Goal: Task Accomplishment & Management: Complete application form

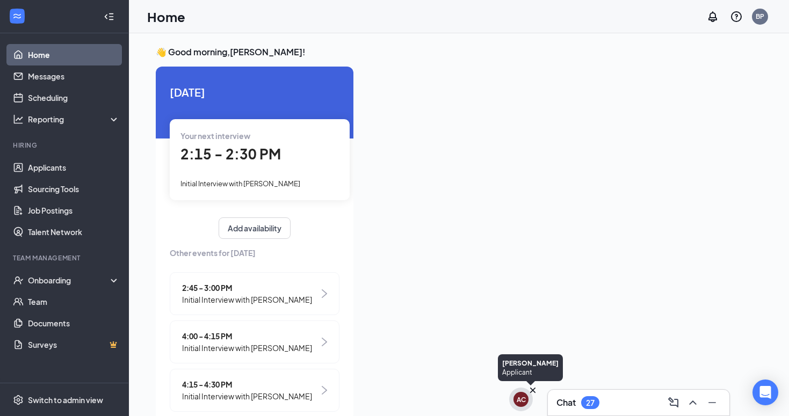
click at [525, 396] on div "AC" at bounding box center [521, 399] width 9 height 9
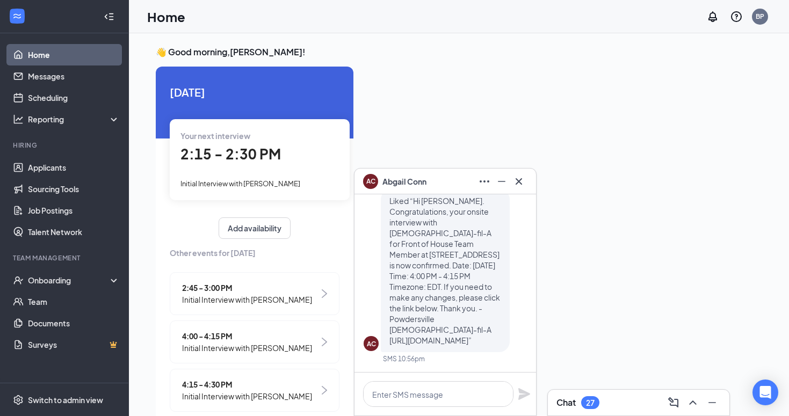
click at [521, 183] on icon "Cross" at bounding box center [518, 181] width 13 height 13
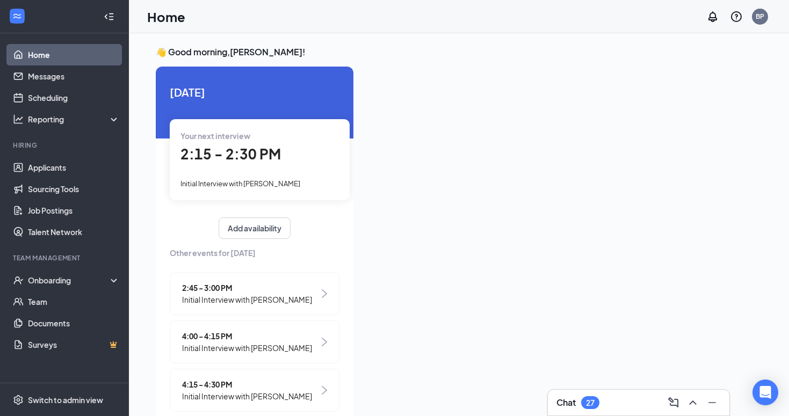
click at [574, 399] on h3 "Chat" at bounding box center [565, 403] width 19 height 12
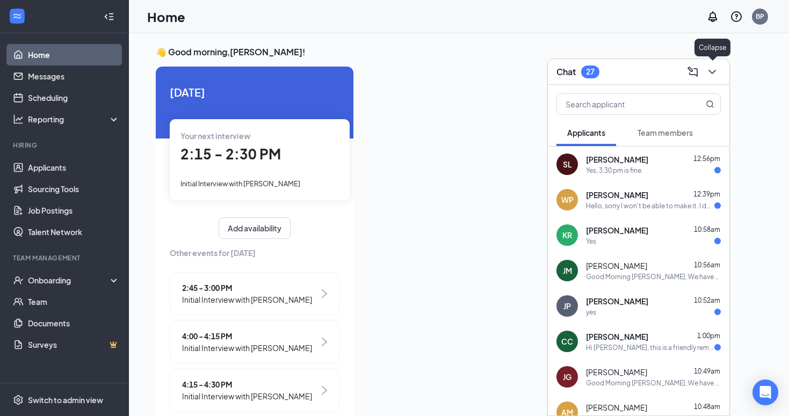
click at [714, 71] on icon "ChevronDown" at bounding box center [711, 72] width 7 height 4
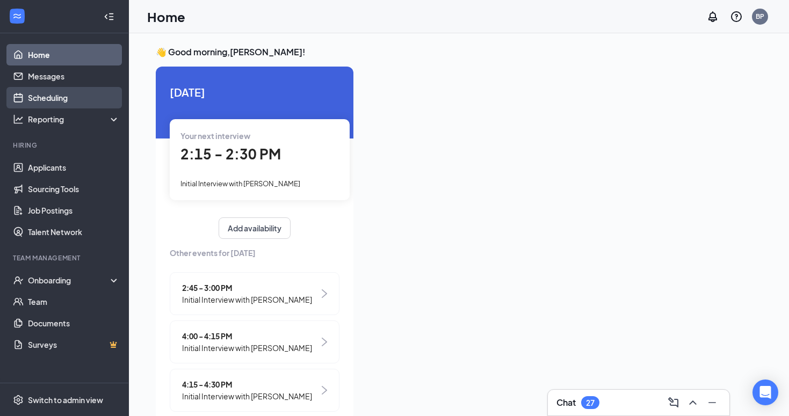
click at [77, 91] on link "Scheduling" at bounding box center [74, 97] width 92 height 21
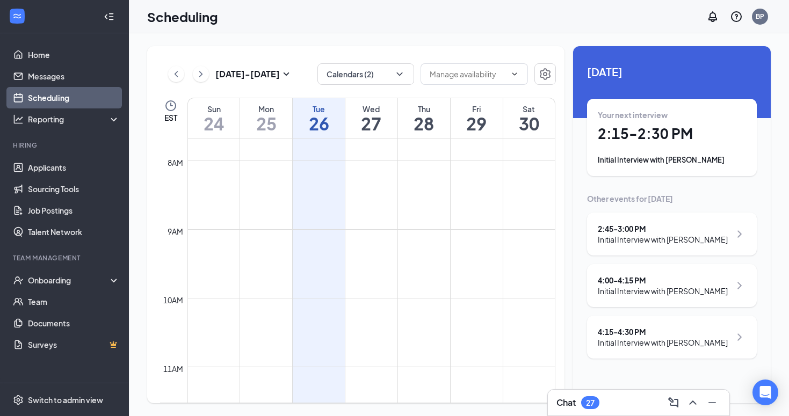
click at [691, 121] on div "Your next interview 2:15 - 2:30 PM Initial Interview with William Pittard" at bounding box center [672, 138] width 148 height 56
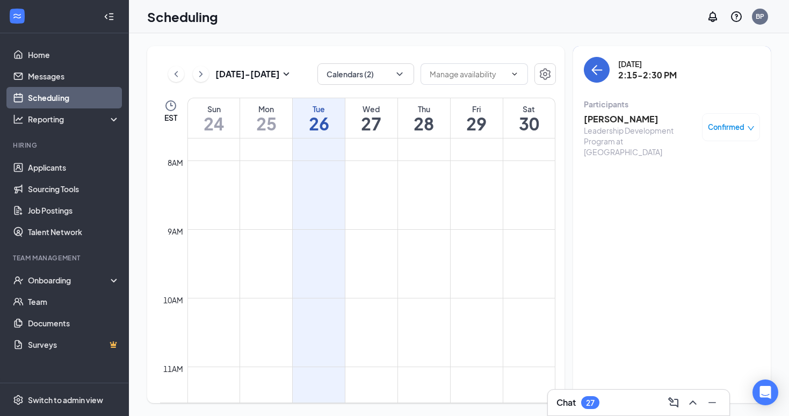
click at [614, 118] on h3 "William Pittard" at bounding box center [640, 119] width 113 height 12
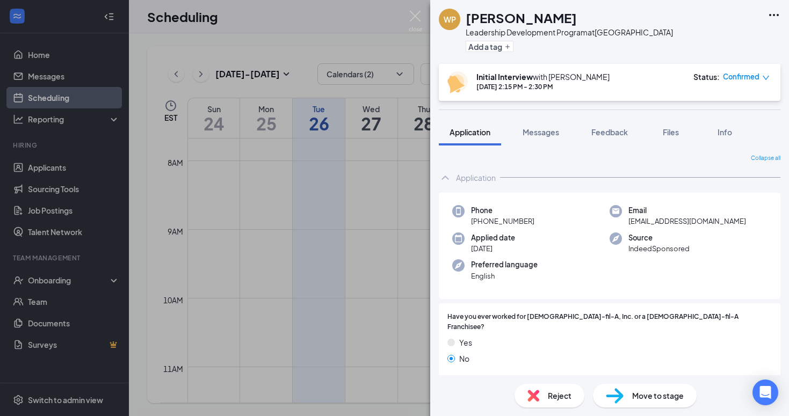
click at [597, 118] on div "WP William Pittard Leadership Development Program at Powdersville Add a tag Ini…" at bounding box center [609, 208] width 359 height 416
click at [540, 119] on button "Messages" at bounding box center [541, 132] width 58 height 27
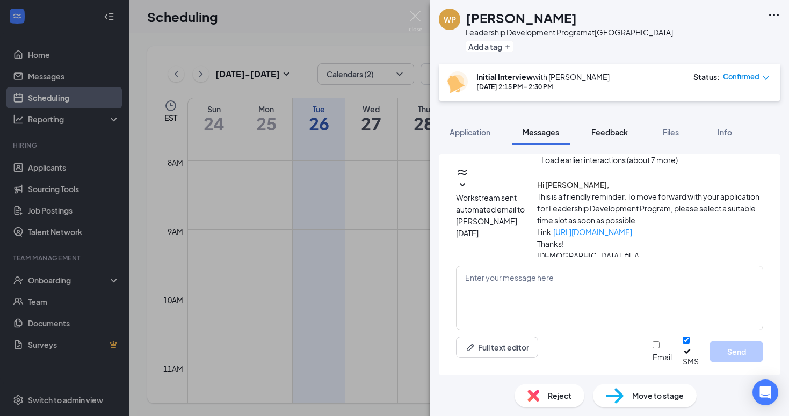
scroll to position [428, 0]
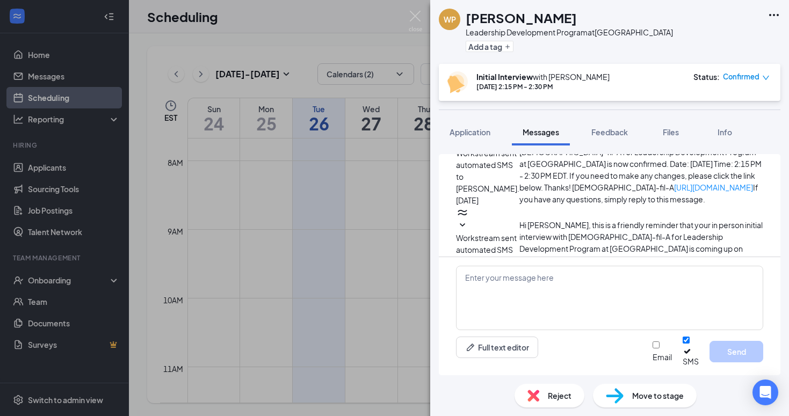
click at [732, 75] on span "Confirmed" at bounding box center [741, 76] width 37 height 11
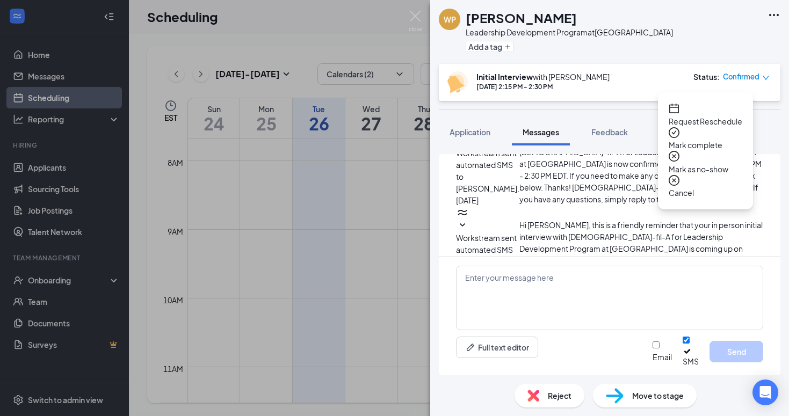
click at [702, 115] on span "Request Reschedule" at bounding box center [706, 121] width 74 height 12
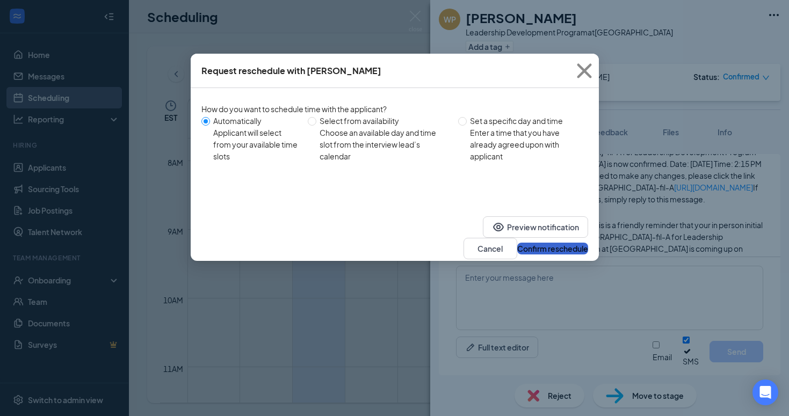
click at [532, 243] on button "Confirm reschedule" at bounding box center [552, 249] width 71 height 12
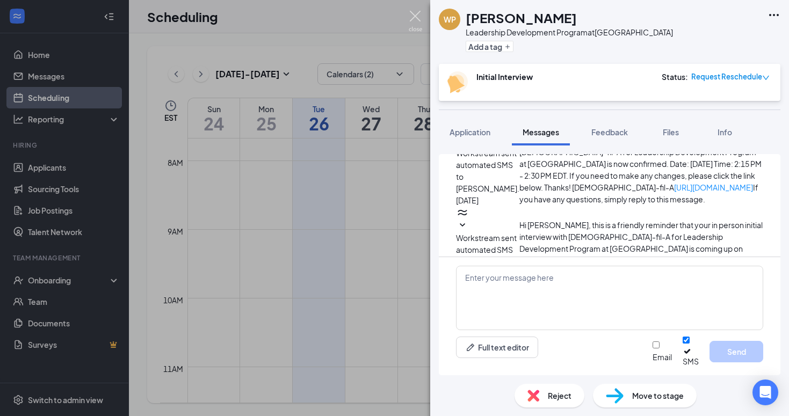
click at [412, 16] on img at bounding box center [415, 21] width 13 height 21
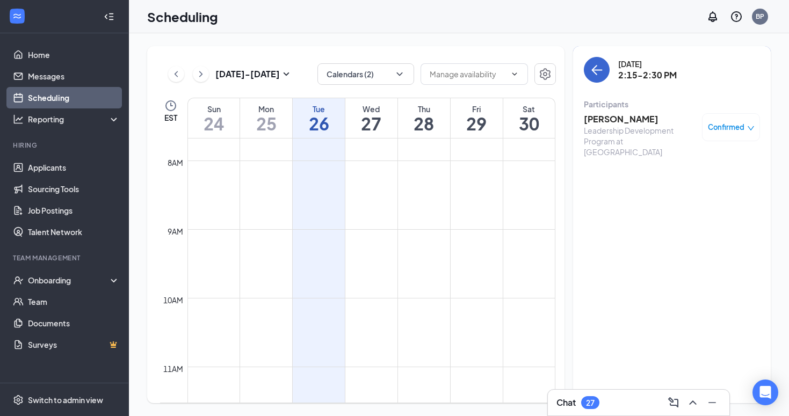
click at [603, 78] on button "back-button" at bounding box center [597, 70] width 26 height 26
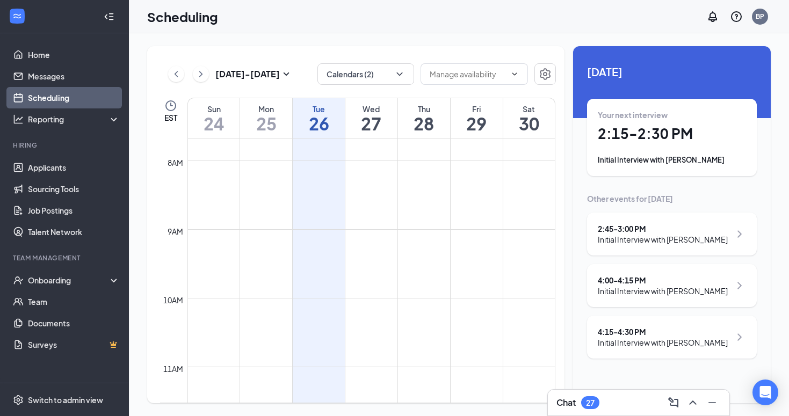
click at [653, 241] on div "Initial Interview with [PERSON_NAME]" at bounding box center [663, 239] width 130 height 11
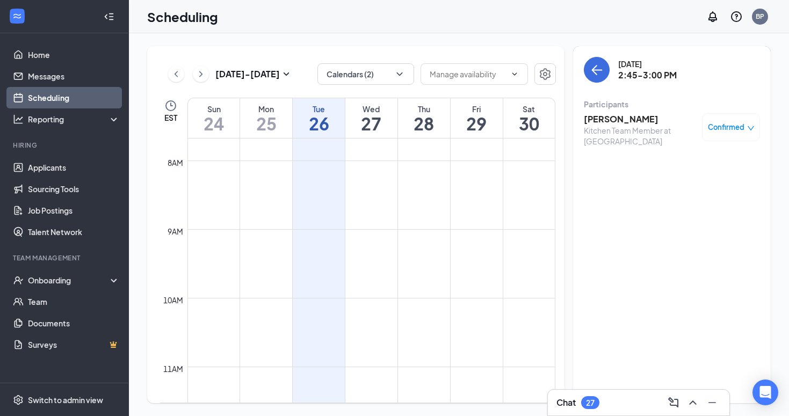
click at [603, 122] on h3 "[PERSON_NAME]" at bounding box center [640, 119] width 113 height 12
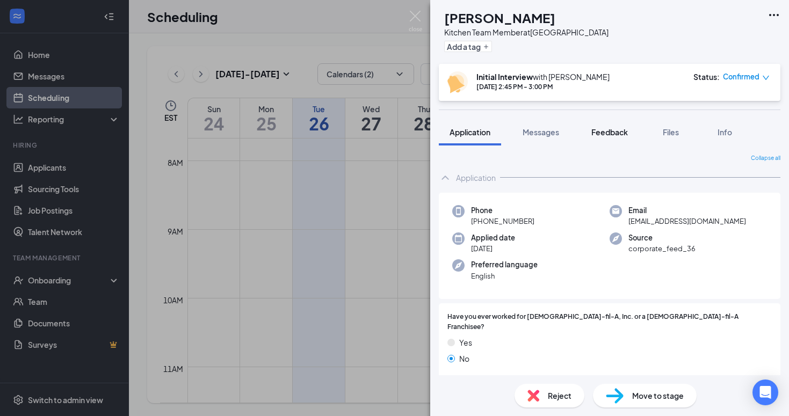
click at [622, 125] on button "Feedback" at bounding box center [609, 132] width 58 height 27
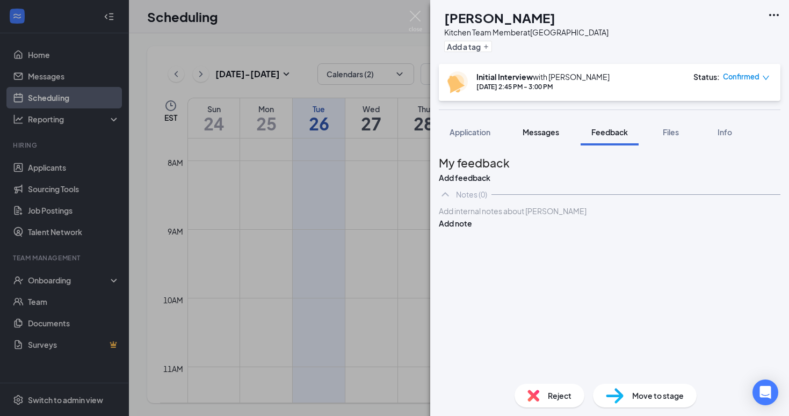
click at [533, 129] on span "Messages" at bounding box center [540, 132] width 37 height 10
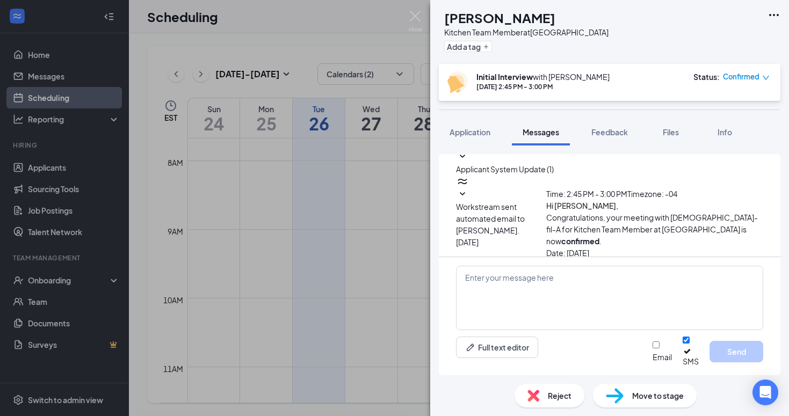
scroll to position [275, 0]
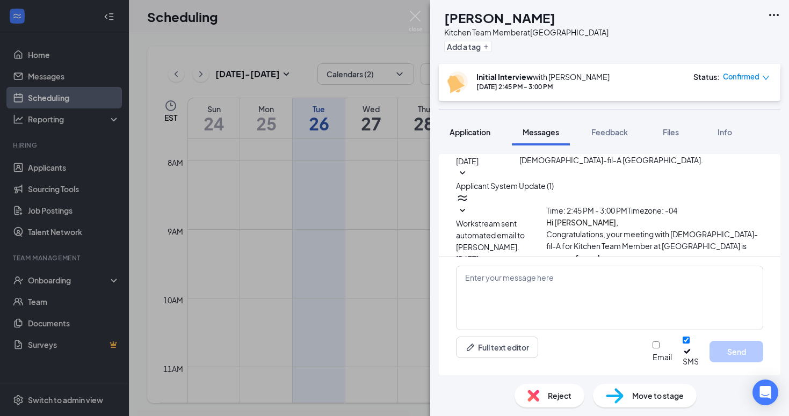
click at [474, 129] on span "Application" at bounding box center [469, 132] width 41 height 10
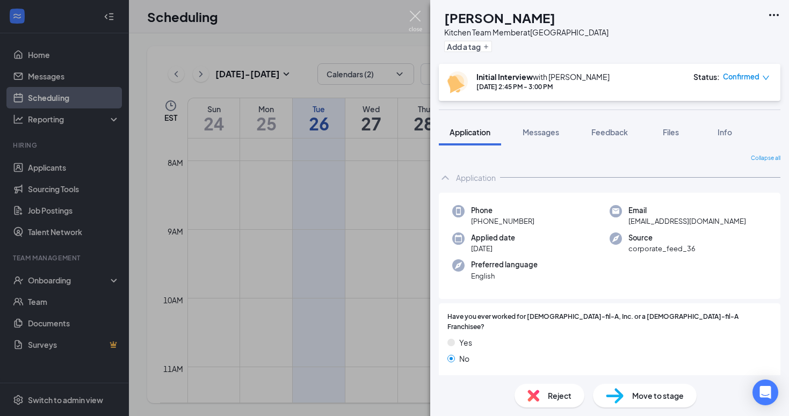
click at [415, 12] on img at bounding box center [415, 21] width 13 height 21
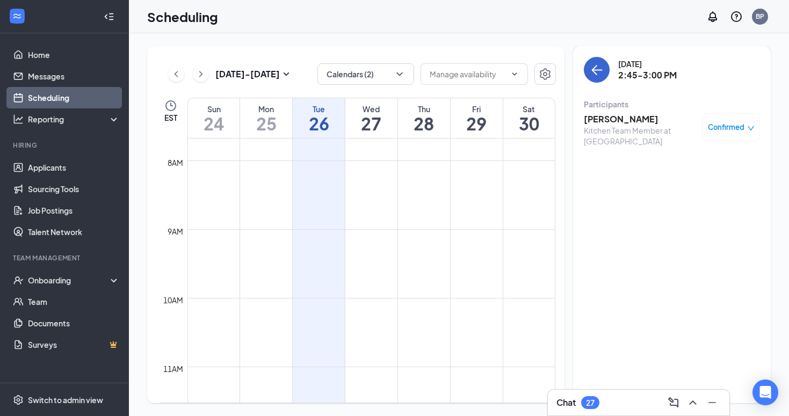
click at [600, 74] on icon "ArrowLeft" at bounding box center [596, 69] width 13 height 13
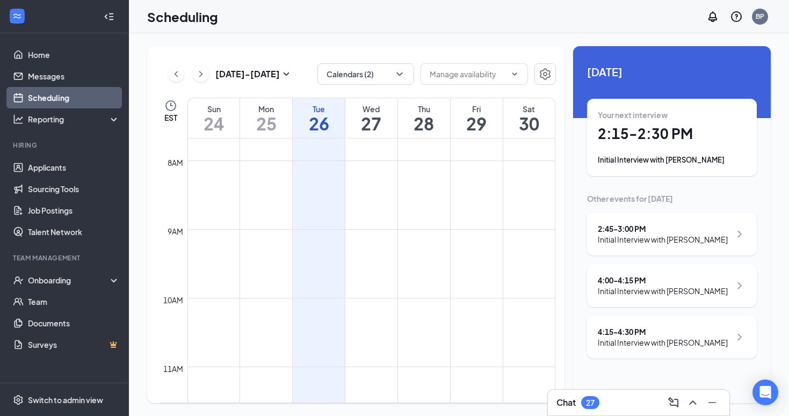
click at [640, 286] on div "Initial Interview with [PERSON_NAME]" at bounding box center [663, 291] width 130 height 11
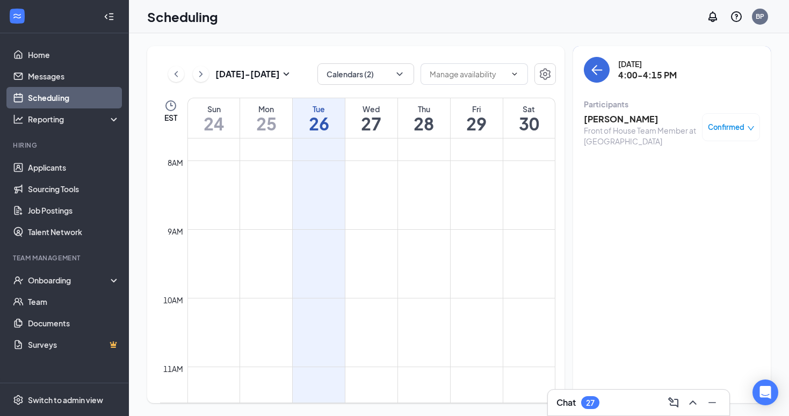
click at [591, 125] on h3 "Ella Vance" at bounding box center [640, 119] width 113 height 12
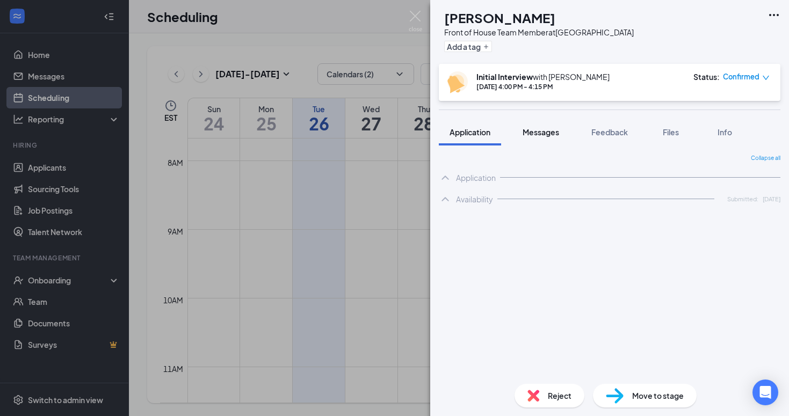
click at [532, 137] on button "Messages" at bounding box center [541, 132] width 58 height 27
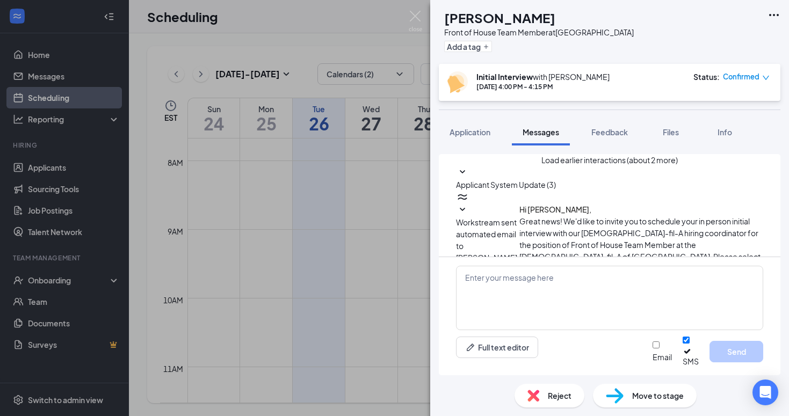
scroll to position [288, 0]
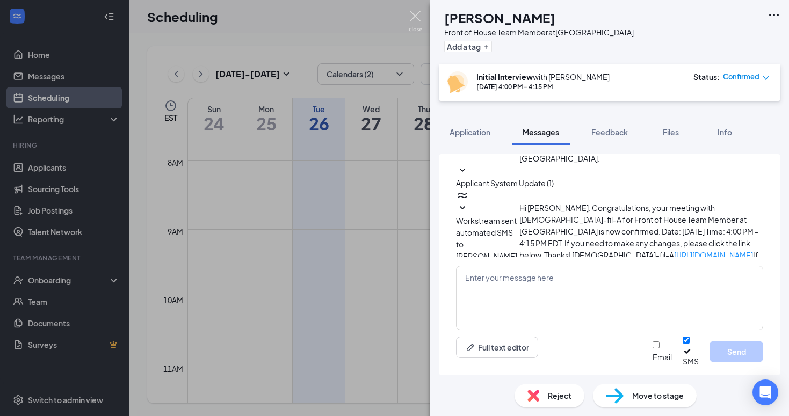
click at [412, 17] on img at bounding box center [415, 21] width 13 height 21
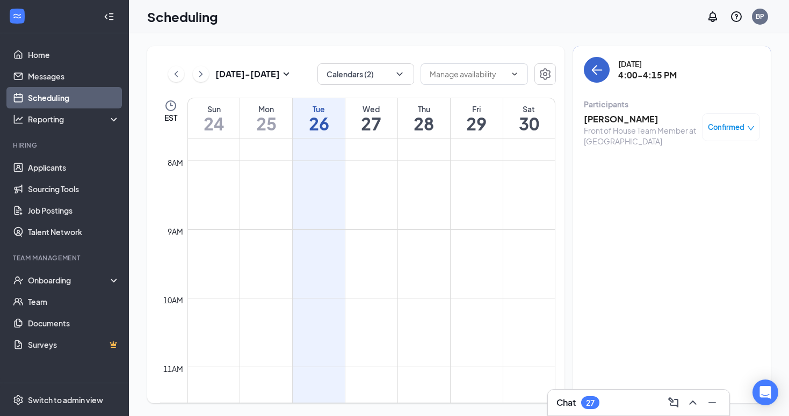
click at [605, 76] on button "back-button" at bounding box center [597, 70] width 26 height 26
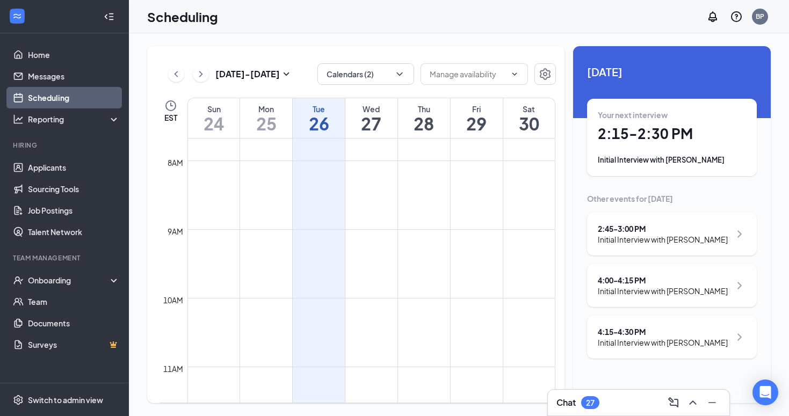
click at [613, 324] on div "4:15 - 4:30 PM Initial Interview with Valery Miranda" at bounding box center [672, 337] width 170 height 43
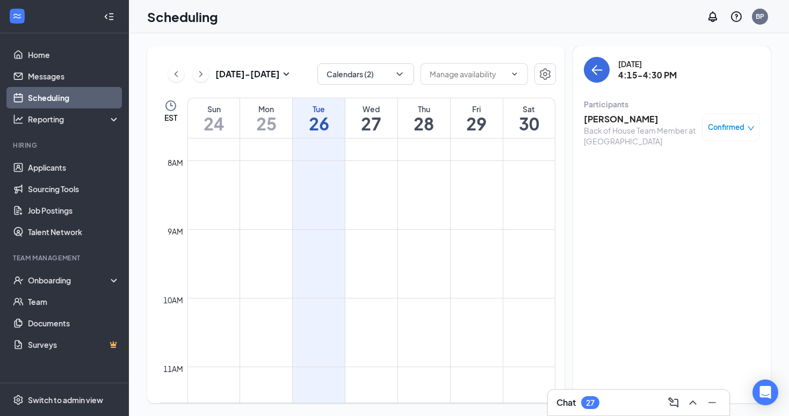
click at [607, 111] on div "Valery Miranda Back of House Team Member at Powdersville Confirmed" at bounding box center [672, 130] width 176 height 41
click at [603, 121] on h3 "Valery Miranda" at bounding box center [640, 119] width 113 height 12
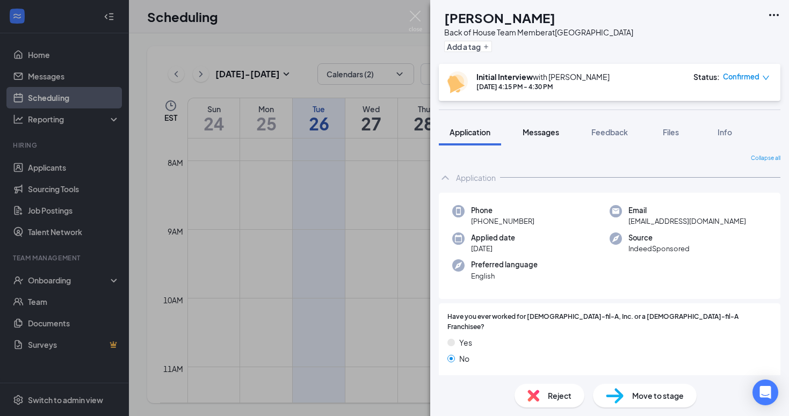
click at [538, 129] on span "Messages" at bounding box center [540, 132] width 37 height 10
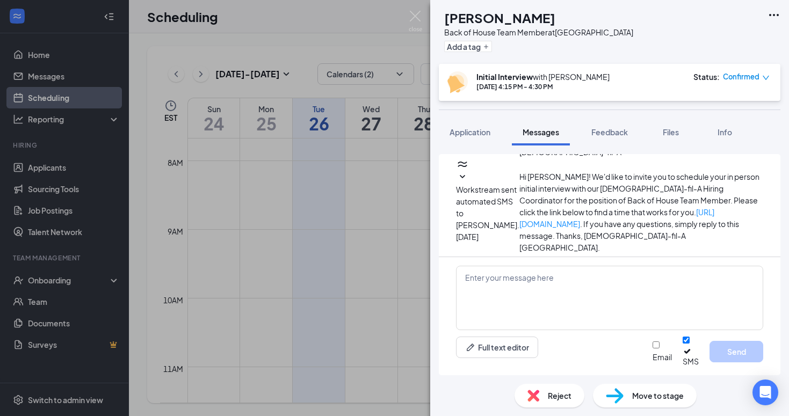
scroll to position [339, 0]
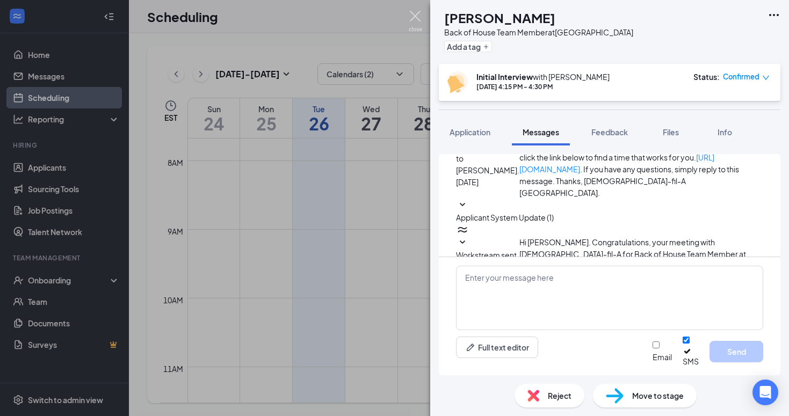
click at [416, 20] on img at bounding box center [415, 21] width 13 height 21
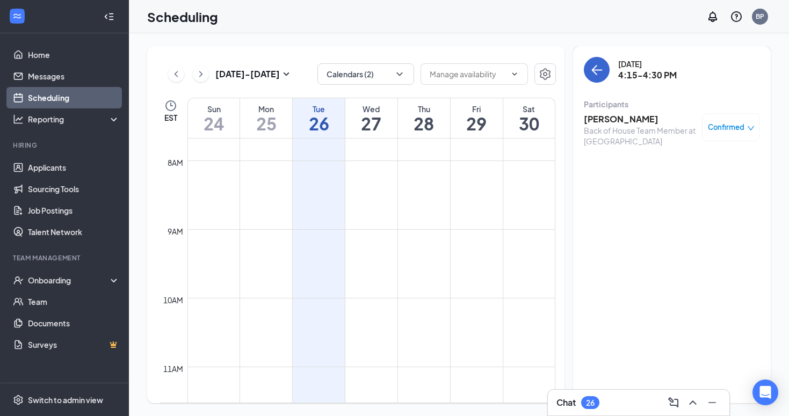
click at [591, 81] on button "back-button" at bounding box center [597, 70] width 26 height 26
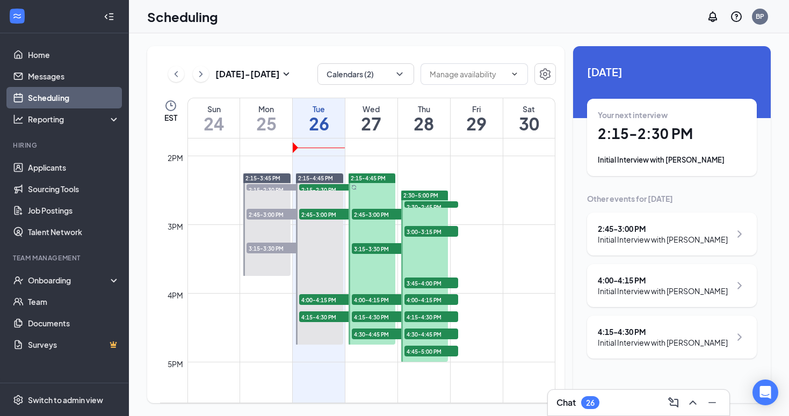
scroll to position [943, 0]
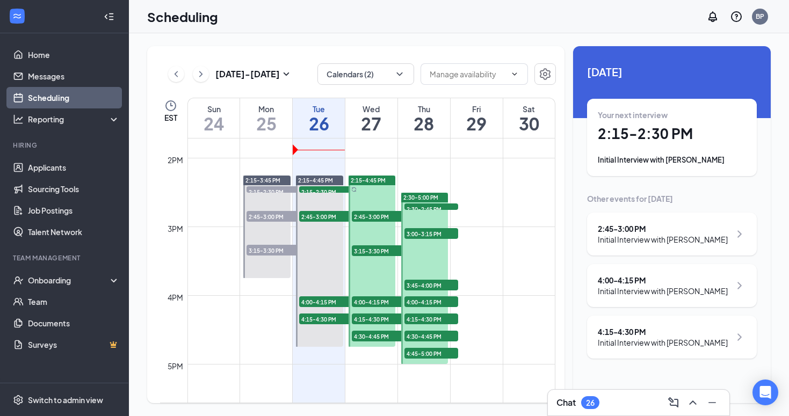
click at [427, 106] on div "Thu" at bounding box center [424, 109] width 52 height 11
click at [366, 108] on div "Wed" at bounding box center [371, 109] width 52 height 11
click at [416, 110] on div "Thu" at bounding box center [424, 109] width 52 height 11
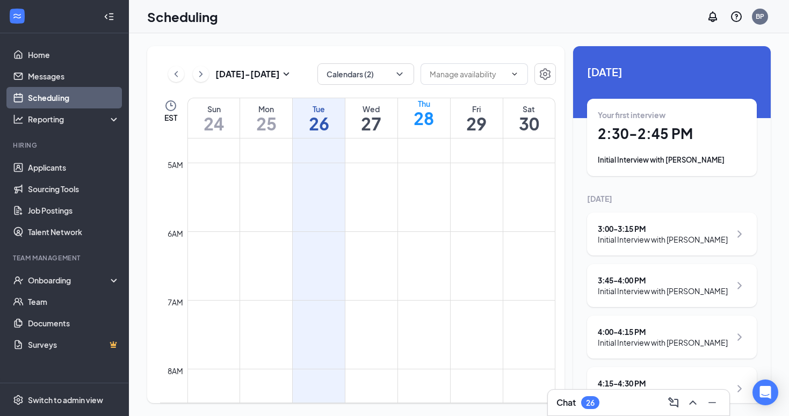
scroll to position [182, 0]
click at [193, 71] on button at bounding box center [201, 74] width 16 height 16
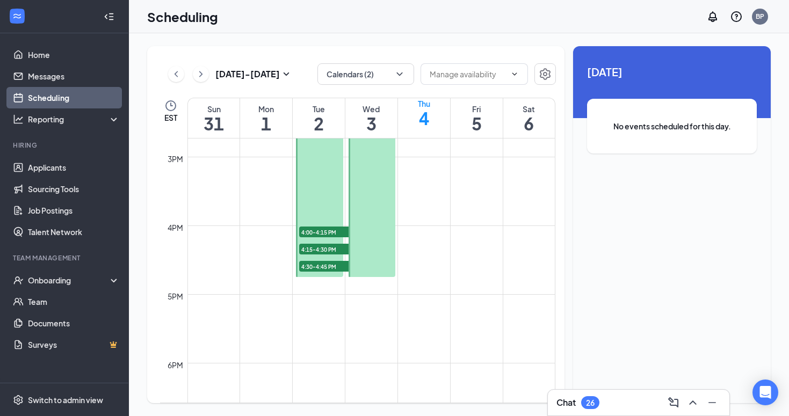
scroll to position [1087, 0]
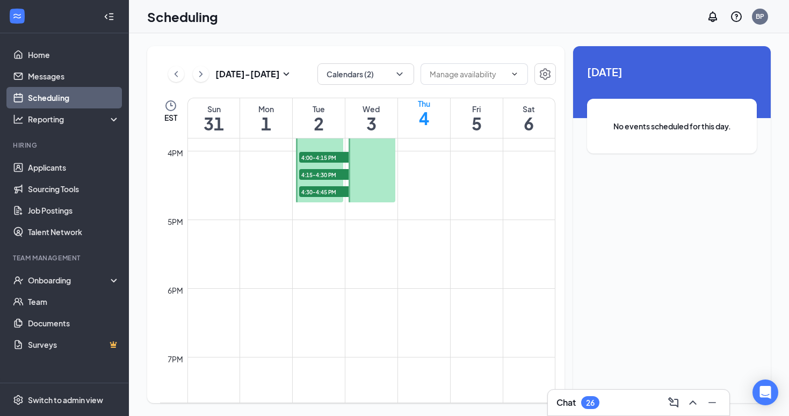
click at [178, 74] on icon "ChevronLeft" at bounding box center [176, 74] width 11 height 13
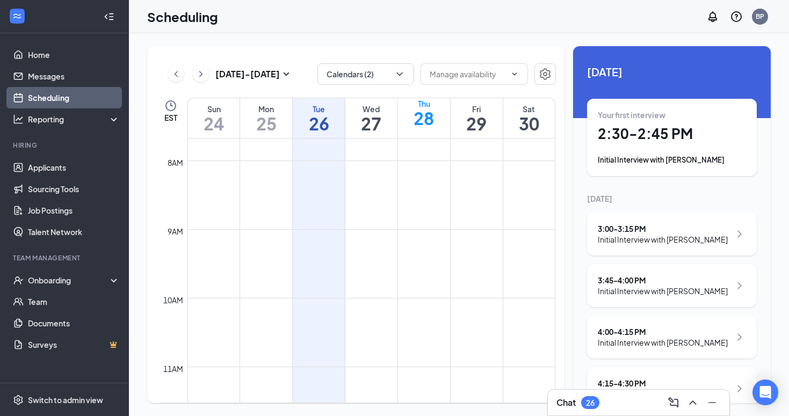
click at [326, 117] on h1 "26" at bounding box center [319, 123] width 52 height 18
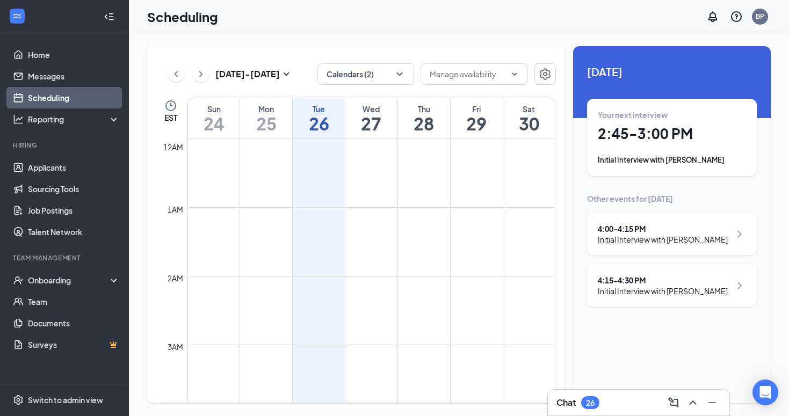
scroll to position [528, 0]
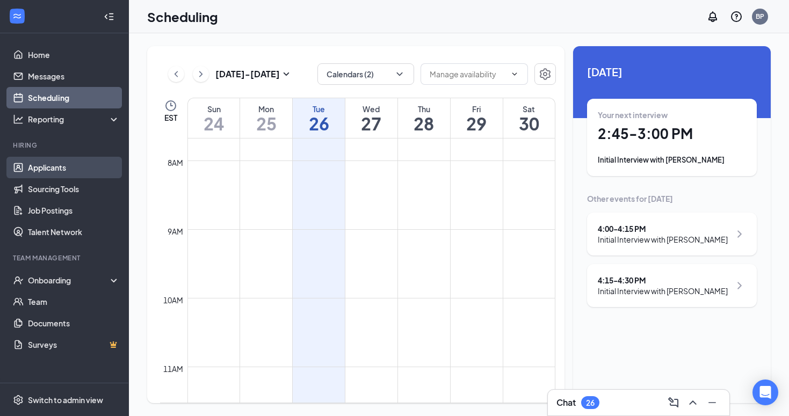
click at [59, 165] on link "Applicants" at bounding box center [74, 167] width 92 height 21
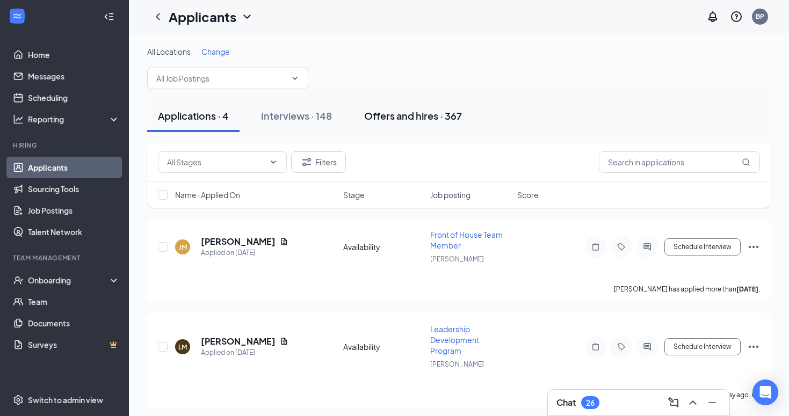
click at [436, 122] on div "Offers and hires · 367" at bounding box center [413, 115] width 98 height 13
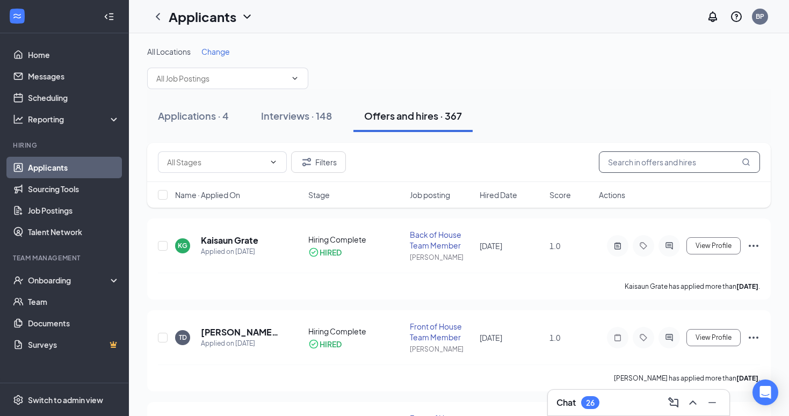
click at [665, 166] on input "text" at bounding box center [679, 161] width 161 height 21
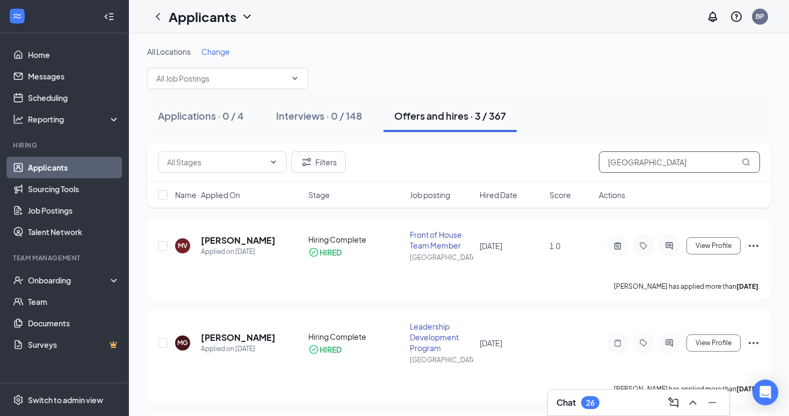
type input "[GEOGRAPHIC_DATA]"
drag, startPoint x: 579, startPoint y: 183, endPoint x: 241, endPoint y: 244, distance: 343.8
click at [241, 244] on h5 "[PERSON_NAME]" at bounding box center [238, 241] width 75 height 12
click at [258, 241] on h5 "[PERSON_NAME]" at bounding box center [238, 241] width 75 height 12
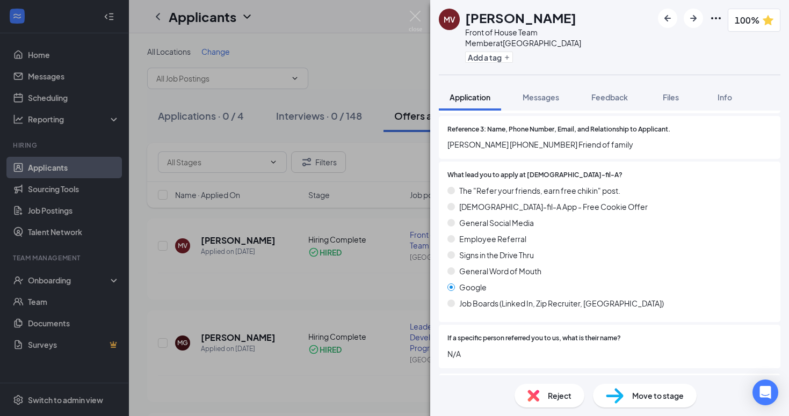
scroll to position [1033, 0]
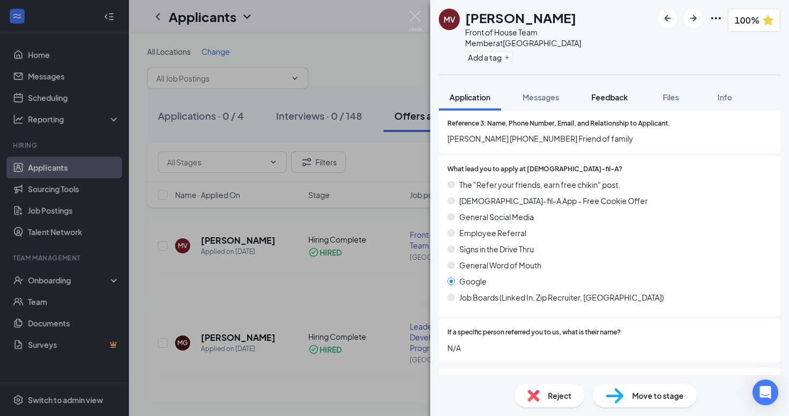
click at [607, 92] on span "Feedback" at bounding box center [609, 97] width 37 height 10
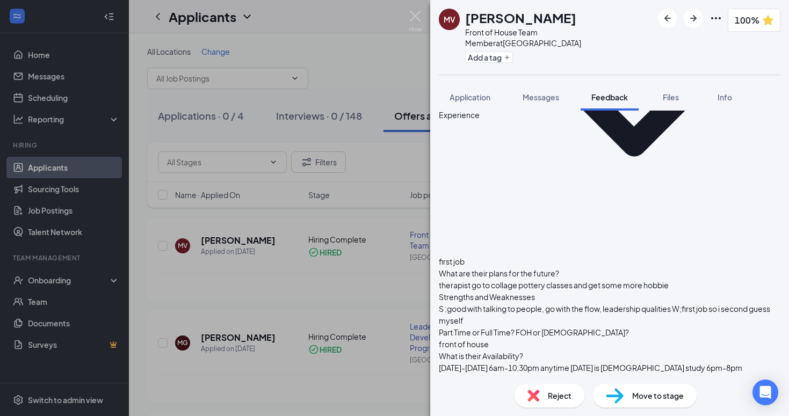
scroll to position [304, 0]
click at [417, 19] on img at bounding box center [415, 21] width 13 height 21
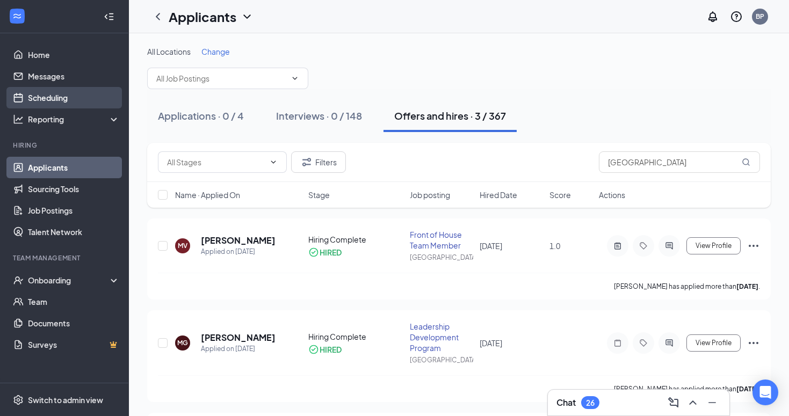
click at [57, 90] on link "Scheduling" at bounding box center [74, 97] width 92 height 21
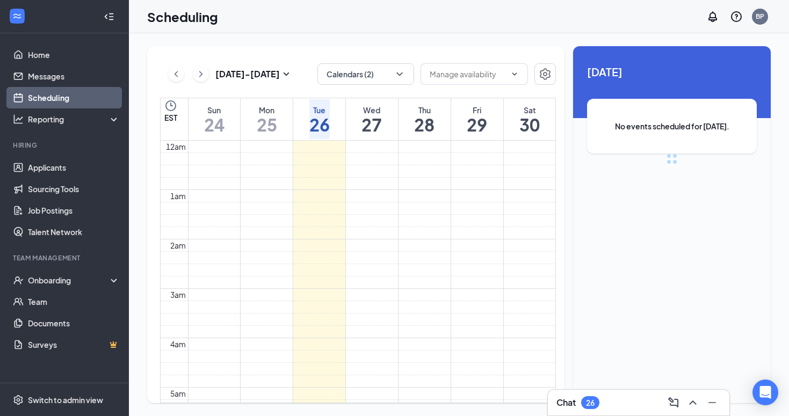
scroll to position [528, 0]
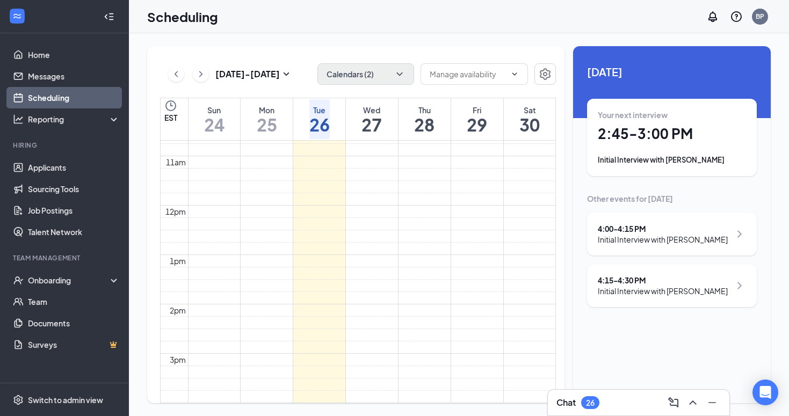
click at [391, 78] on button "Calendars (2)" at bounding box center [365, 73] width 97 height 21
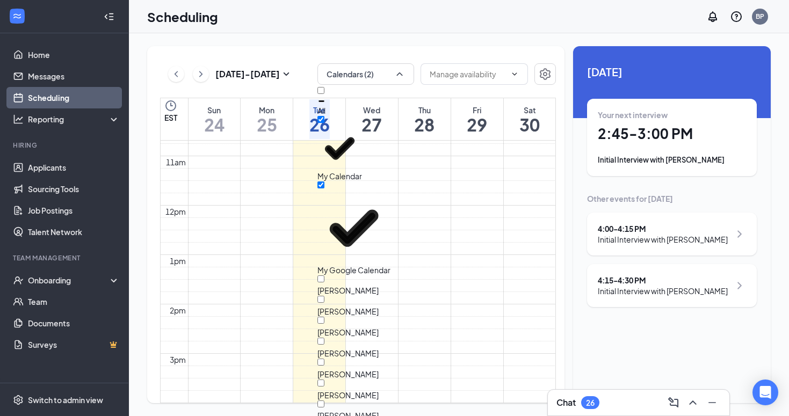
scroll to position [0, 0]
click at [324, 94] on input "All" at bounding box center [320, 90] width 7 height 7
checkbox input "true"
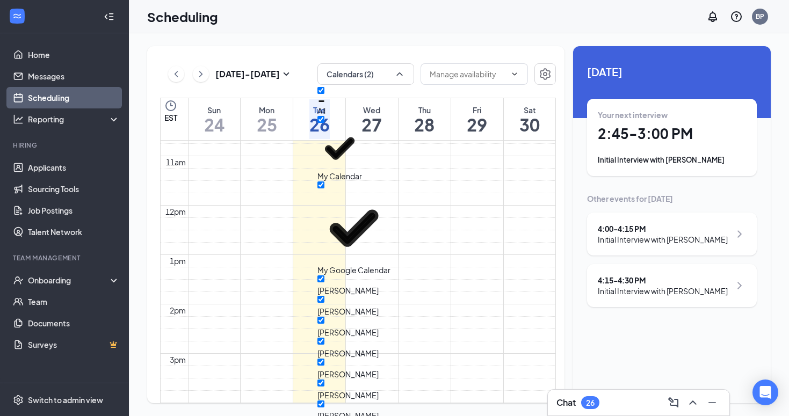
checkbox input "true"
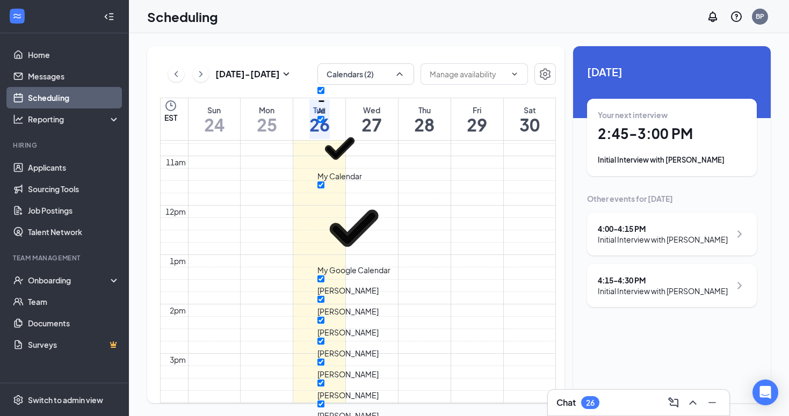
checkbox input "true"
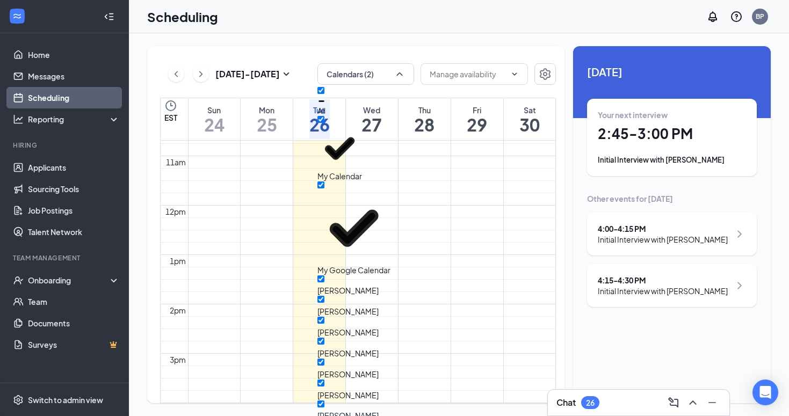
checkbox input "true"
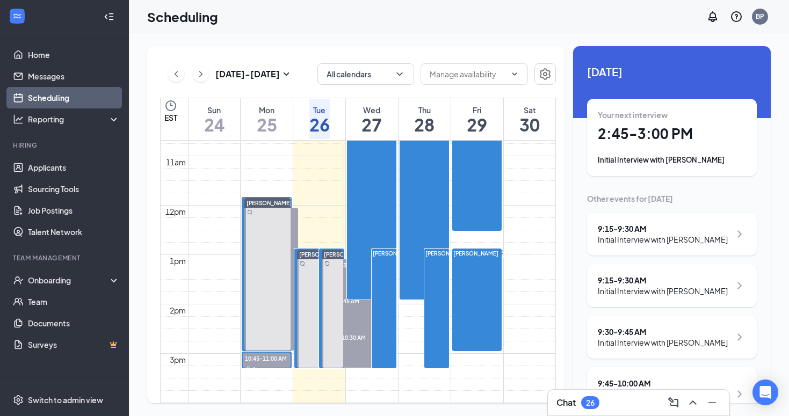
click at [647, 150] on div "Your next interview 2:45 - 3:00 PM Initial Interview with [PERSON_NAME]" at bounding box center [672, 138] width 148 height 56
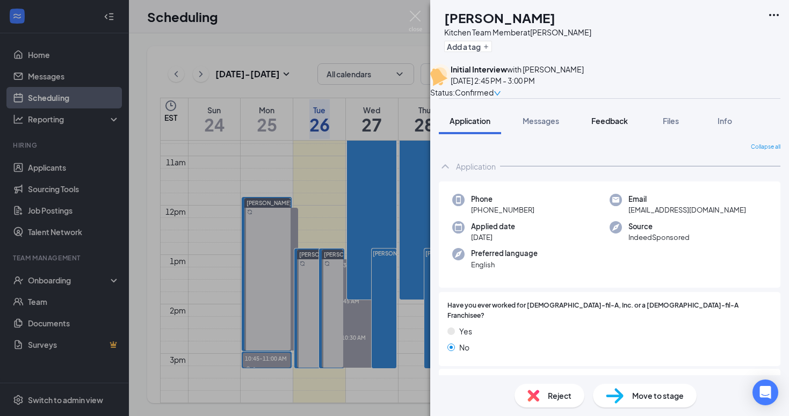
click at [621, 126] on span "Feedback" at bounding box center [609, 121] width 37 height 10
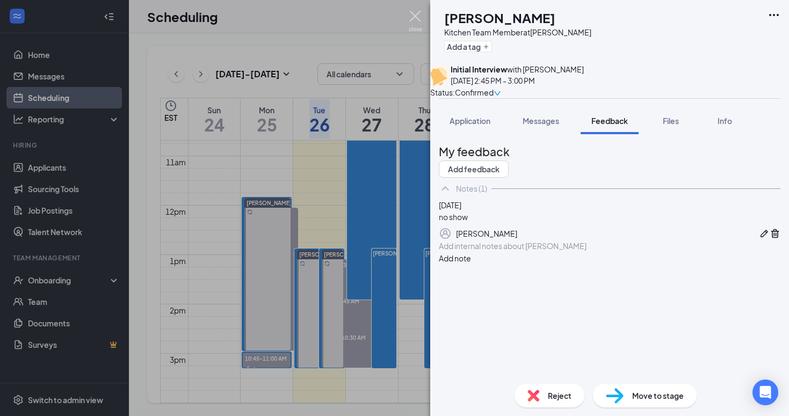
click at [414, 23] on img at bounding box center [415, 21] width 13 height 21
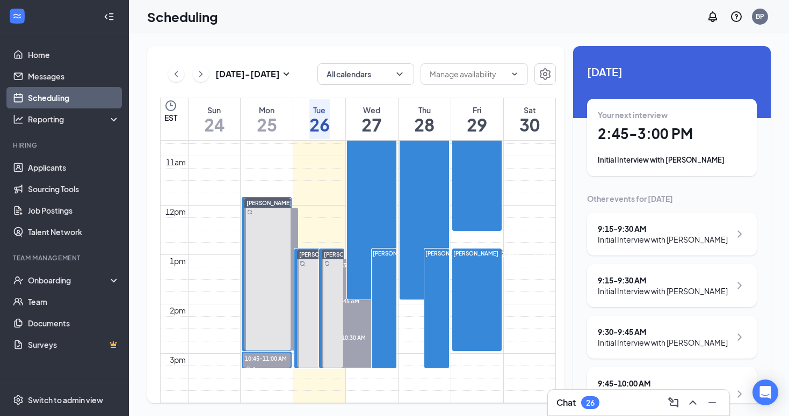
click at [400, 76] on icon "ChevronDown" at bounding box center [399, 74] width 11 height 11
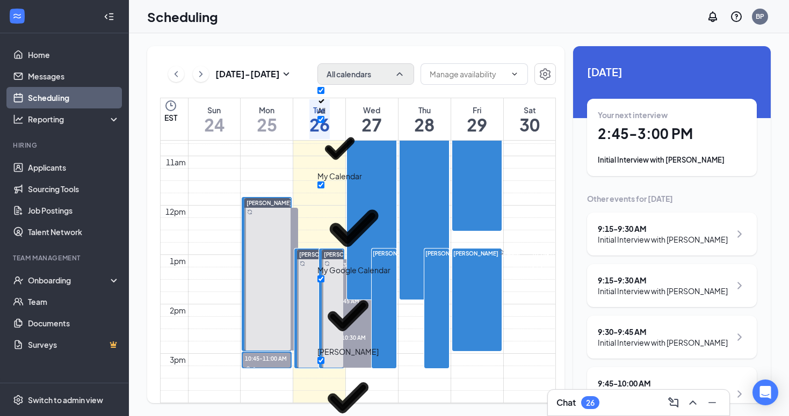
click at [324, 94] on input "All" at bounding box center [320, 90] width 7 height 7
checkbox input "false"
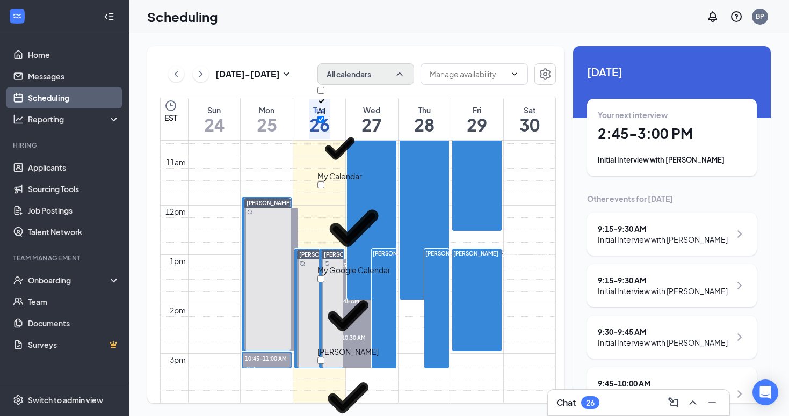
checkbox input "false"
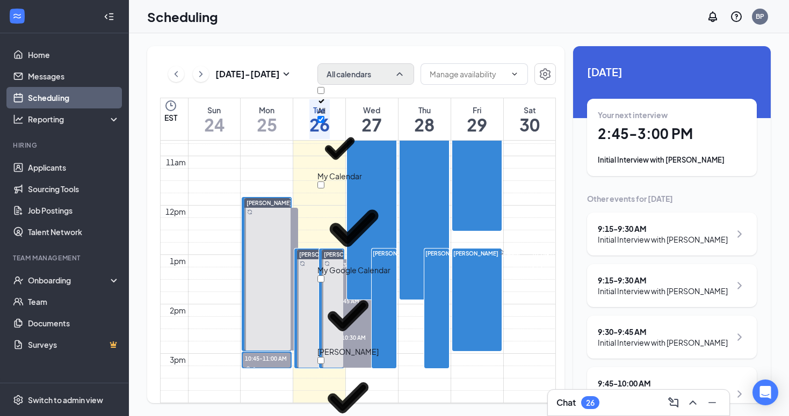
checkbox input "false"
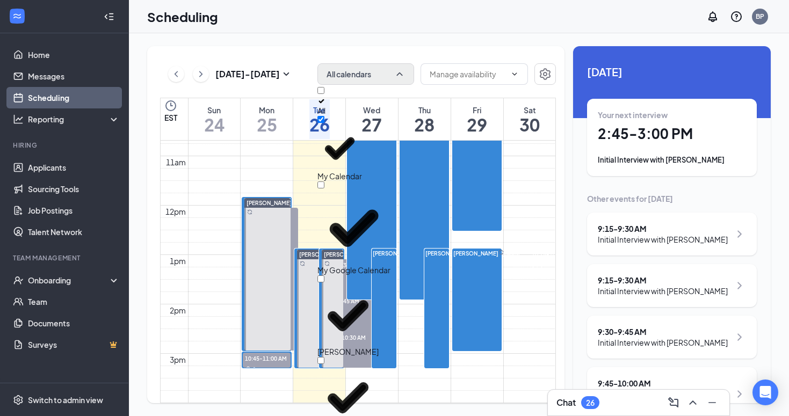
checkbox input "false"
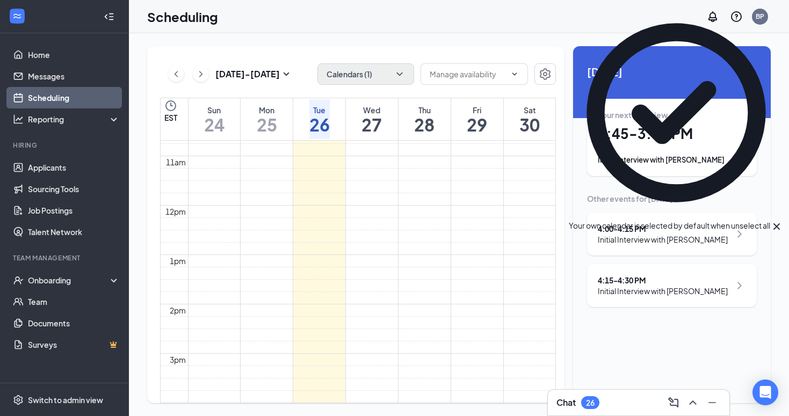
click at [617, 148] on div "Your next interview 2:45 - 3:00 PM Initial Interview with [PERSON_NAME]" at bounding box center [672, 138] width 148 height 56
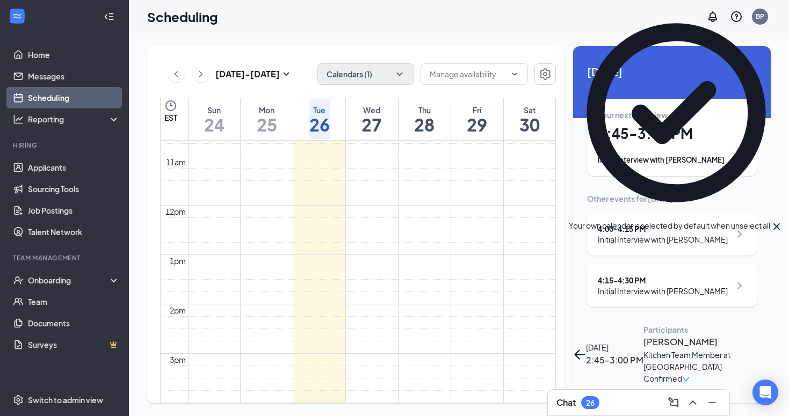
click at [643, 335] on h3 "[PERSON_NAME]" at bounding box center [699, 342] width 113 height 14
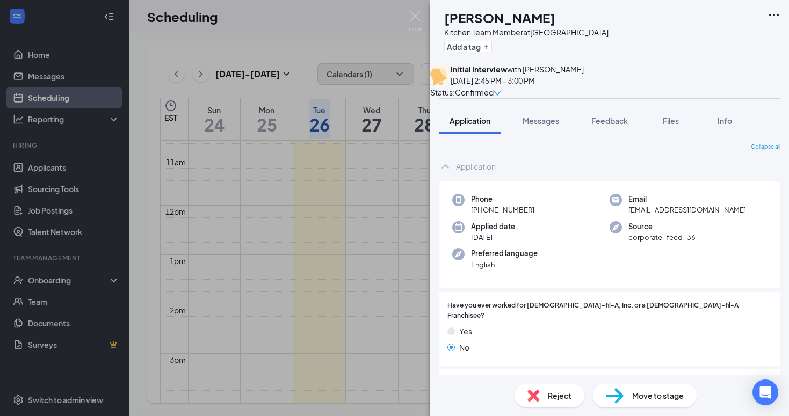
click at [217, 69] on div "EL [PERSON_NAME] Kitchen Team Member at [GEOGRAPHIC_DATA] Add a tag Initial Int…" at bounding box center [394, 208] width 789 height 416
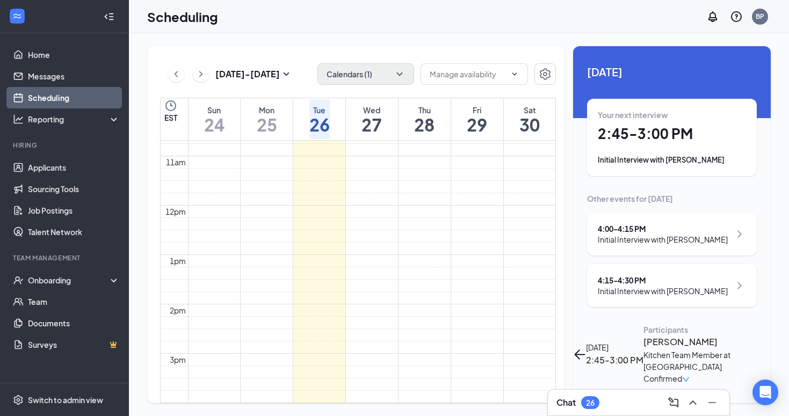
click at [389, 75] on button "Calendars (1)" at bounding box center [365, 73] width 97 height 21
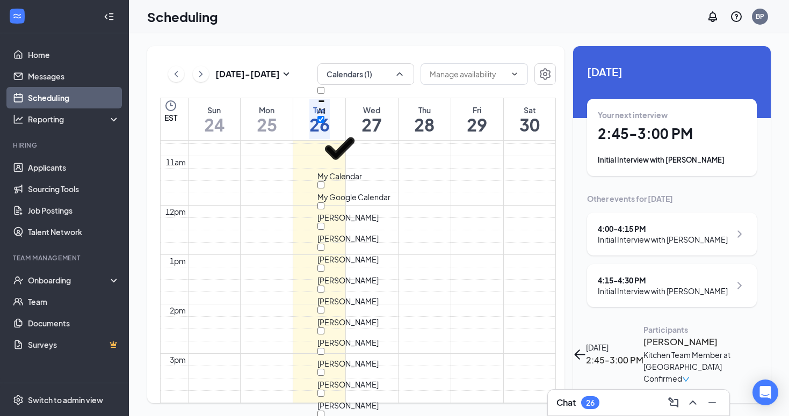
click at [333, 212] on div at bounding box center [347, 212] width 61 height 0
click at [324, 202] on input "Abby Rutledge" at bounding box center [320, 205] width 7 height 7
checkbox input "true"
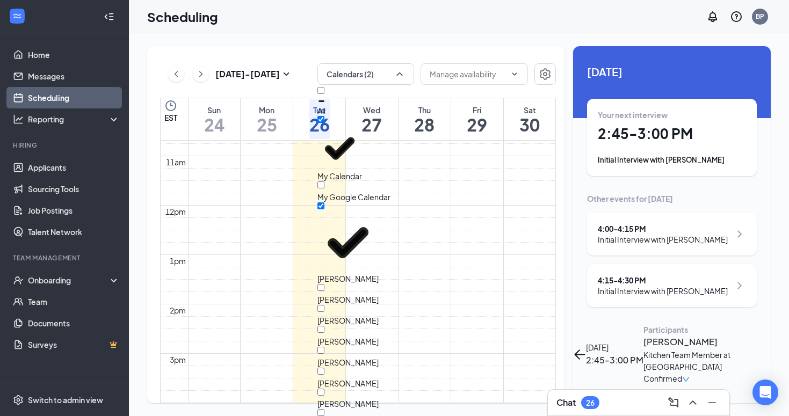
click at [324, 389] on input "Josh Roth" at bounding box center [320, 392] width 7 height 7
checkbox input "true"
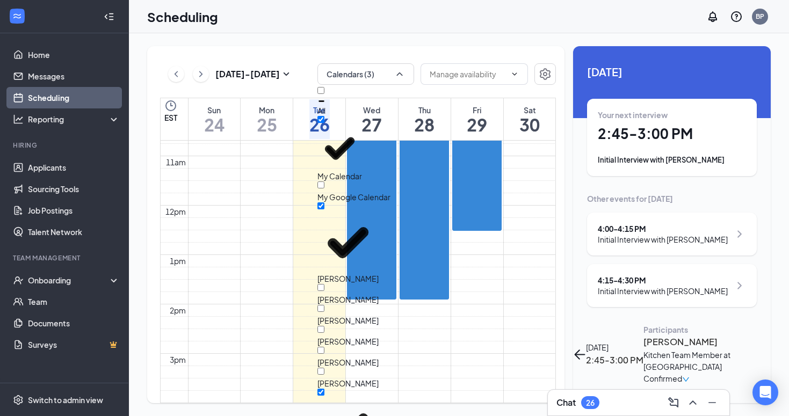
scroll to position [173, 0]
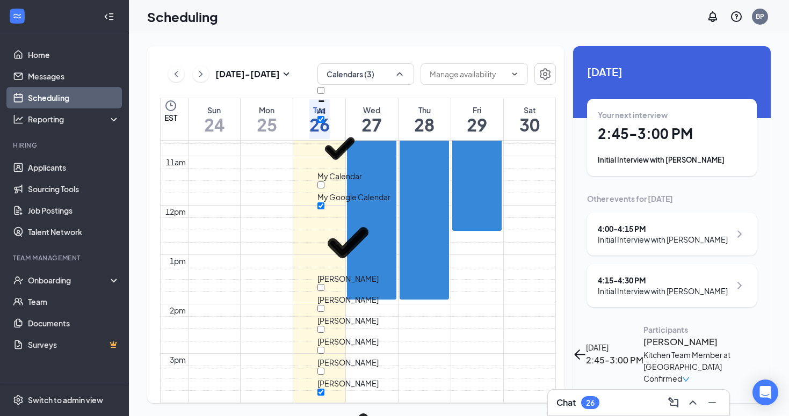
checkbox input "true"
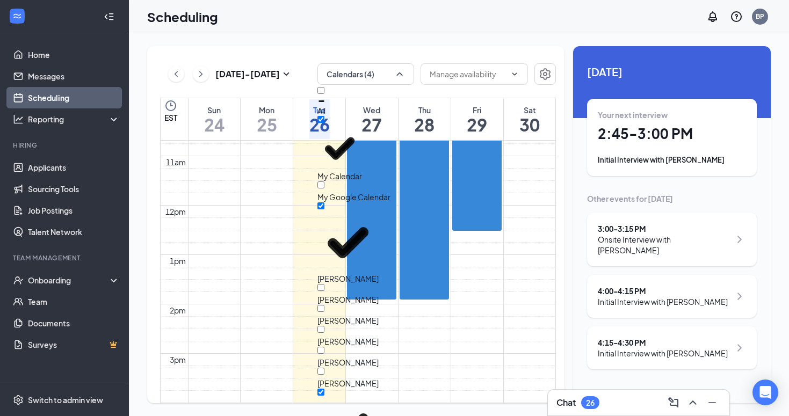
checkbox input "true"
click at [586, 410] on button "back-button" at bounding box center [579, 416] width 13 height 13
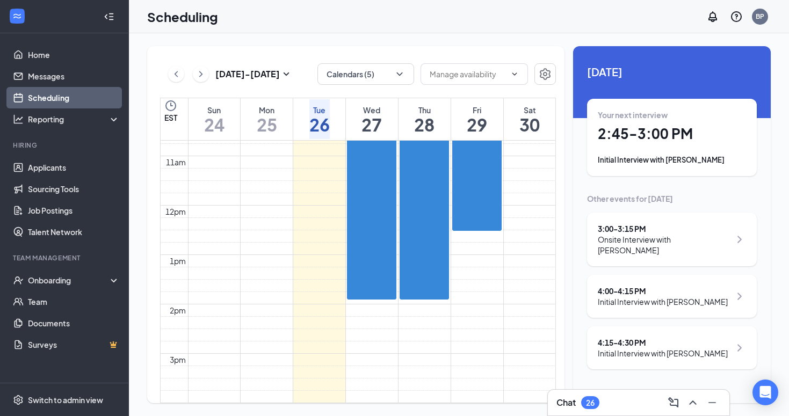
click at [628, 236] on div "Onsite Interview with Caleb Brewer" at bounding box center [664, 244] width 133 height 21
click at [643, 397] on h3 "Caleb Brewer" at bounding box center [699, 404] width 113 height 14
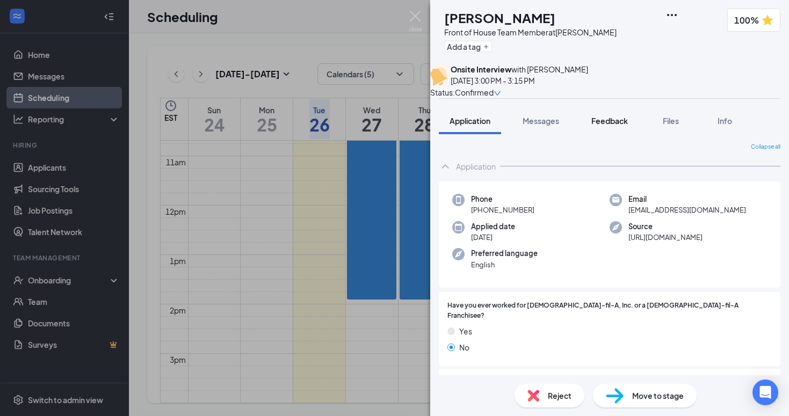
click at [603, 125] on button "Feedback" at bounding box center [609, 120] width 58 height 27
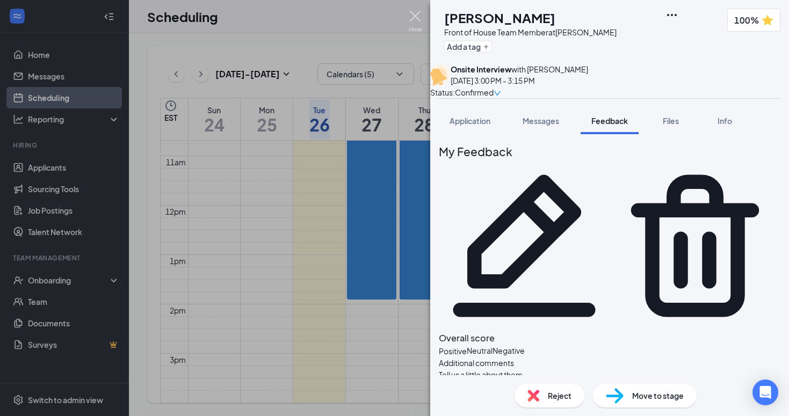
click at [416, 17] on img at bounding box center [415, 21] width 13 height 21
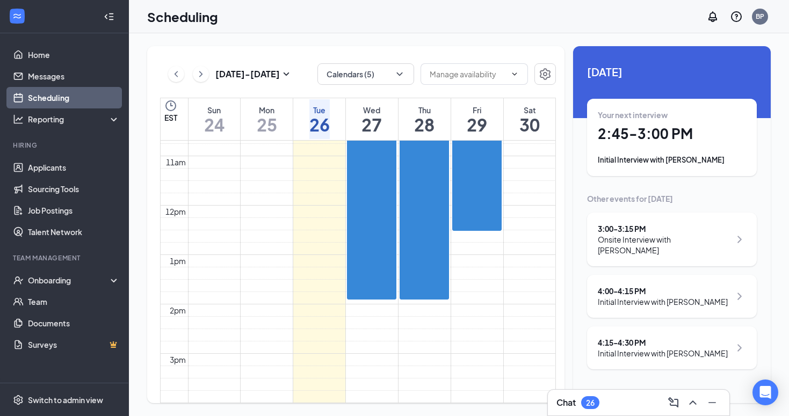
click at [586, 410] on icon "ArrowLeft" at bounding box center [579, 416] width 13 height 13
click at [391, 82] on button "Calendars (5)" at bounding box center [365, 73] width 97 height 21
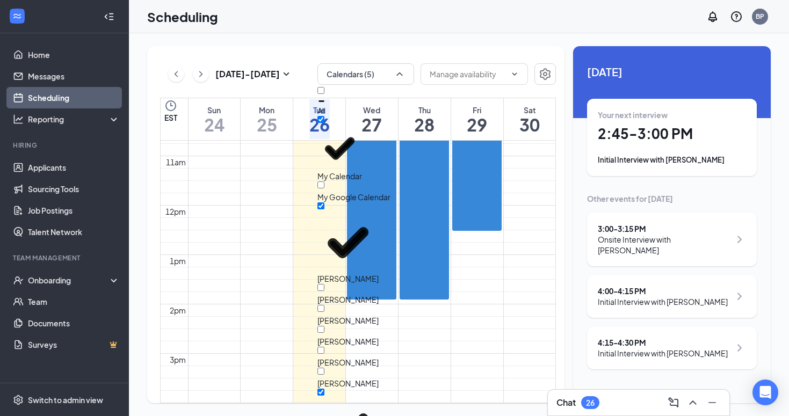
click at [324, 389] on input "Josh Roth" at bounding box center [320, 392] width 7 height 7
checkbox input "true"
checkbox input "false"
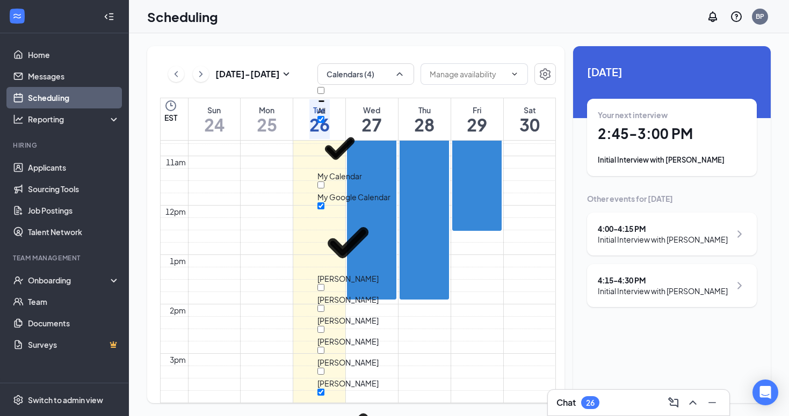
click at [324, 389] on input "Josh Roth" at bounding box center [320, 392] width 7 height 7
checkbox input "true"
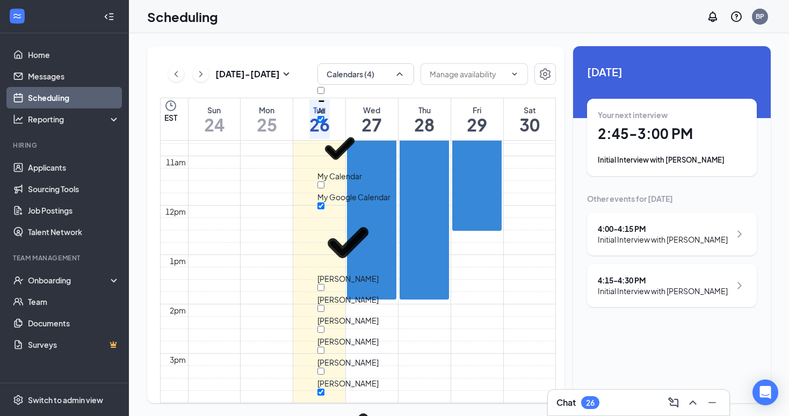
checkbox input "false"
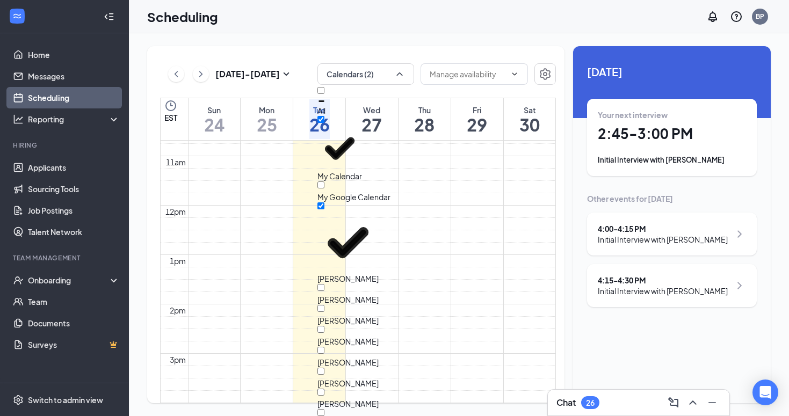
click at [324, 202] on input "Abby Rutledge" at bounding box center [320, 205] width 7 height 7
checkbox input "false"
click at [578, 169] on div "Today Your next interview 2:45 - 3:00 PM Initial Interview with Eliza Lawson Ot…" at bounding box center [672, 185] width 198 height 278
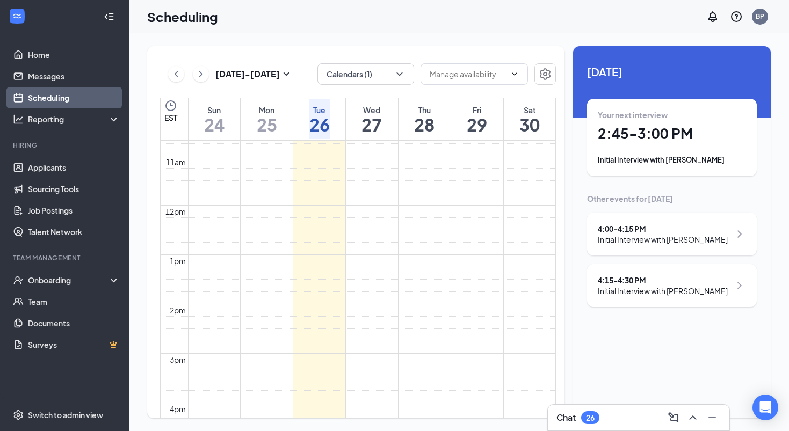
click at [275, 120] on h1 "25" at bounding box center [267, 124] width 20 height 18
click at [618, 162] on div "Initial Interview with Wyatt Burke" at bounding box center [672, 160] width 148 height 11
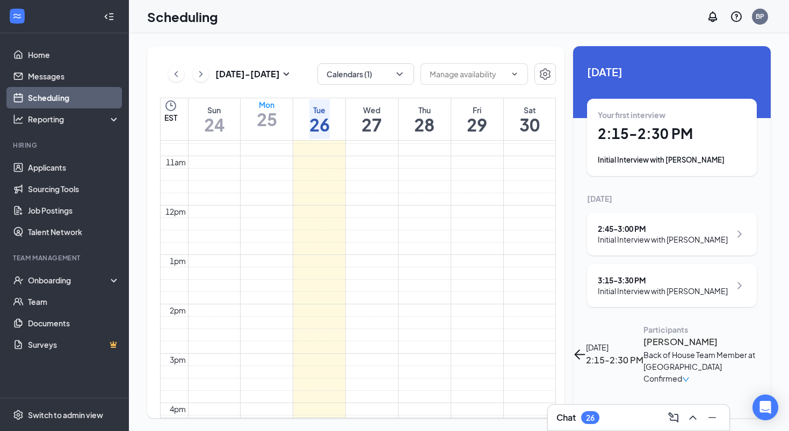
click at [643, 335] on h3 "Wyatt Burke" at bounding box center [699, 342] width 113 height 14
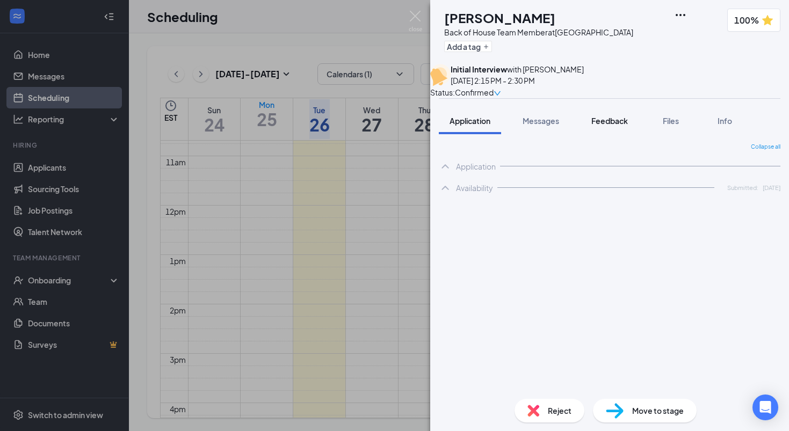
click at [604, 126] on span "Feedback" at bounding box center [609, 121] width 37 height 10
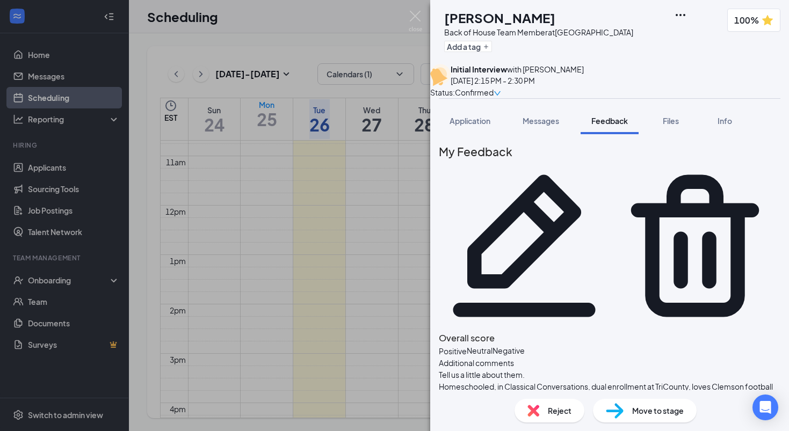
click at [553, 416] on div "Reject" at bounding box center [549, 411] width 70 height 24
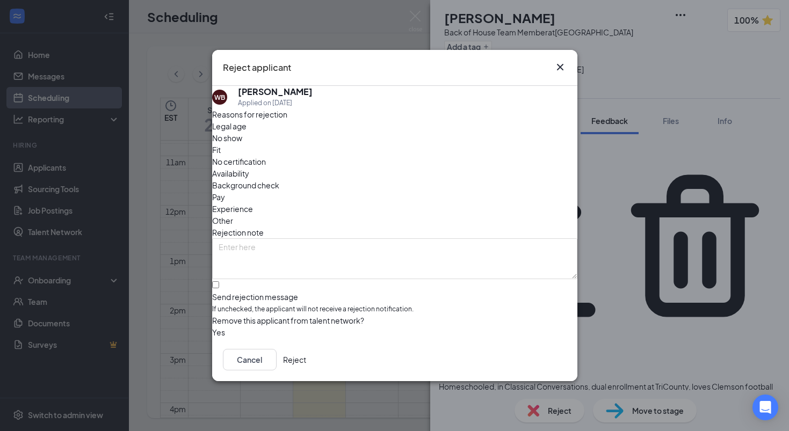
click at [221, 151] on span "Fit" at bounding box center [216, 150] width 9 height 12
click at [271, 292] on div "Send rejection message" at bounding box center [394, 297] width 365 height 11
click at [219, 281] on input "Send rejection message If unchecked, the applicant will not receive a rejection…" at bounding box center [215, 284] width 7 height 7
checkbox input "true"
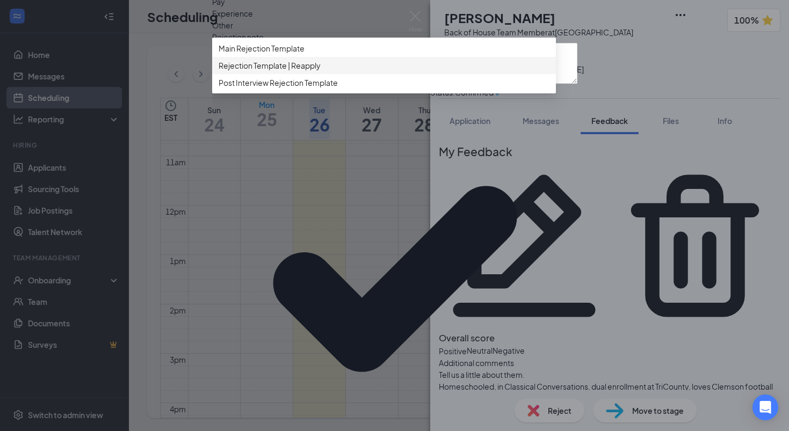
click at [321, 71] on span "Rejection Template | Reapply" at bounding box center [270, 66] width 102 height 12
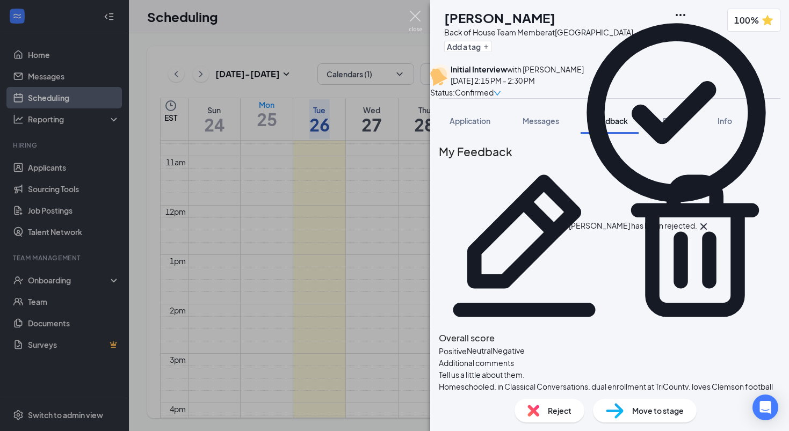
click at [413, 17] on img at bounding box center [415, 21] width 13 height 21
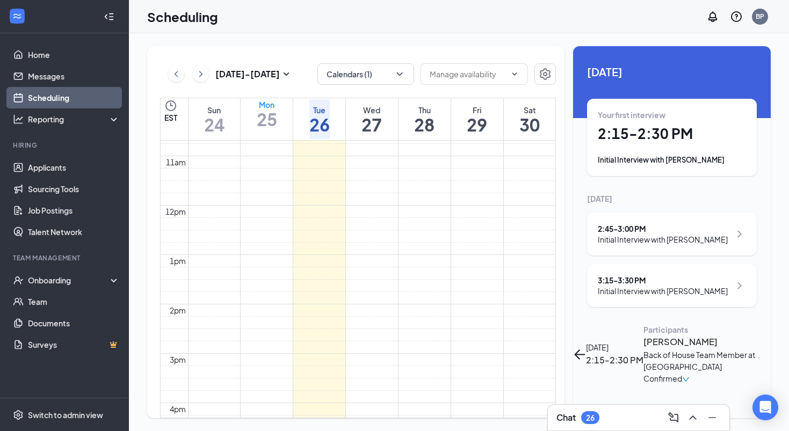
click at [611, 324] on div "Monday, Aug 25 2:15-2:30 PM" at bounding box center [608, 354] width 70 height 60
click at [586, 348] on icon "ArrowLeft" at bounding box center [579, 354] width 13 height 13
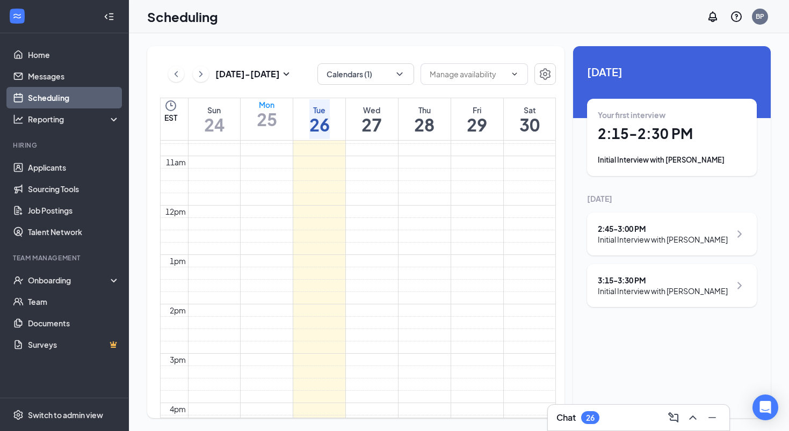
click at [639, 225] on div "2:45 - 3:00 PM" at bounding box center [663, 228] width 130 height 11
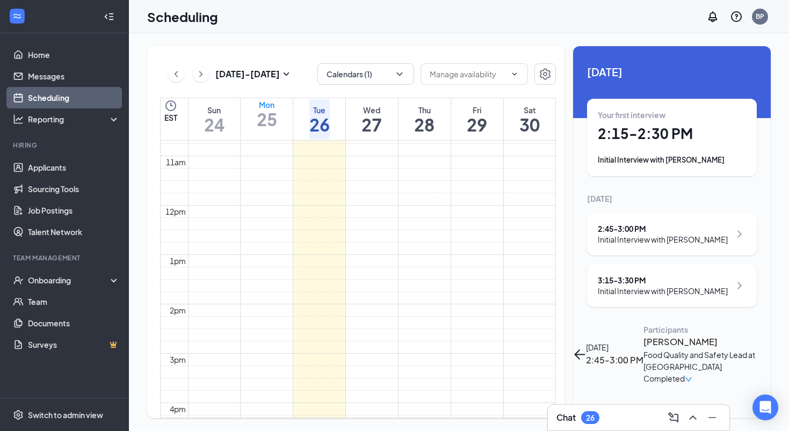
click at [643, 335] on h3 "Jerry Wiley" at bounding box center [699, 342] width 113 height 14
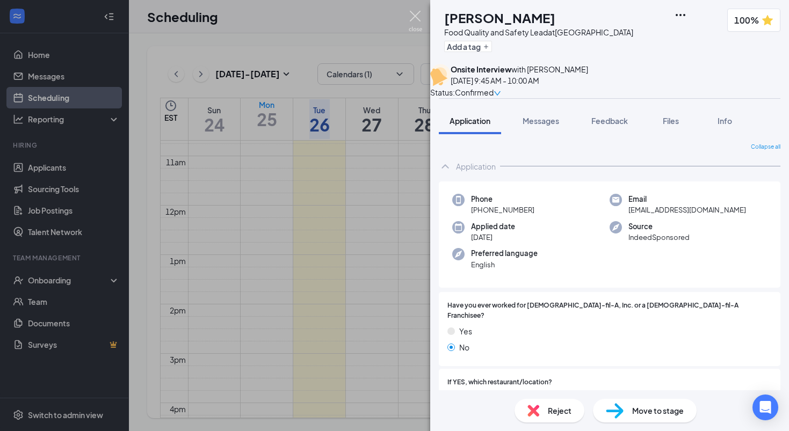
click at [412, 11] on img at bounding box center [415, 21] width 13 height 21
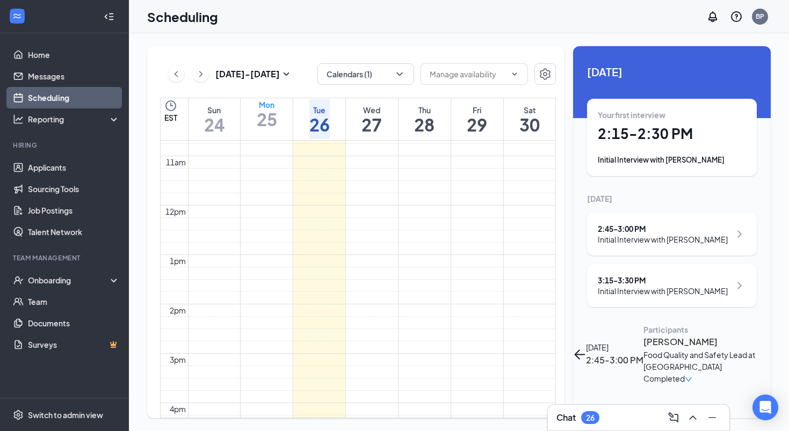
click at [586, 348] on button "back-button" at bounding box center [579, 354] width 13 height 13
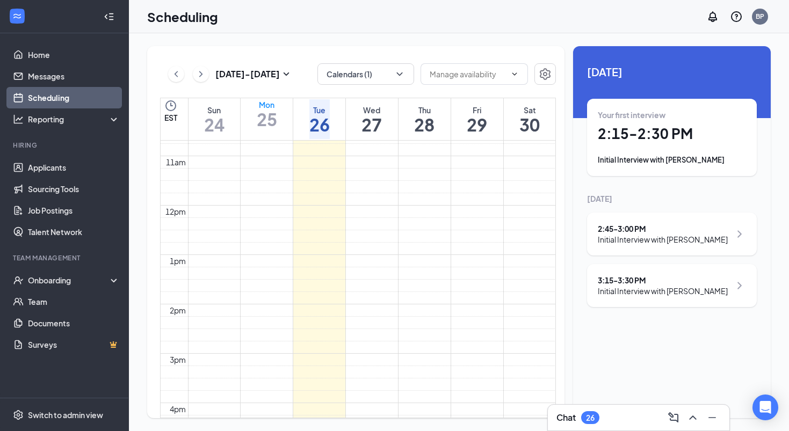
click at [612, 291] on div "Initial Interview with Terri Kowalczyk" at bounding box center [663, 291] width 130 height 11
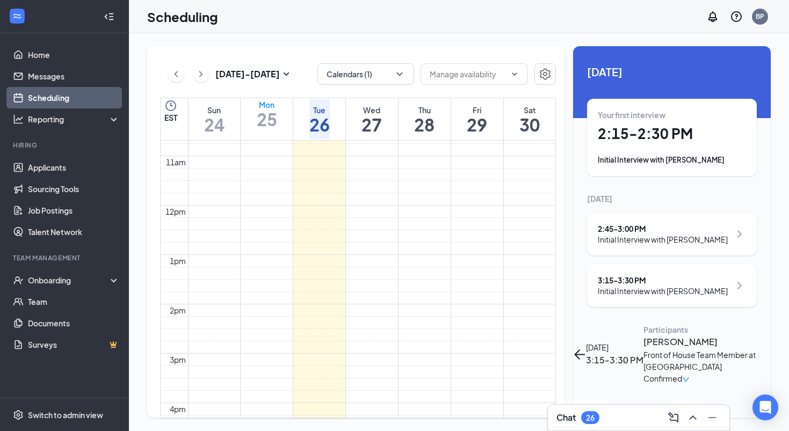
click at [643, 335] on h3 "Terri Kowalczyk" at bounding box center [699, 342] width 113 height 14
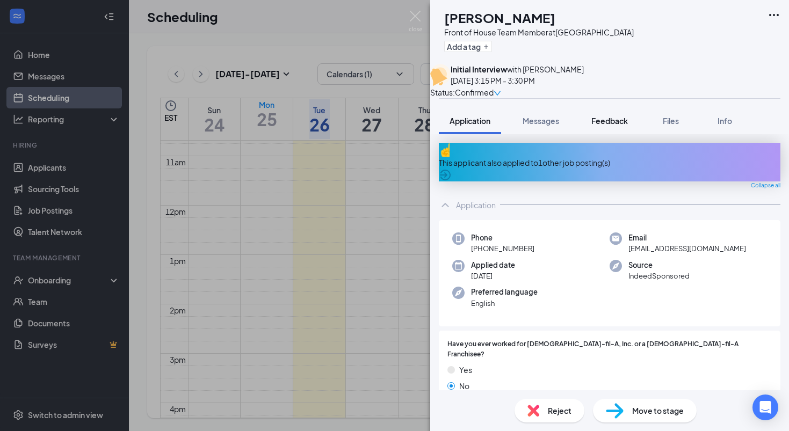
click at [606, 126] on span "Feedback" at bounding box center [609, 121] width 37 height 10
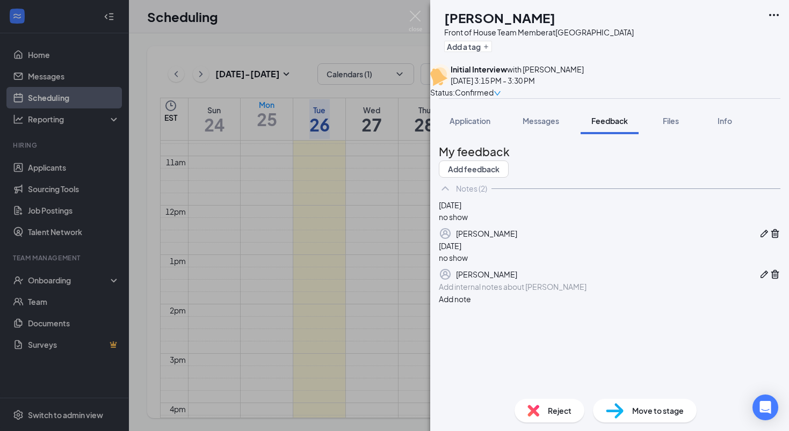
click at [534, 416] on div "Reject" at bounding box center [549, 411] width 70 height 24
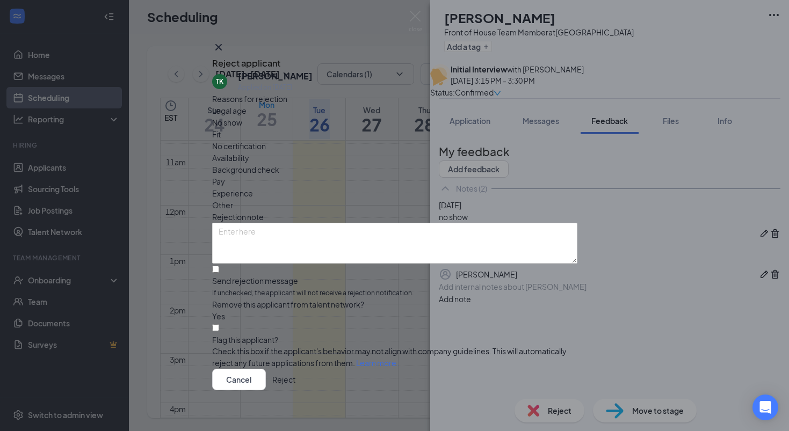
click at [242, 128] on span "No show" at bounding box center [227, 123] width 30 height 12
click at [231, 275] on div at bounding box center [394, 275] width 365 height 0
click at [219, 266] on input "Send rejection message If unchecked, the applicant will not receive a rejection…" at bounding box center [215, 269] width 7 height 7
checkbox input "true"
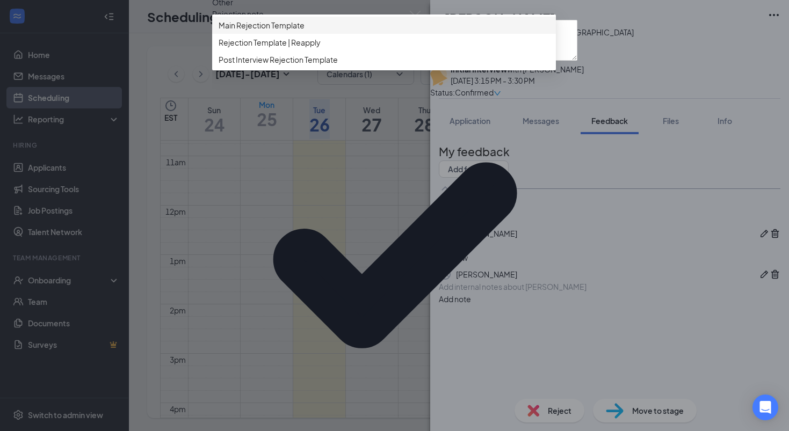
click at [284, 31] on span "Main Rejection Template" at bounding box center [262, 25] width 86 height 12
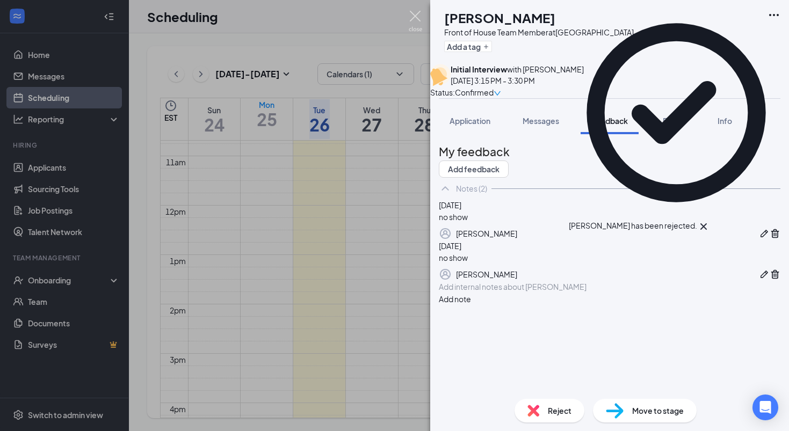
click at [415, 15] on img at bounding box center [415, 21] width 13 height 21
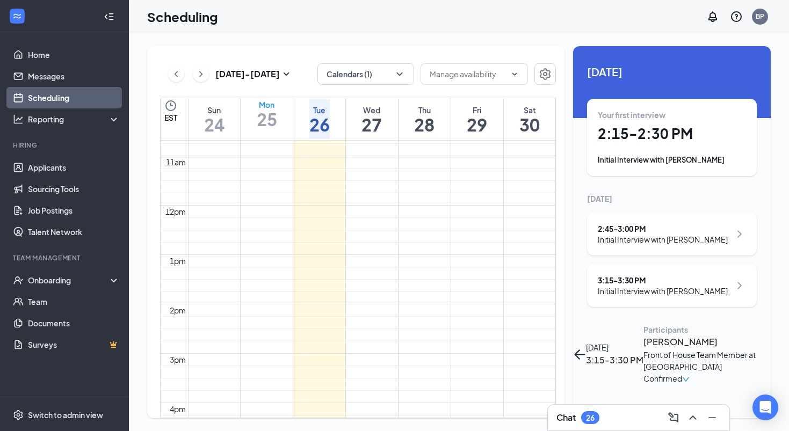
click at [586, 348] on icon "ArrowLeft" at bounding box center [579, 354] width 13 height 13
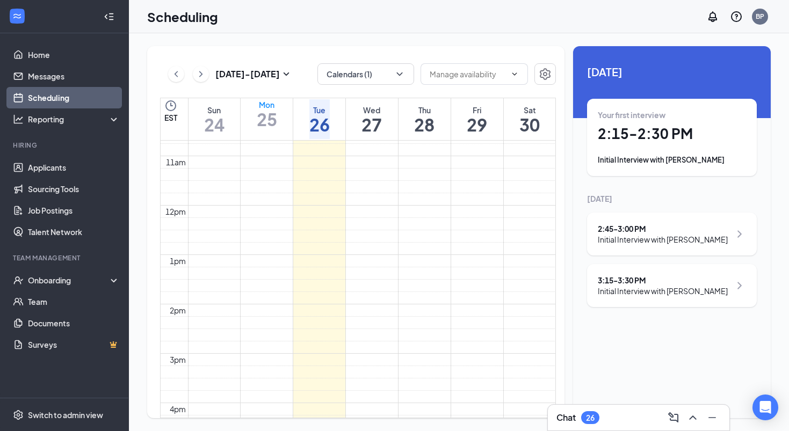
click at [379, 115] on h1 "27" at bounding box center [371, 124] width 20 height 18
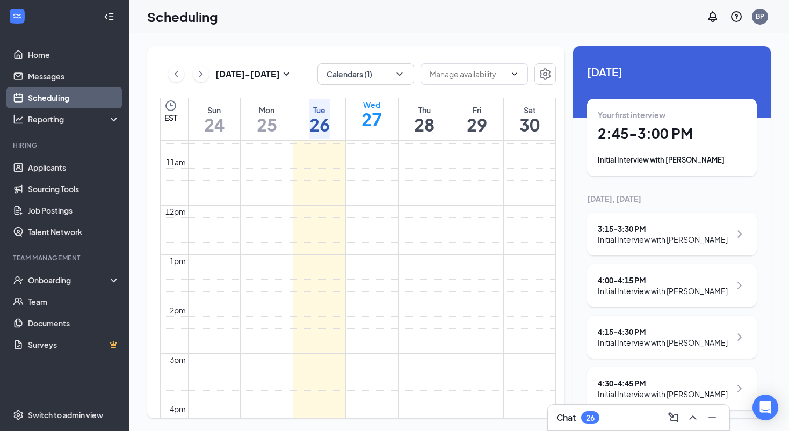
click at [309, 117] on h1 "26" at bounding box center [319, 124] width 20 height 18
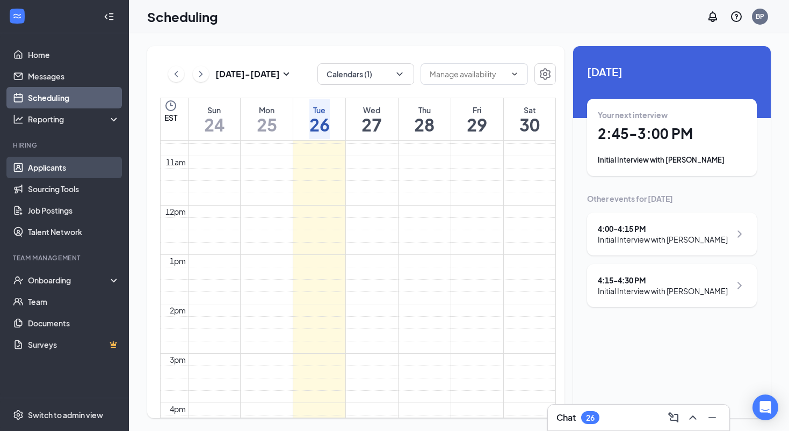
click at [85, 170] on link "Applicants" at bounding box center [74, 167] width 92 height 21
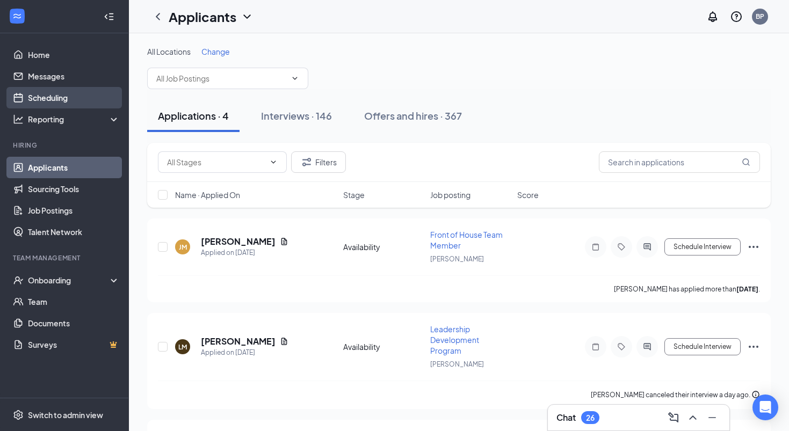
click at [59, 99] on link "Scheduling" at bounding box center [74, 97] width 92 height 21
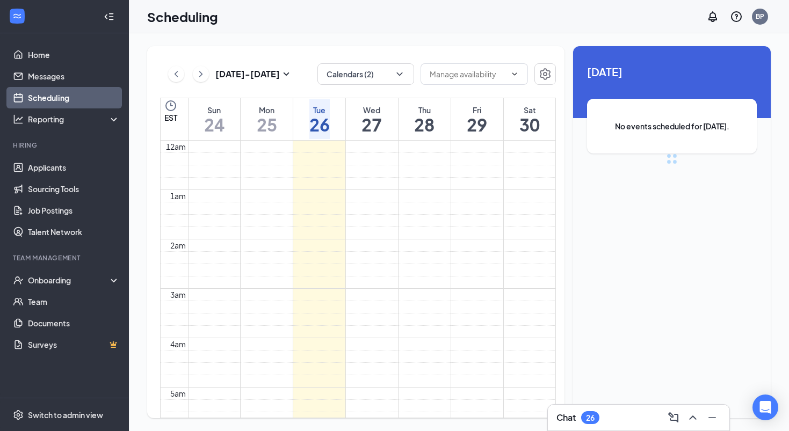
scroll to position [528, 0]
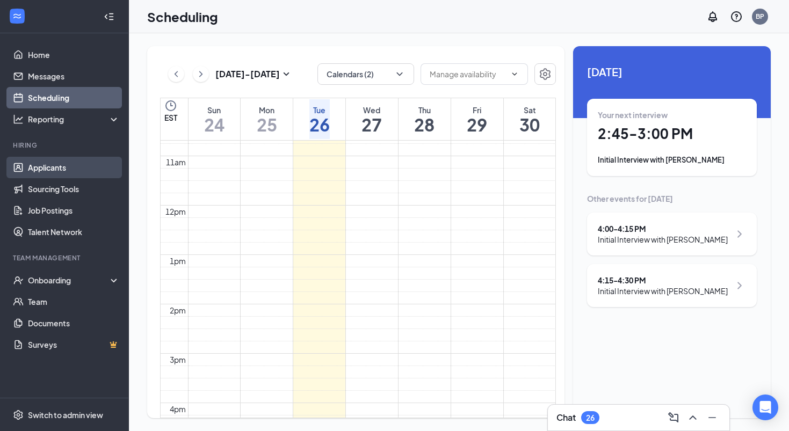
click at [72, 169] on link "Applicants" at bounding box center [74, 167] width 92 height 21
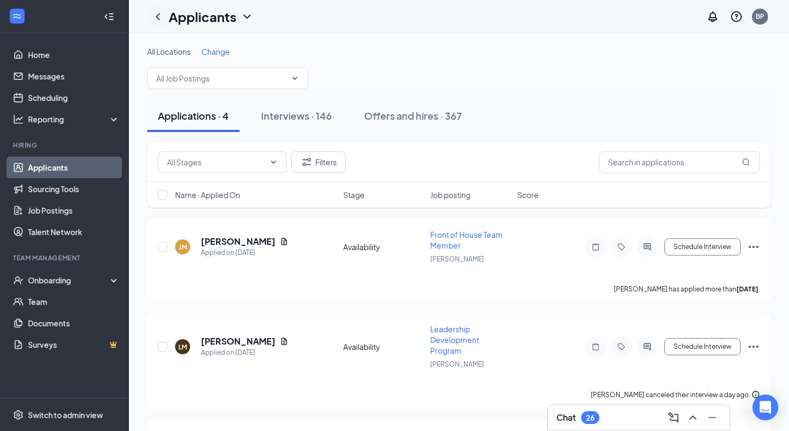
click at [159, 18] on icon "ChevronLeft" at bounding box center [157, 16] width 13 height 13
click at [243, 83] on input "text" at bounding box center [221, 78] width 130 height 12
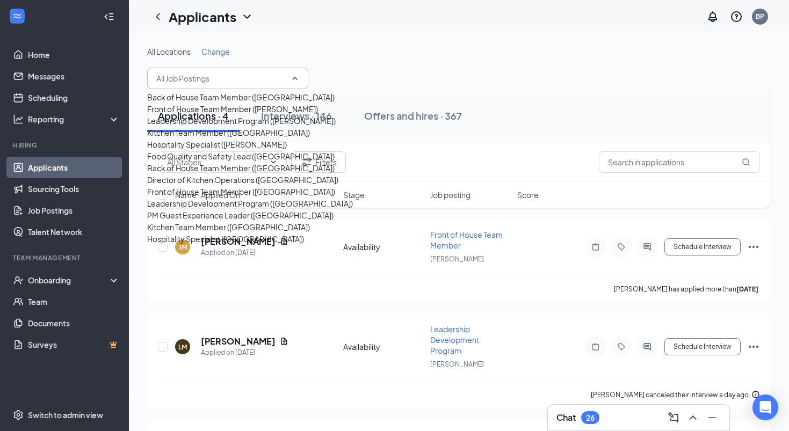
scroll to position [148, 0]
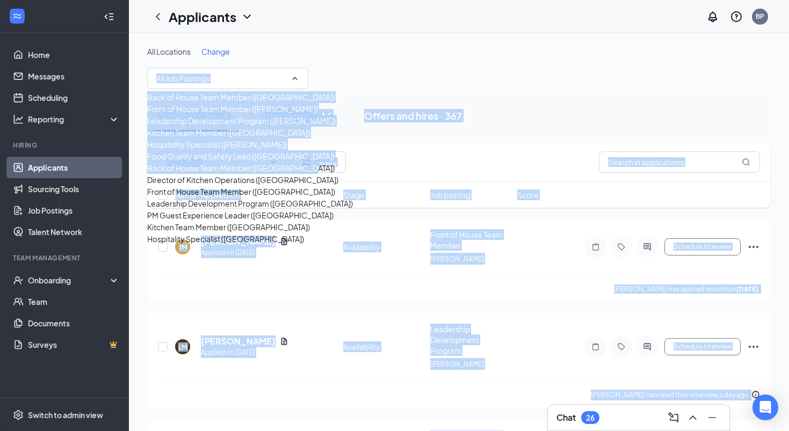
drag, startPoint x: 260, startPoint y: 135, endPoint x: 347, endPoint y: 71, distance: 108.7
click at [347, 71] on body "Home Messages Scheduling Reporting Hiring Applicants Sourcing Tools Job Posting…" at bounding box center [394, 215] width 789 height 431
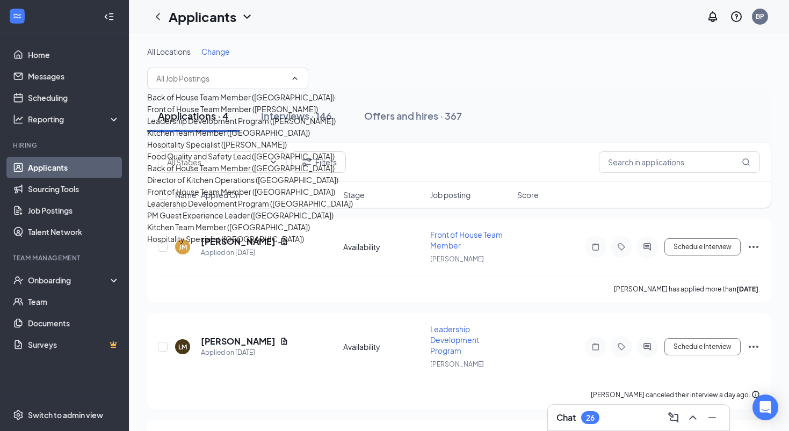
click at [380, 68] on div "All Locations Change" at bounding box center [458, 67] width 623 height 43
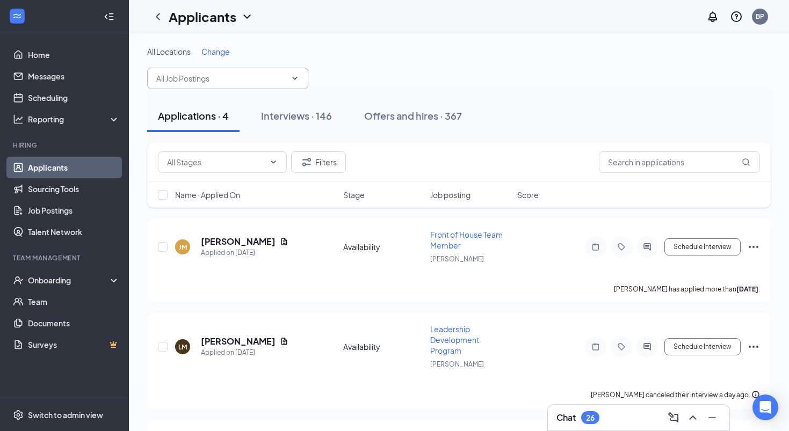
click at [244, 74] on input "text" at bounding box center [221, 78] width 130 height 12
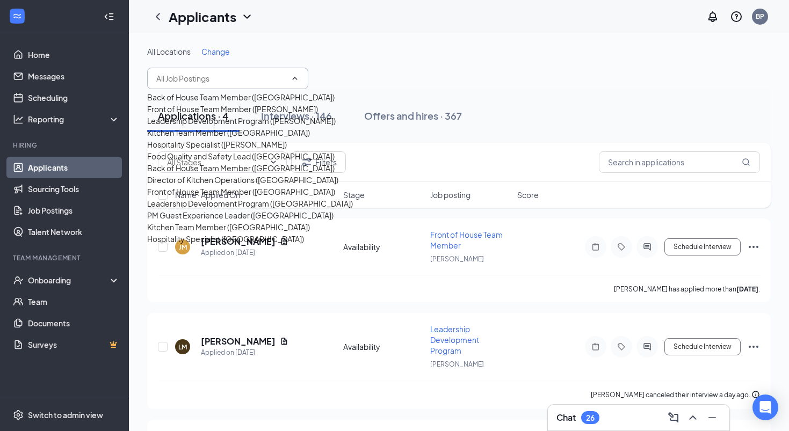
scroll to position [164, 0]
click at [233, 162] on div "Back of House Team Member (Powdersville)" at bounding box center [240, 168] width 187 height 12
type input "Back of House Team Member (Powdersville)"
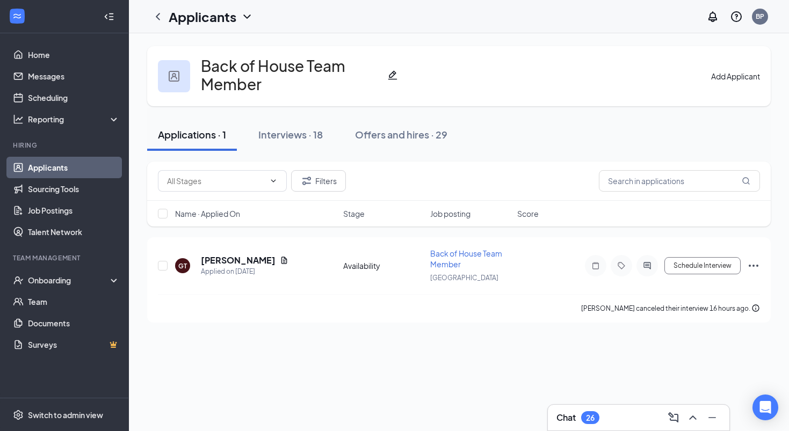
click at [714, 70] on button "Add Applicant" at bounding box center [735, 76] width 49 height 12
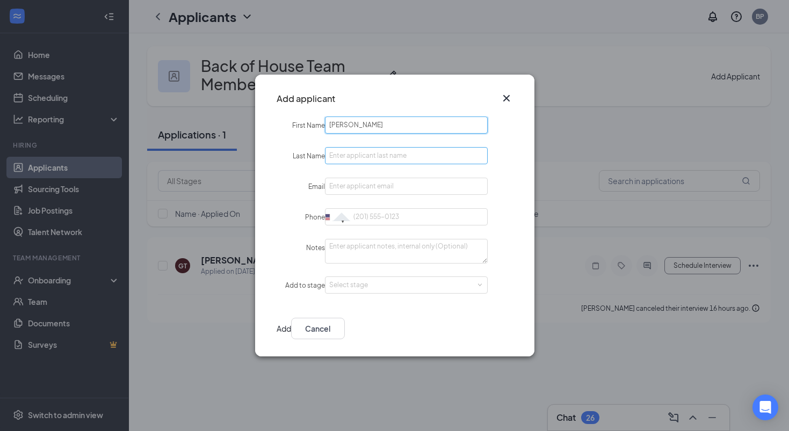
type input "Isaac"
type input "Harrison"
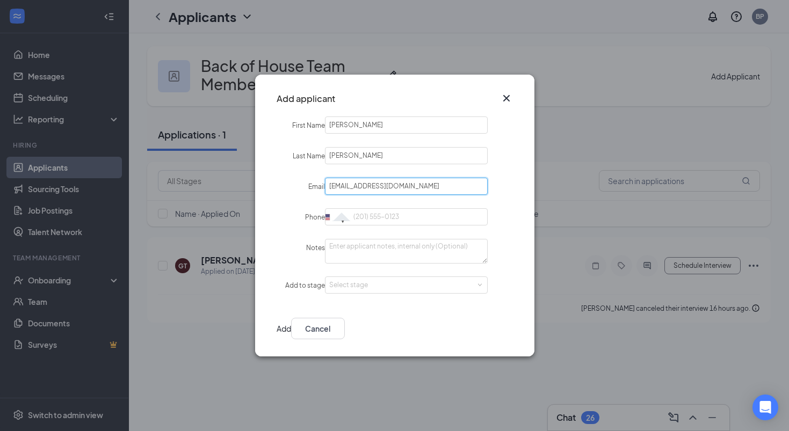
type input "harrisonisaac760@gmail.com"
click at [385, 234] on form "First Name Isaac Last Name Harrison Email harrisonisaac760@gmail.com Phone Unit…" at bounding box center [394, 206] width 279 height 178
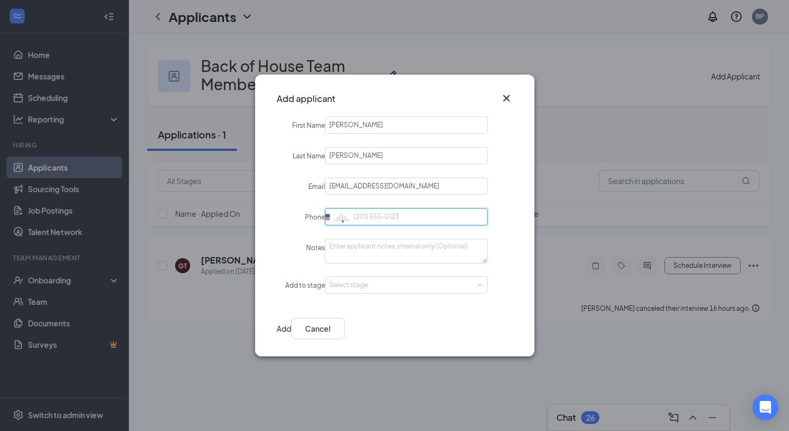
click at [396, 214] on input "Phone" at bounding box center [406, 216] width 163 height 17
paste input "8646651005"
type input "8646651005"
click at [405, 283] on div "Select stage" at bounding box center [403, 285] width 149 height 11
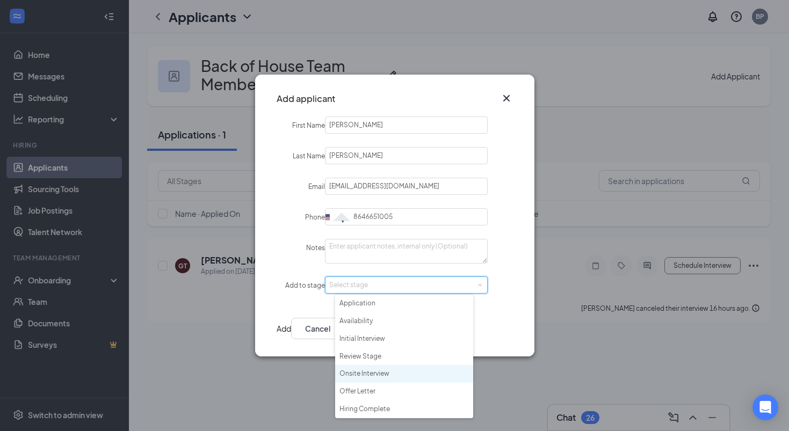
click at [389, 373] on li "Onsite Interview" at bounding box center [404, 374] width 138 height 18
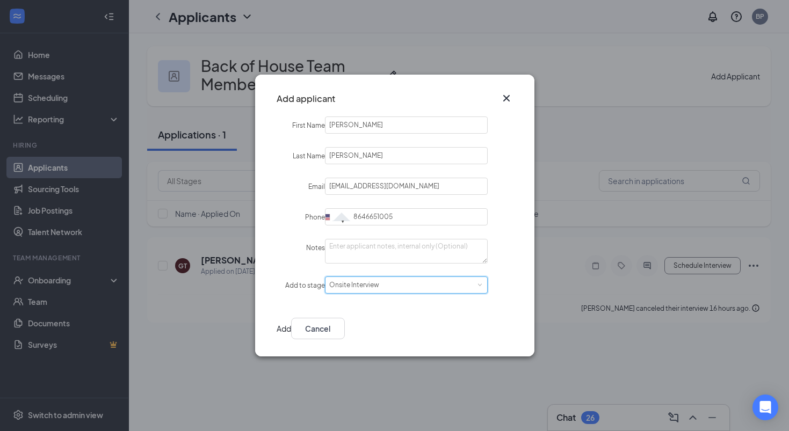
click at [387, 277] on div "Onsite Interview" at bounding box center [357, 285] width 57 height 16
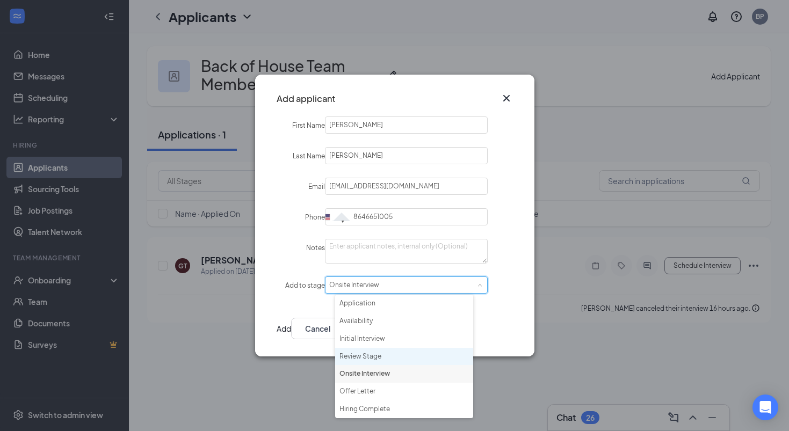
click at [375, 351] on li "Review Stage" at bounding box center [404, 357] width 138 height 18
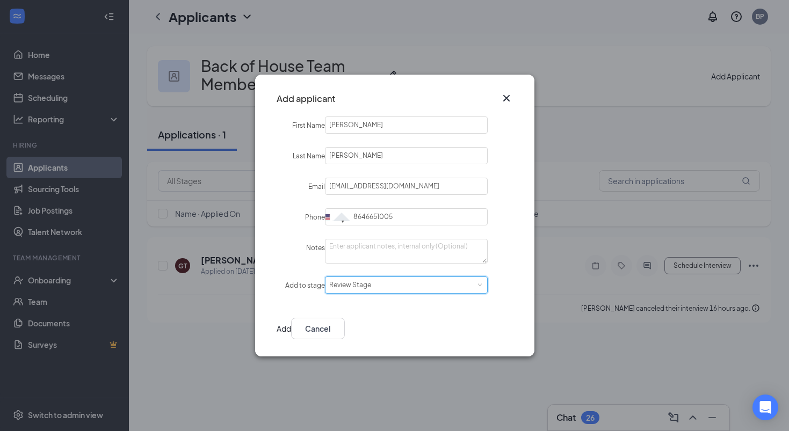
click at [291, 324] on button "Add" at bounding box center [284, 328] width 14 height 21
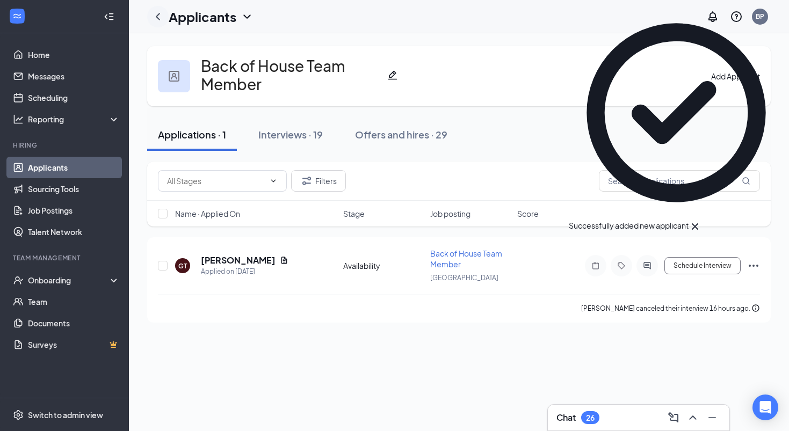
click at [156, 18] on icon "ChevronLeft" at bounding box center [157, 16] width 13 height 13
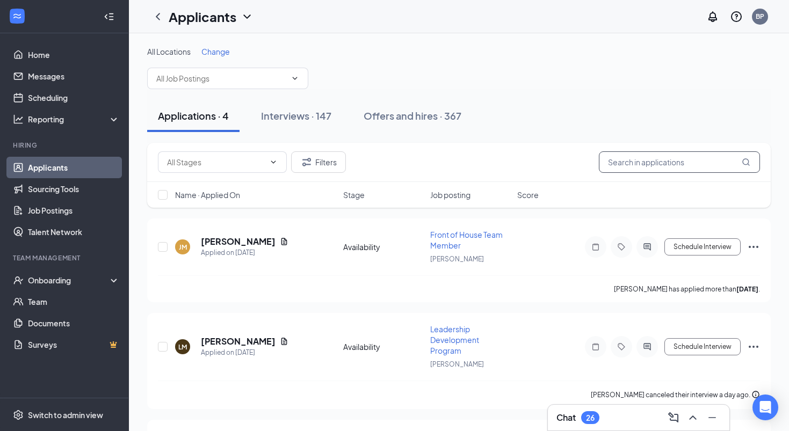
click at [665, 163] on input "text" at bounding box center [679, 161] width 161 height 21
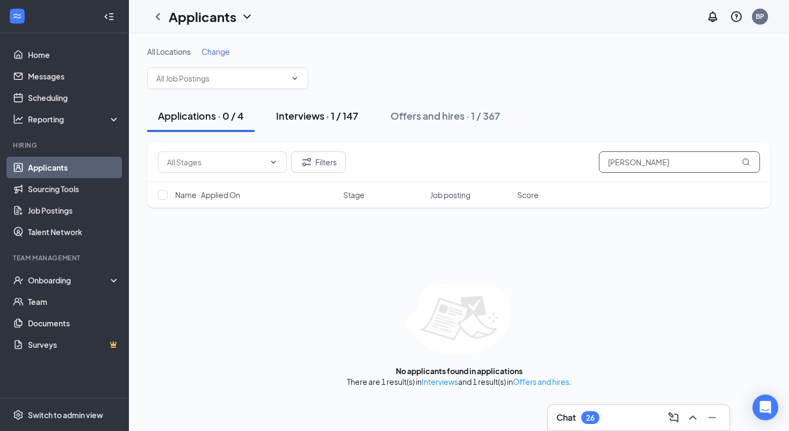
type input "Isaac"
click at [315, 122] on div "Interviews · 1 / 147" at bounding box center [317, 115] width 82 height 13
click at [314, 112] on div "Interviews · 1 / 147" at bounding box center [317, 115] width 82 height 13
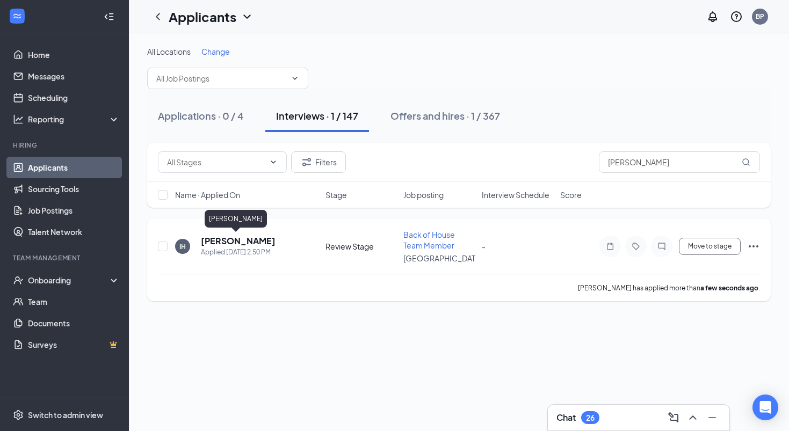
click at [220, 236] on h5 "Isaac Harrison" at bounding box center [238, 241] width 75 height 12
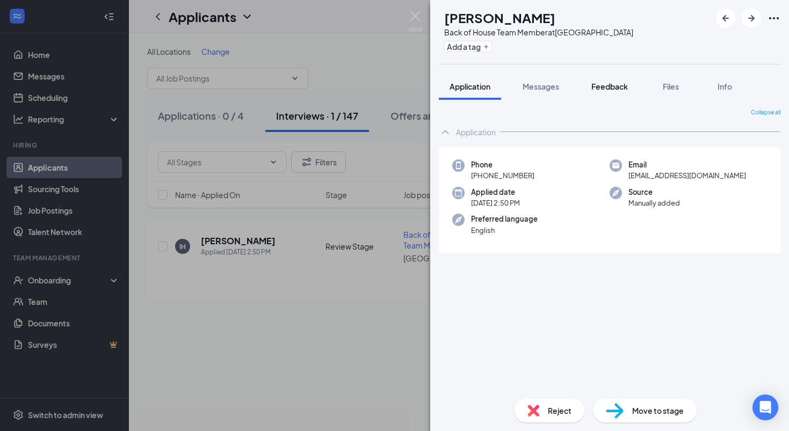
click at [611, 83] on span "Feedback" at bounding box center [609, 87] width 37 height 10
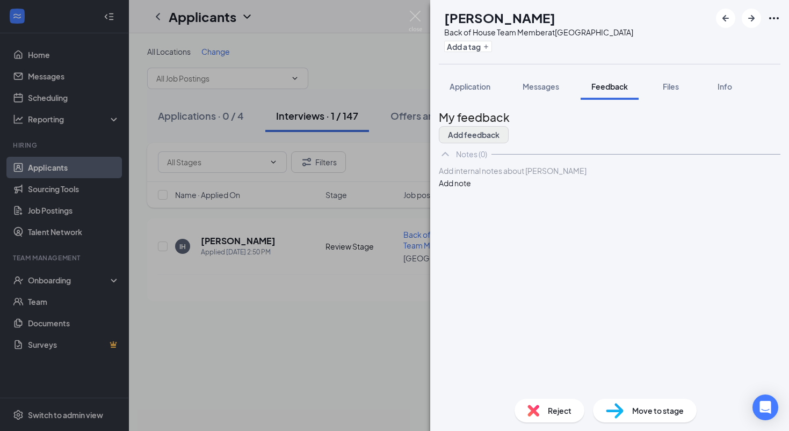
click at [509, 126] on button "Add feedback" at bounding box center [474, 134] width 70 height 17
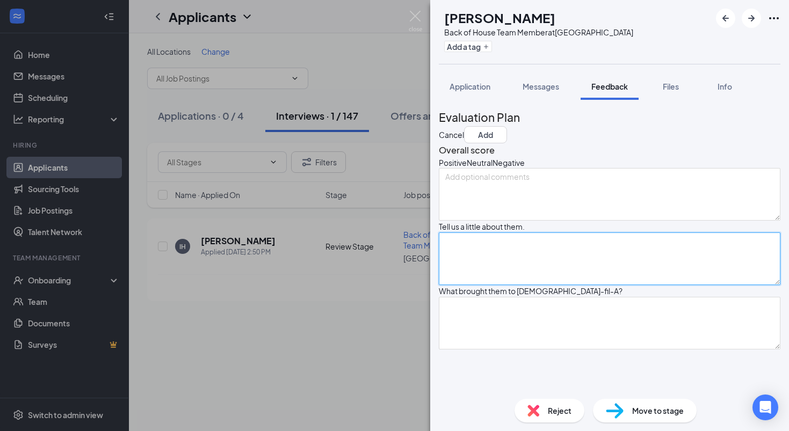
click at [498, 285] on textarea at bounding box center [610, 259] width 342 height 53
type textarea "worked for amazon as a driver and they let everyone go"
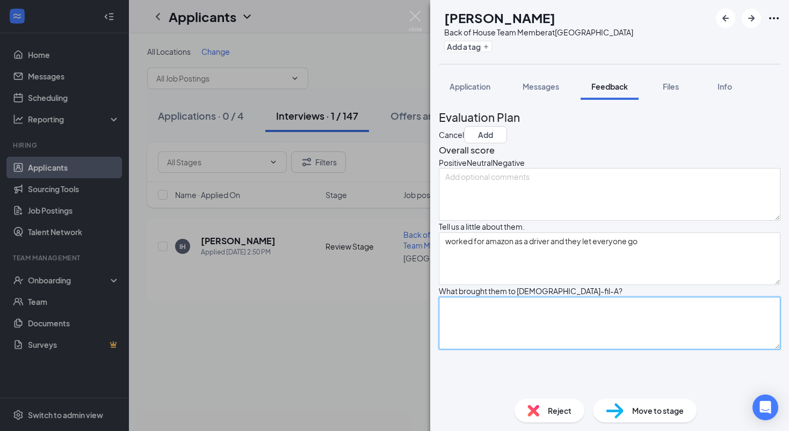
click at [502, 350] on textarea at bounding box center [610, 323] width 342 height 53
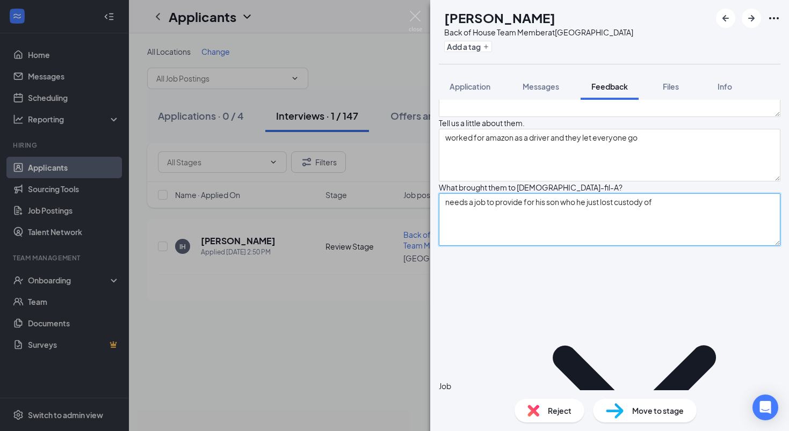
scroll to position [110, 0]
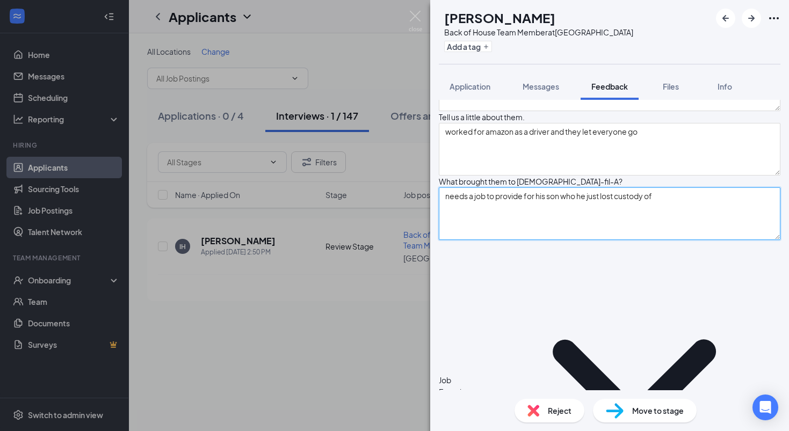
type textarea "needs a job to provide for his son who he just lost custody of"
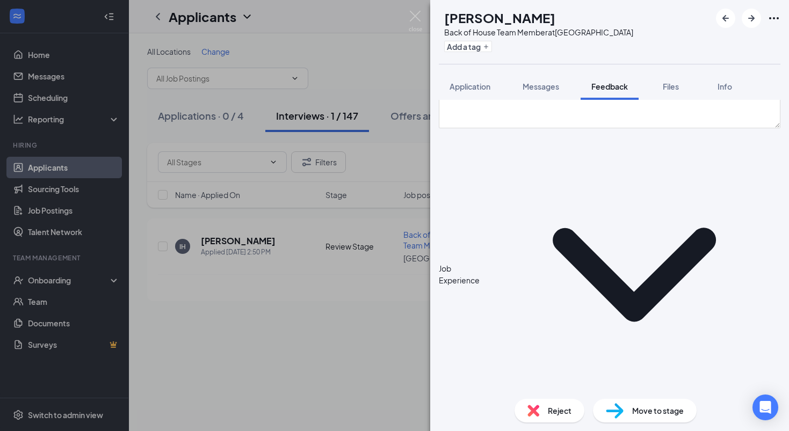
scroll to position [228, 0]
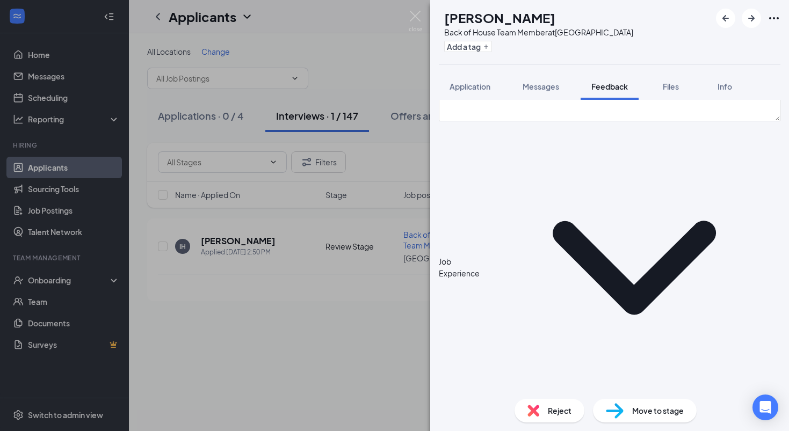
type textarea "amazon driver: a few months"
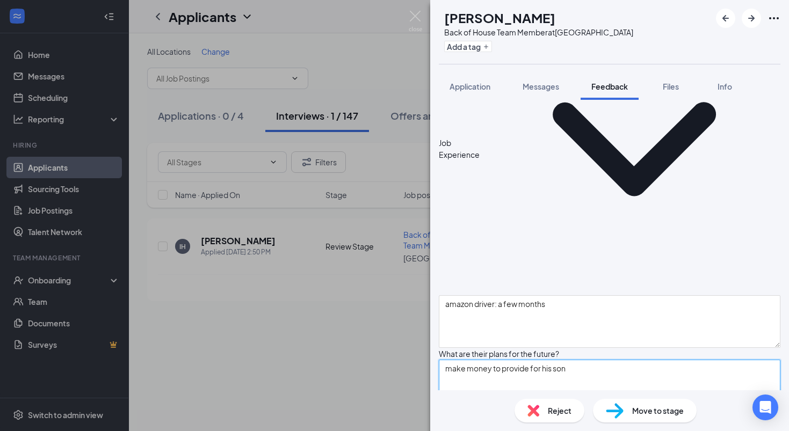
scroll to position [348, 0]
type textarea "make money to provide for his son"
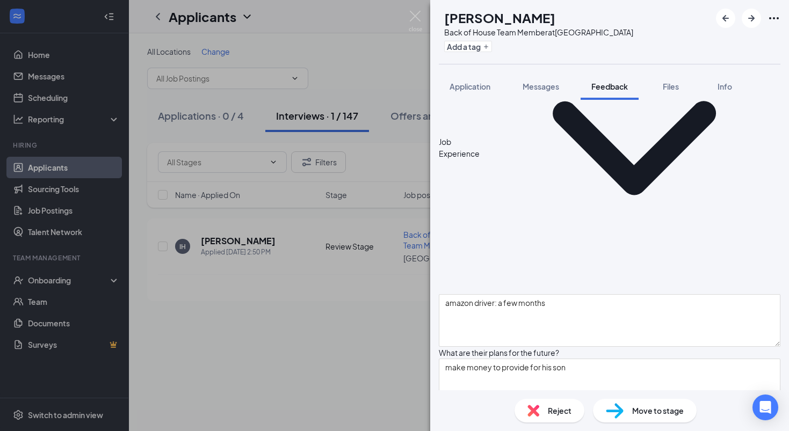
paste textarea "S: teamwork and being on time W: speech impediment/dyslexia and speech impedime…"
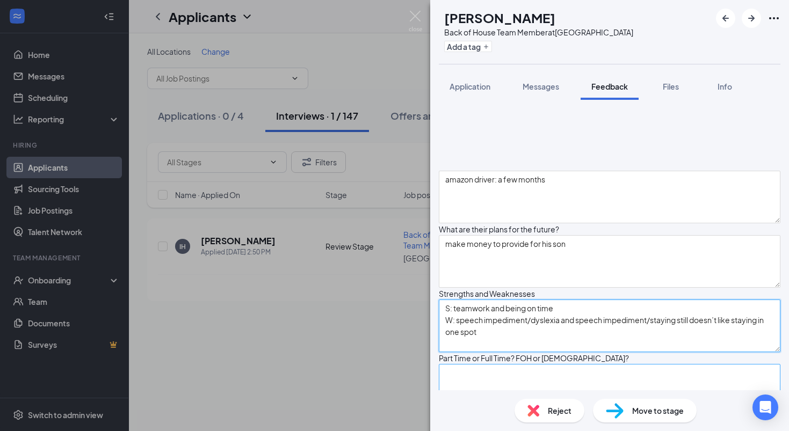
scroll to position [488, 0]
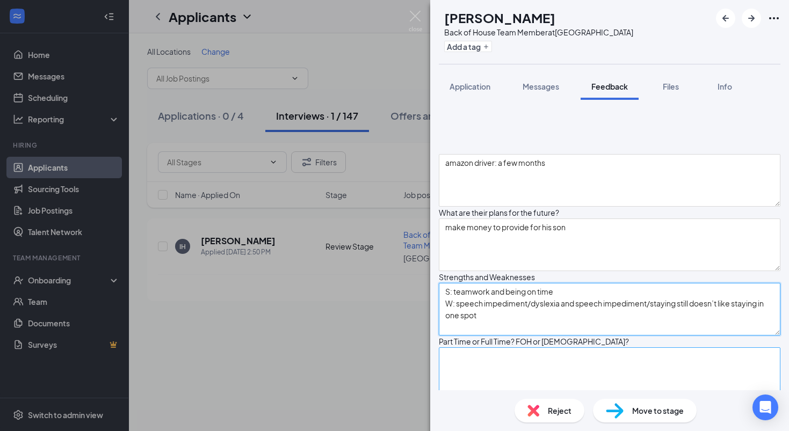
type textarea "S: teamwork and being on time W: speech impediment/dyslexia and speech impedime…"
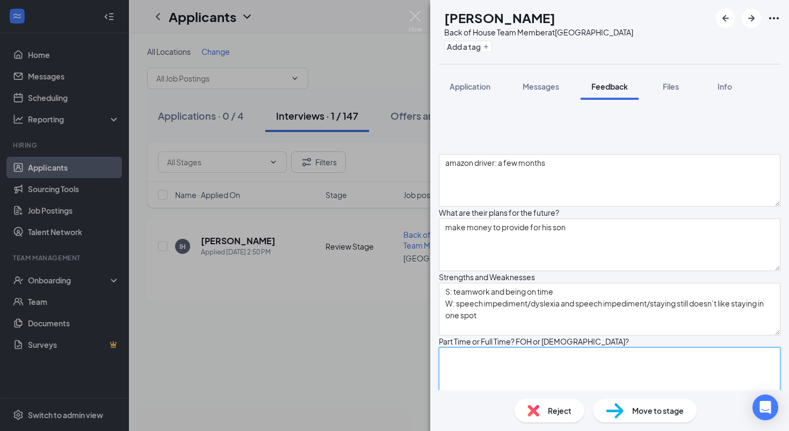
click at [494, 347] on textarea at bounding box center [610, 373] width 342 height 53
type textarea "FT BOH"
click at [503, 412] on textarea at bounding box center [610, 438] width 342 height 53
type textarea "4-X anyday"
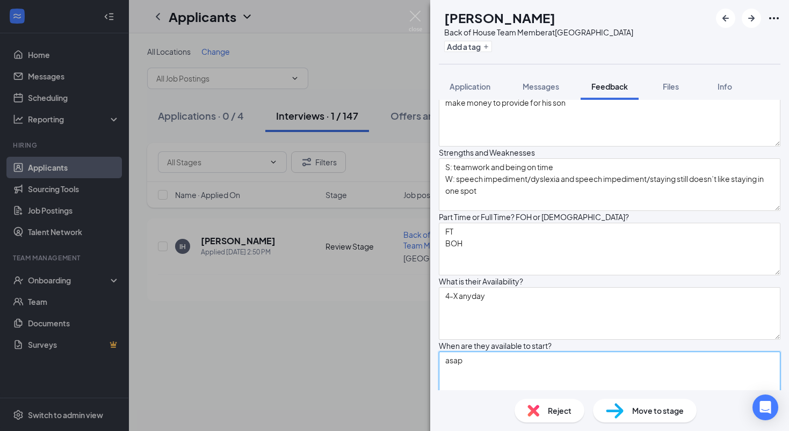
scroll to position [618, 0]
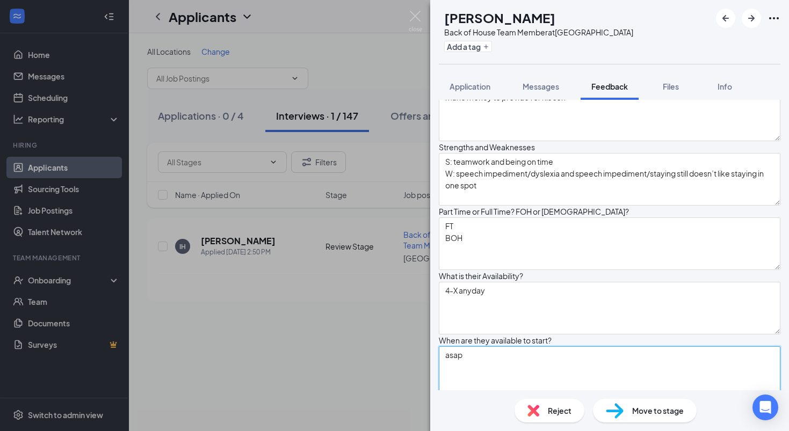
type textarea "asap"
click at [525, 411] on textarea at bounding box center [610, 437] width 342 height 53
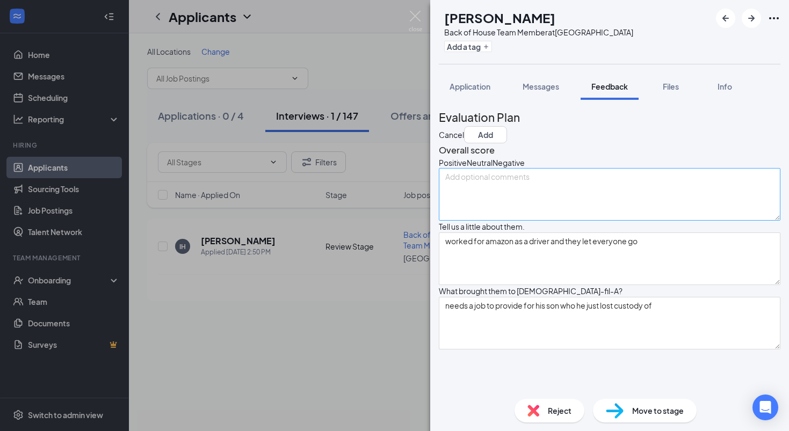
scroll to position [0, 0]
click at [568, 172] on div "Overall score Positive Neutral Negative" at bounding box center [610, 181] width 342 height 77
click at [492, 168] on icon "SadFace" at bounding box center [492, 162] width 0 height 11
click at [531, 222] on textarea at bounding box center [610, 195] width 342 height 53
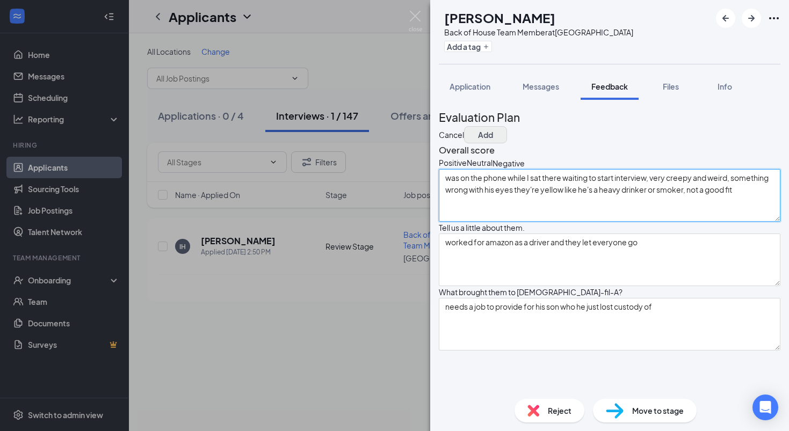
type textarea "was on the phone while I sat there waiting to start interview, very creepy and …"
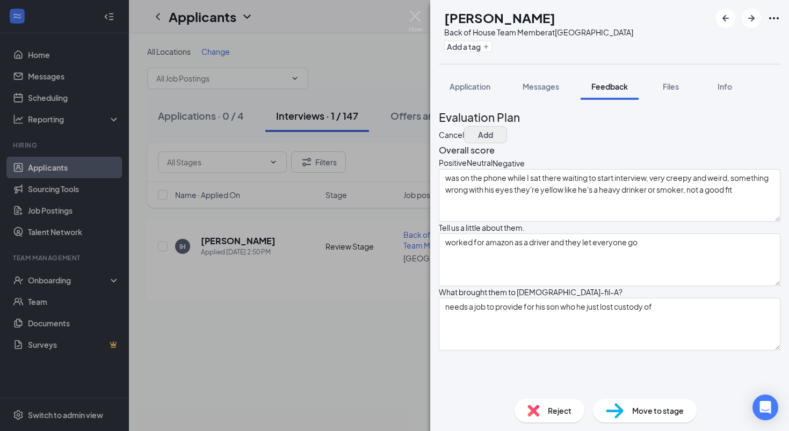
click at [507, 126] on button "Add" at bounding box center [485, 134] width 43 height 17
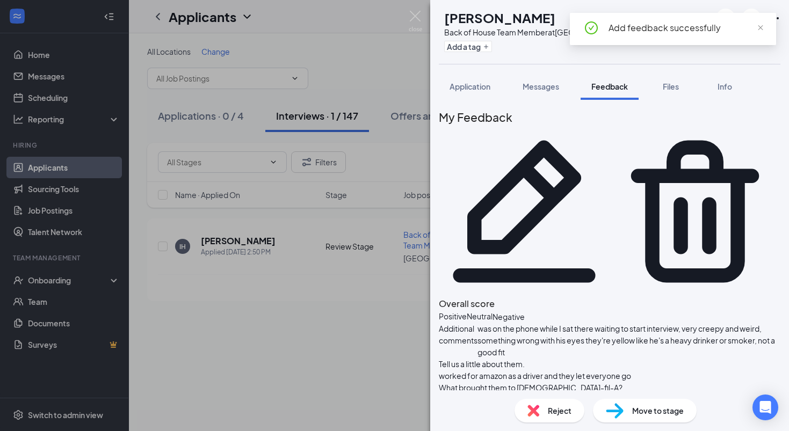
click at [335, 280] on div "IH Isaac Harrison Back of House Team Member at Powdersville Add a tag Applicati…" at bounding box center [394, 215] width 789 height 431
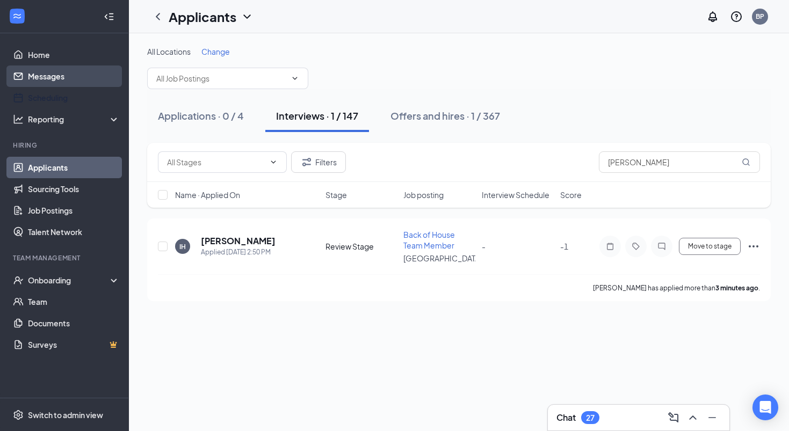
click at [57, 86] on link "Messages" at bounding box center [74, 76] width 92 height 21
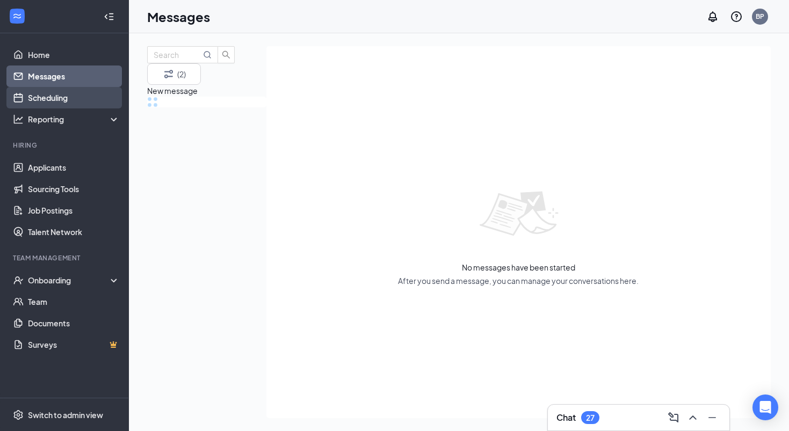
click at [50, 97] on link "Scheduling" at bounding box center [74, 97] width 92 height 21
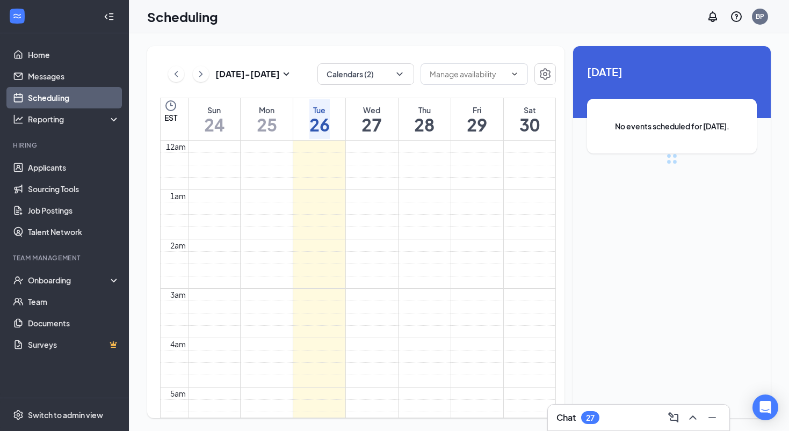
scroll to position [528, 0]
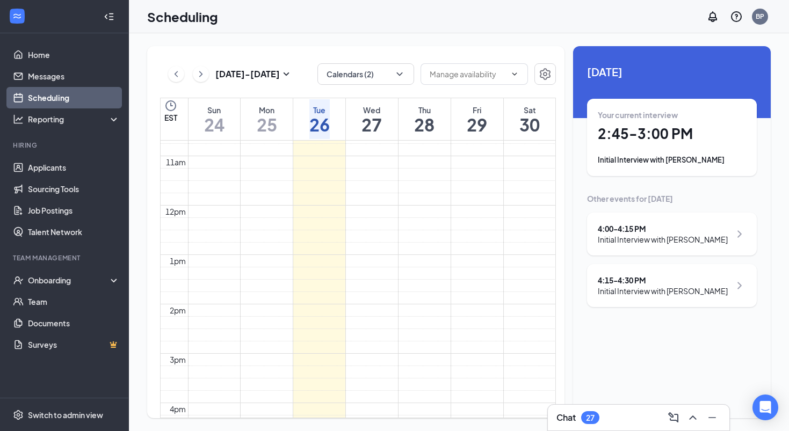
click at [671, 143] on div "Your current interview 2:45 - 3:00 PM Initial Interview with Eliza Lawson" at bounding box center [672, 138] width 148 height 56
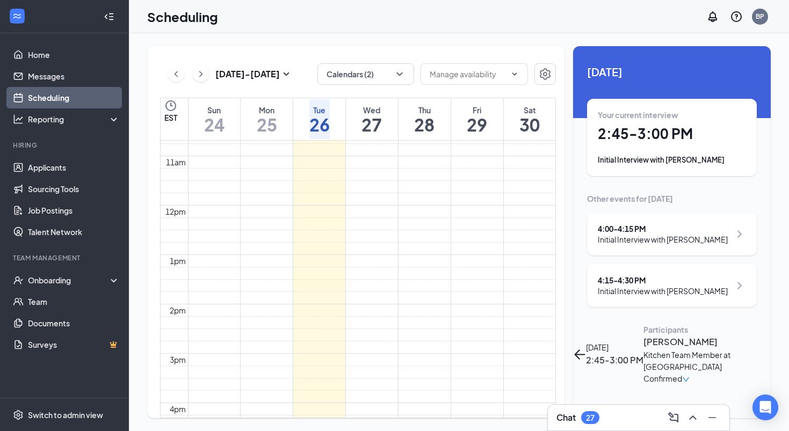
click at [643, 335] on h3 "Eliza Lawson" at bounding box center [699, 342] width 113 height 14
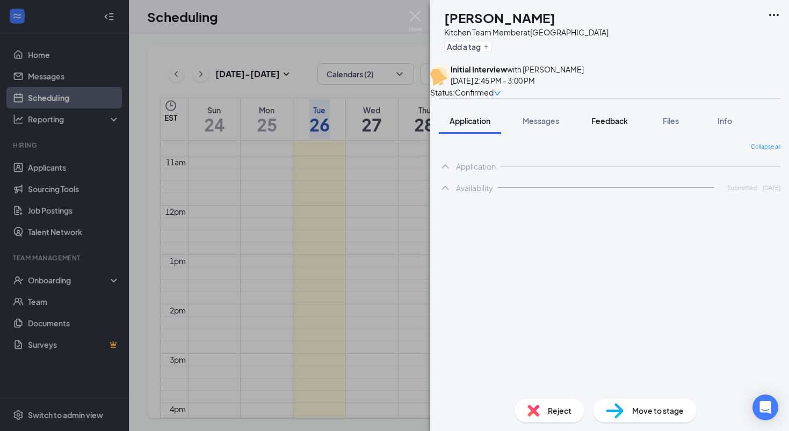
click at [601, 126] on span "Feedback" at bounding box center [609, 121] width 37 height 10
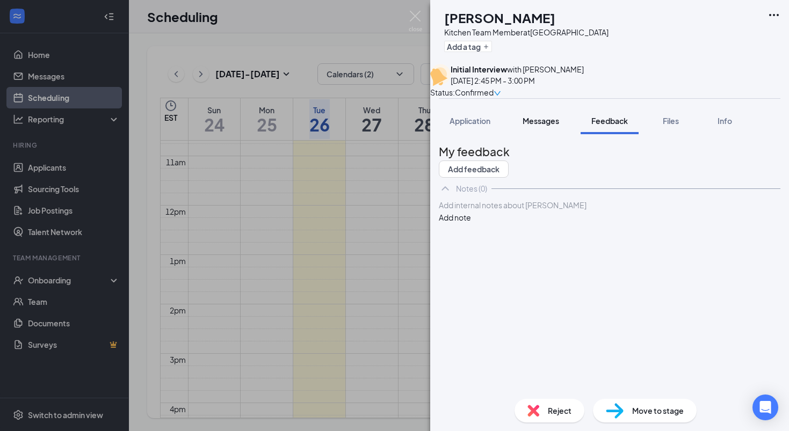
click at [533, 126] on span "Messages" at bounding box center [540, 121] width 37 height 10
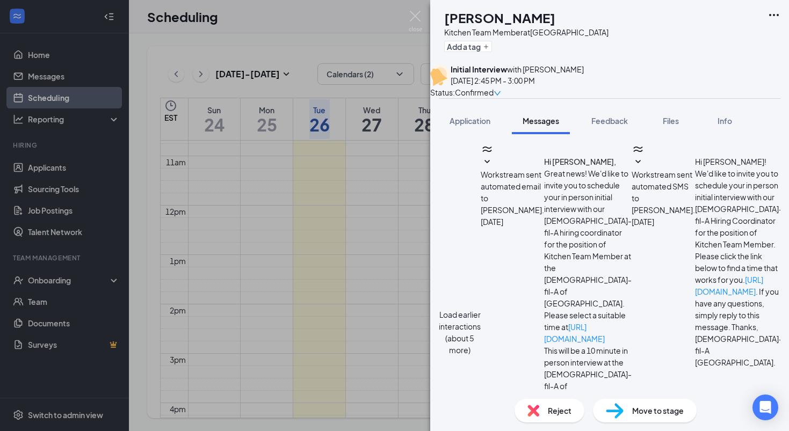
scroll to position [413, 0]
click at [478, 126] on div "Application" at bounding box center [469, 120] width 41 height 11
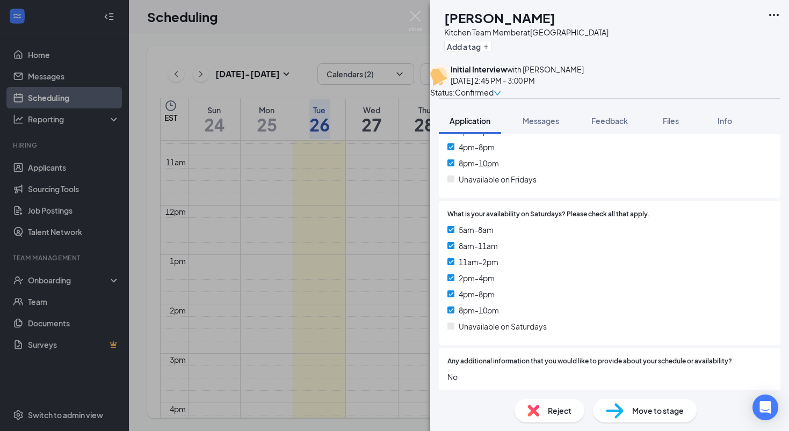
scroll to position [2210, 0]
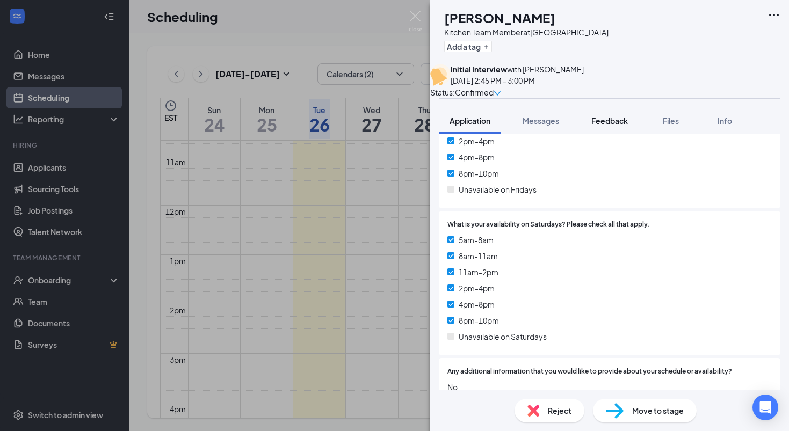
click at [623, 125] on button "Feedback" at bounding box center [609, 120] width 58 height 27
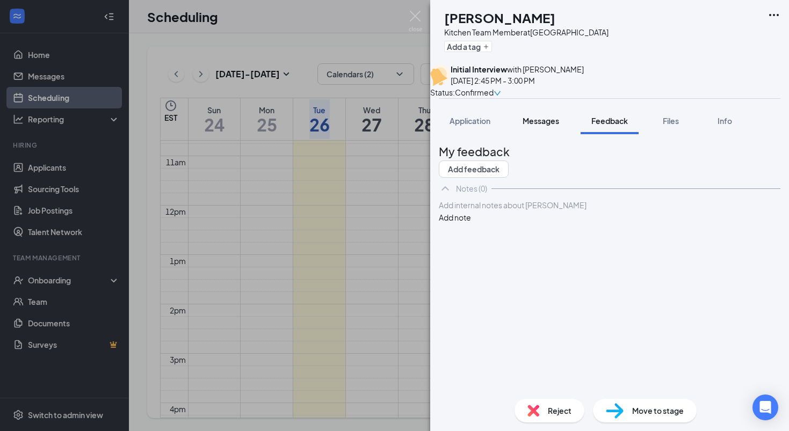
click at [546, 125] on button "Messages" at bounding box center [541, 120] width 58 height 27
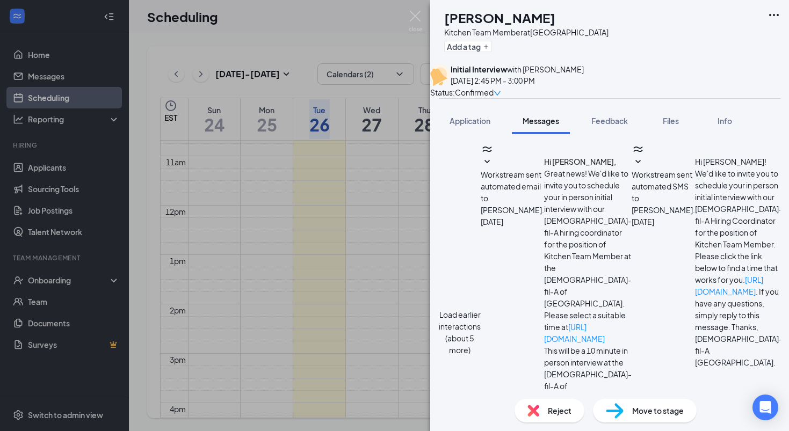
scroll to position [413, 0]
type textarea "Hi Eliza, feel free to come to our location between the hours of 3-4!"
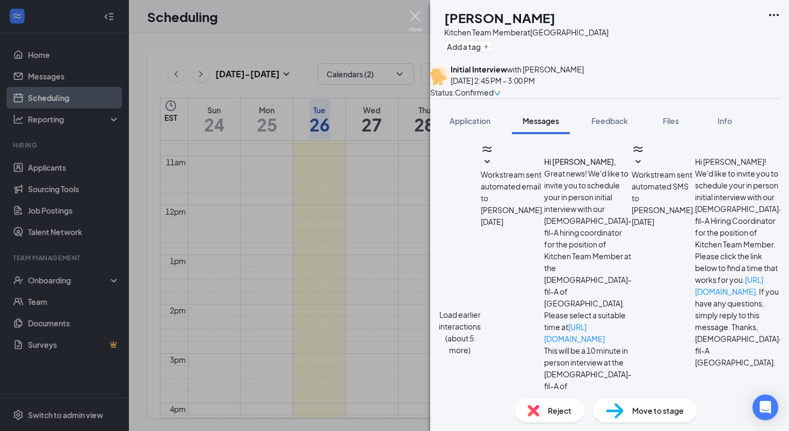
click at [416, 19] on img at bounding box center [415, 21] width 13 height 21
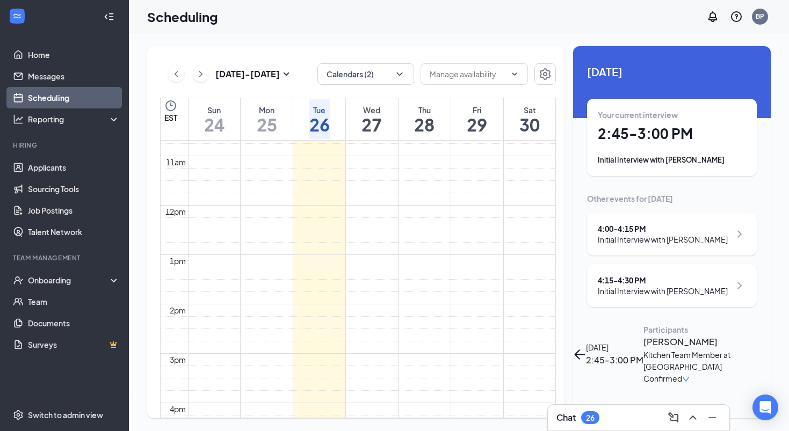
click at [586, 348] on icon "ArrowLeft" at bounding box center [579, 354] width 13 height 13
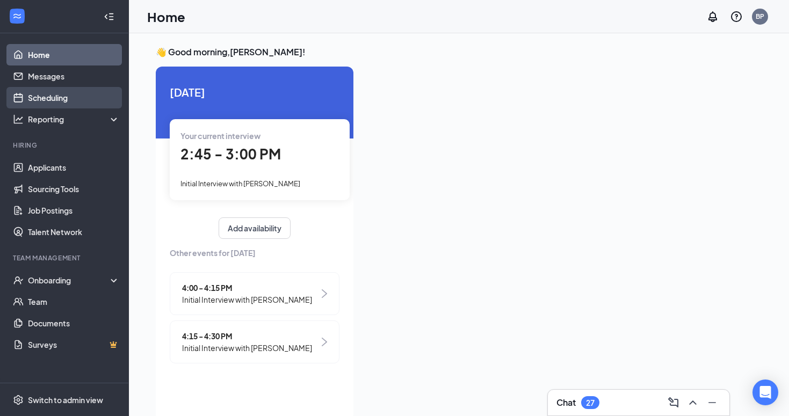
click at [60, 92] on link "Scheduling" at bounding box center [74, 97] width 92 height 21
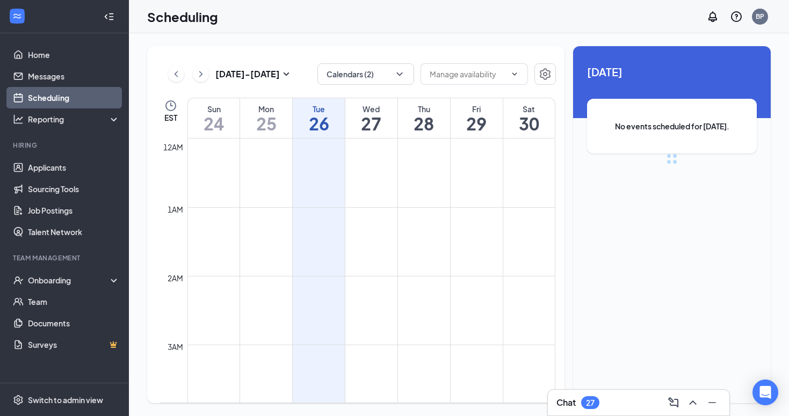
scroll to position [528, 0]
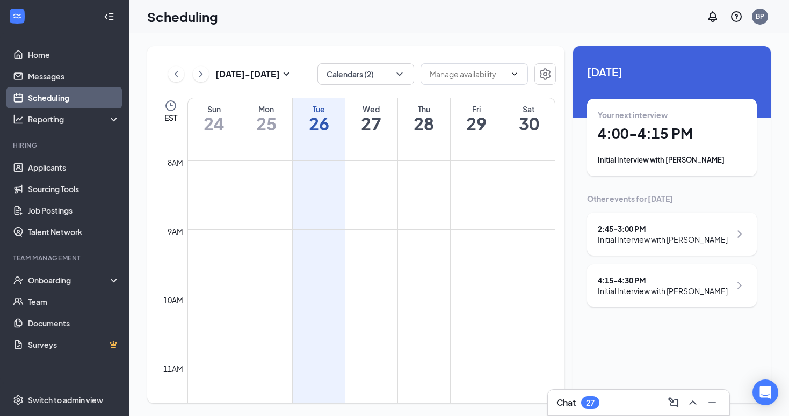
click at [612, 231] on div "2:45 - 3:00 PM" at bounding box center [663, 228] width 130 height 11
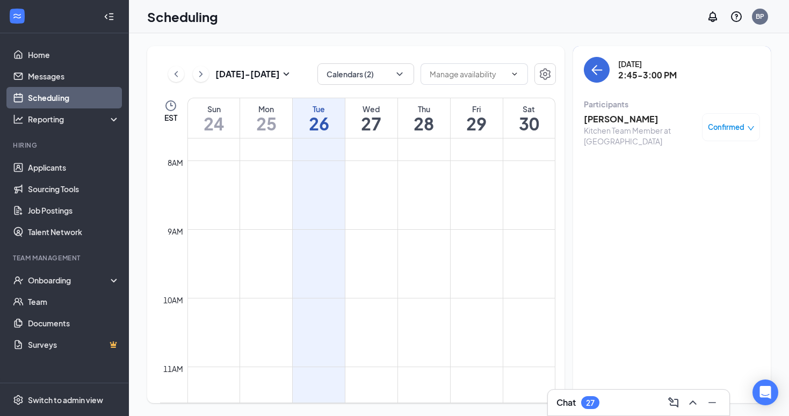
click at [599, 119] on h3 "[PERSON_NAME]" at bounding box center [640, 119] width 113 height 12
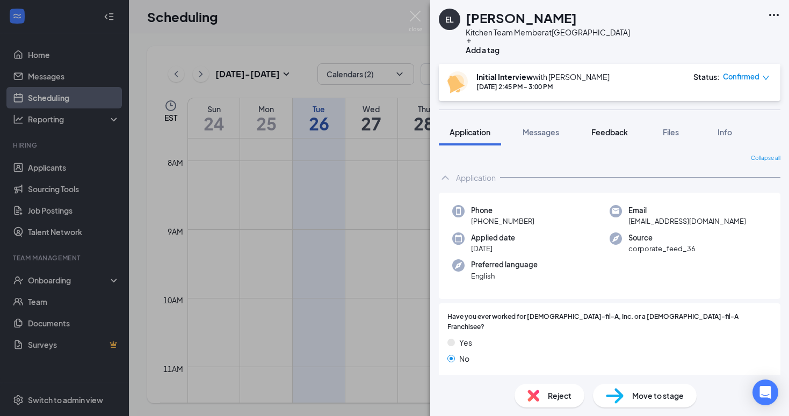
click at [619, 127] on span "Feedback" at bounding box center [609, 132] width 37 height 10
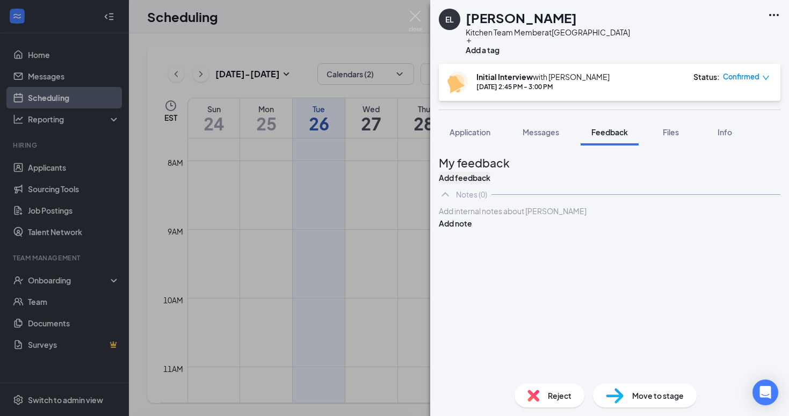
click at [490, 176] on button "Add feedback" at bounding box center [465, 178] width 52 height 12
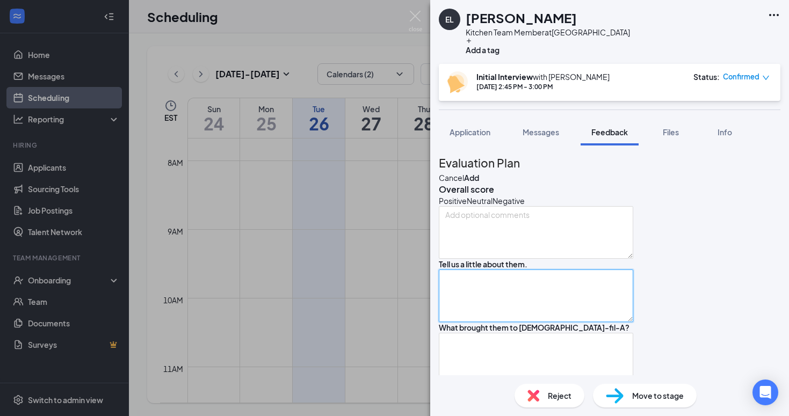
click at [576, 322] on textarea at bounding box center [536, 296] width 194 height 53
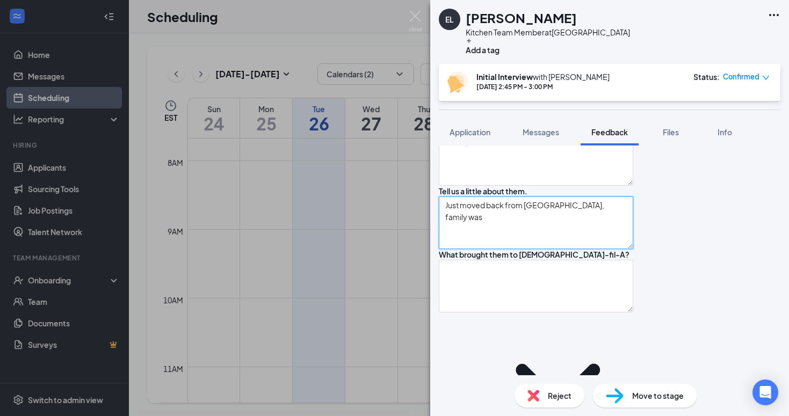
scroll to position [75, 0]
click at [629, 248] on textarea "Just moved back from Brazil, family were mirrsonaires for 12 years" at bounding box center [536, 221] width 194 height 53
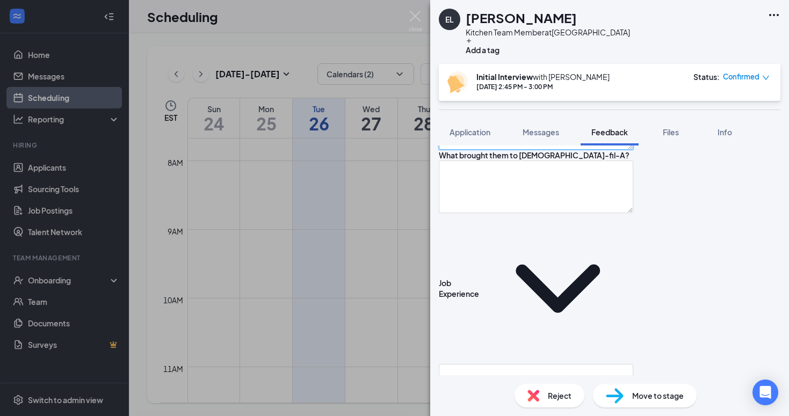
scroll to position [182, 0]
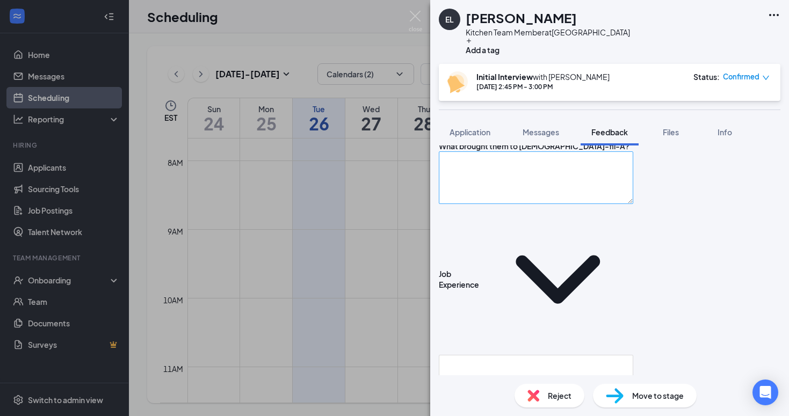
type textarea "Just moved back from Brazil, family were missionaries for 12 years"
click at [543, 204] on textarea at bounding box center [536, 177] width 194 height 53
click at [498, 355] on textarea at bounding box center [536, 381] width 194 height 53
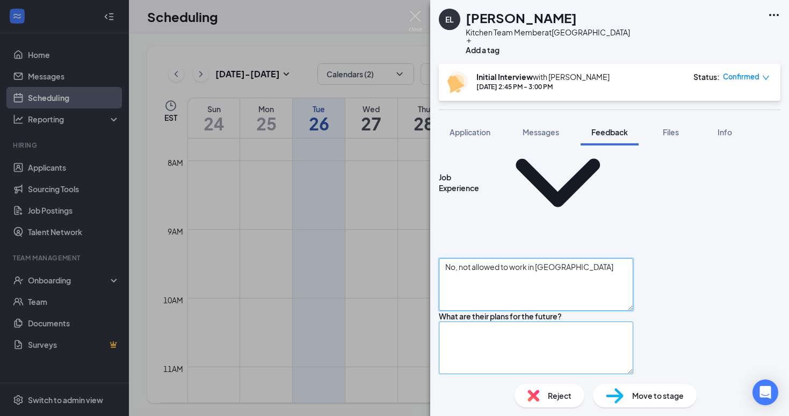
type textarea "No, not allowed to work in Brazil"
click at [498, 322] on textarea at bounding box center [536, 348] width 194 height 53
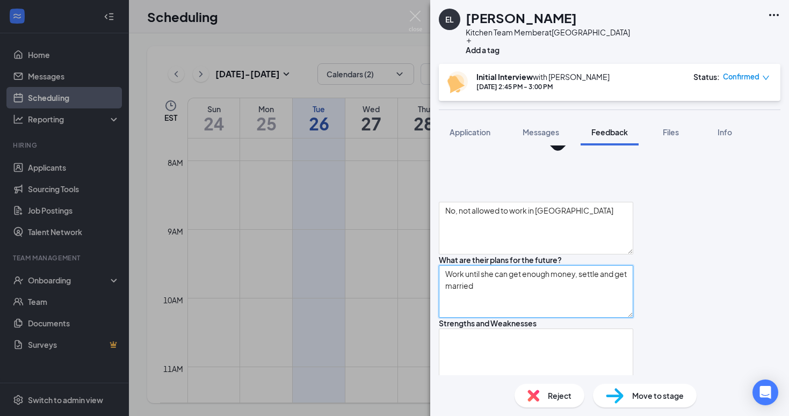
scroll to position [335, 0]
type textarea "Work until she can get enough money, settle and get married"
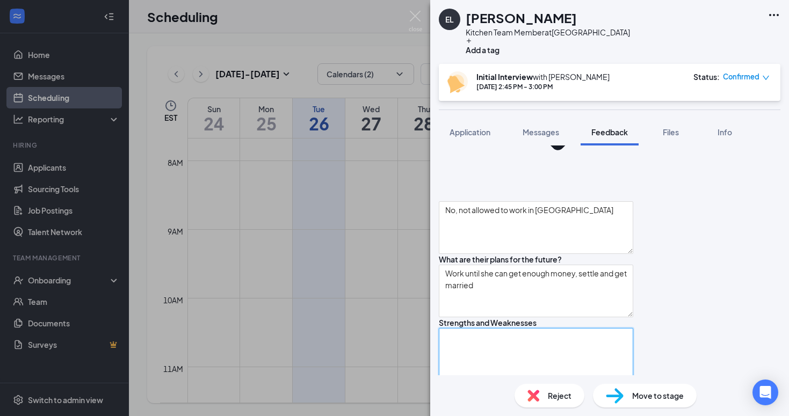
click at [473, 328] on textarea at bounding box center [536, 354] width 194 height 53
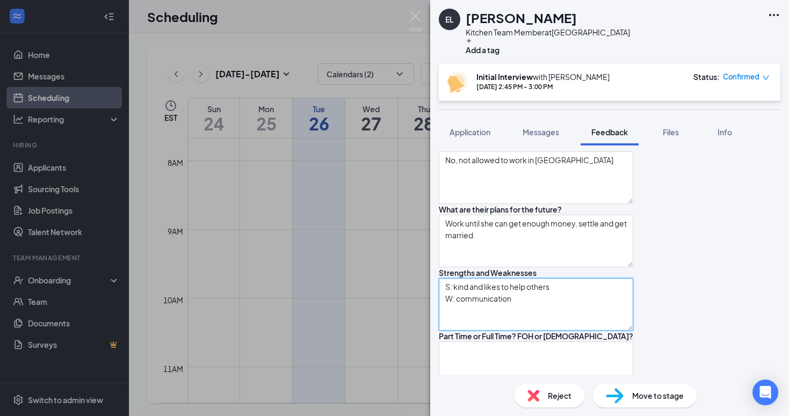
scroll to position [390, 0]
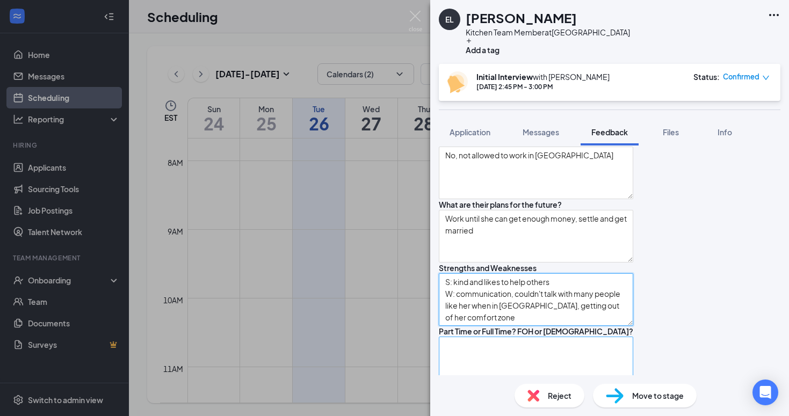
type textarea "S: kind and likes to help others W: communication, couldn't talk with many peop…"
click at [483, 360] on textarea at bounding box center [536, 363] width 194 height 53
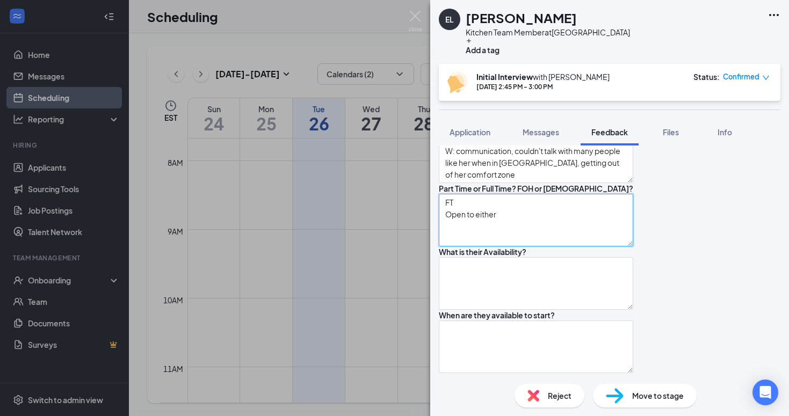
scroll to position [534, 0]
type textarea "FT Open to either"
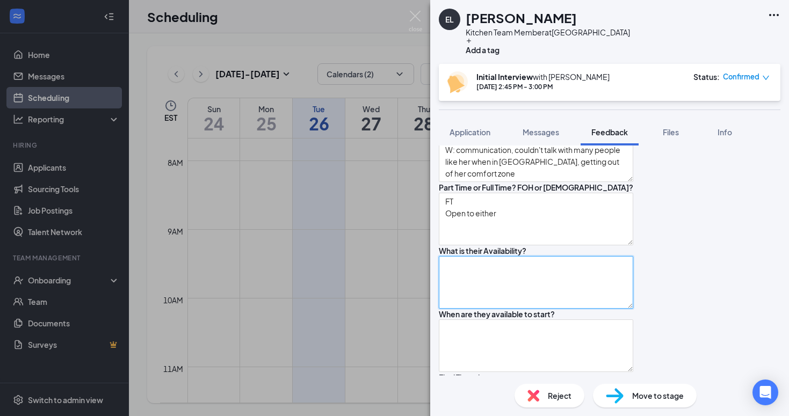
click at [513, 287] on textarea at bounding box center [536, 282] width 194 height 53
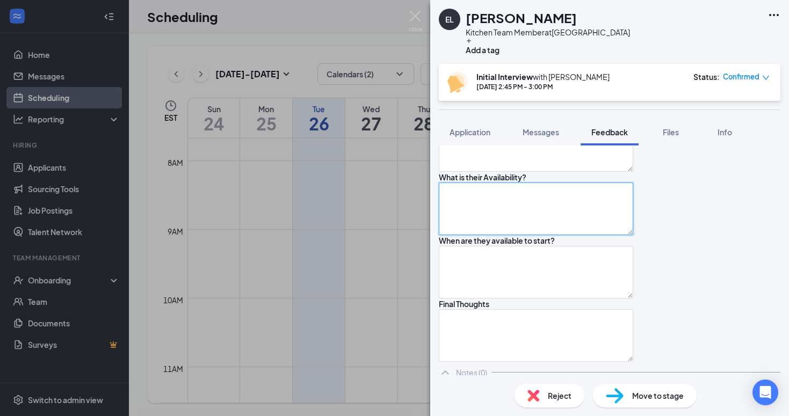
scroll to position [607, 0]
type textarea "Either AM or PM"
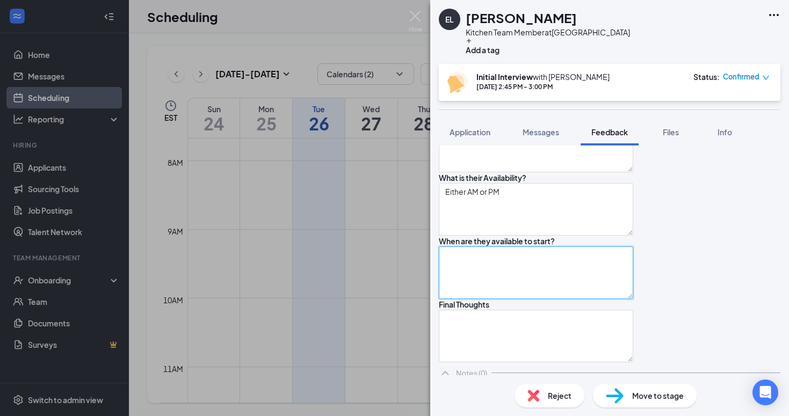
click at [536, 282] on textarea at bounding box center [536, 272] width 194 height 53
type textarea "a"
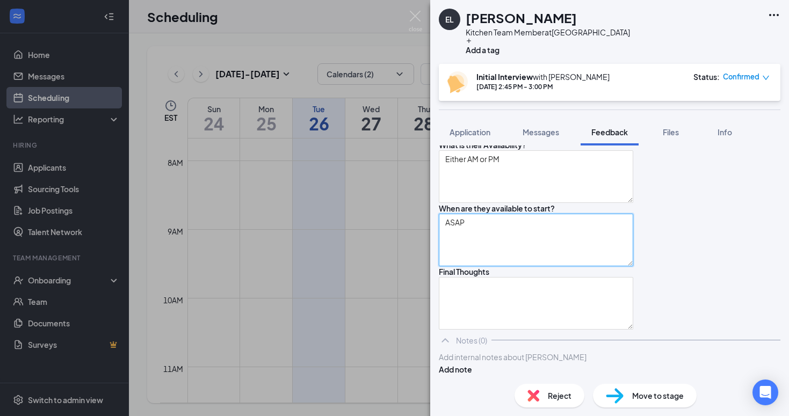
scroll to position [685, 0]
type textarea "ASAP"
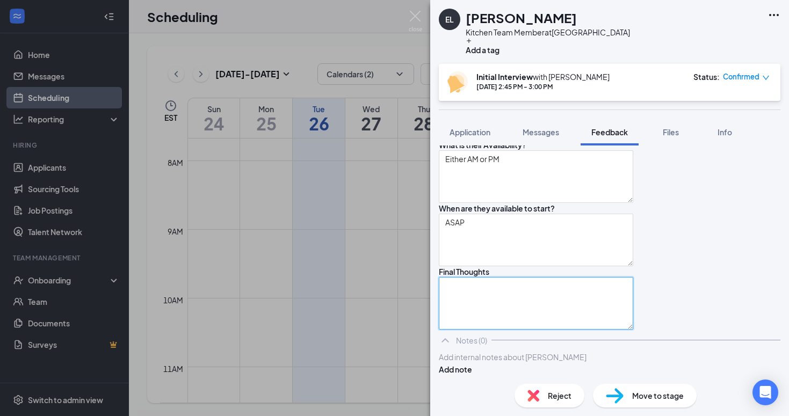
click at [506, 295] on textarea at bounding box center [536, 303] width 194 height 53
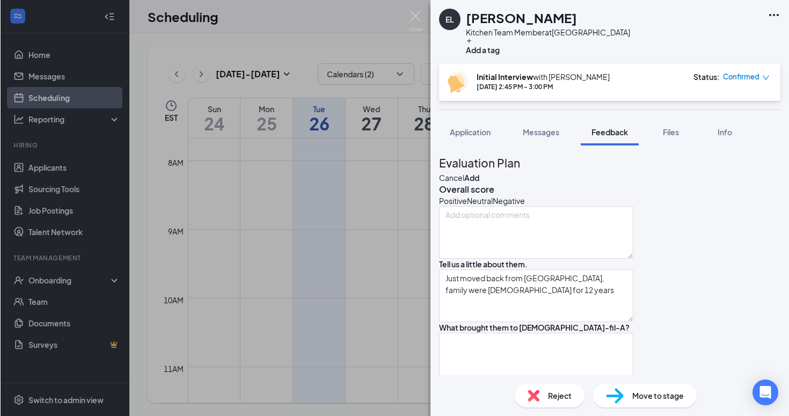
scroll to position [0, 0]
click at [467, 206] on div "Positive" at bounding box center [453, 200] width 28 height 11
click at [479, 172] on button "Add" at bounding box center [471, 178] width 15 height 12
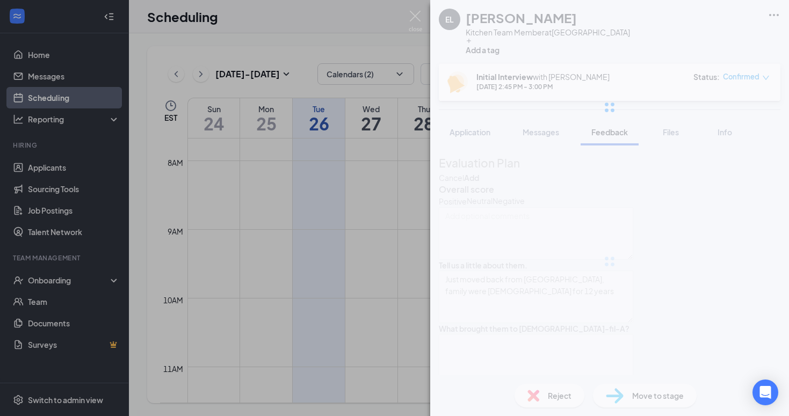
click at [736, 154] on div "EL Eliza Lawson Kitchen Team Member at Powdersville Add a tag Initial Interview…" at bounding box center [609, 208] width 359 height 416
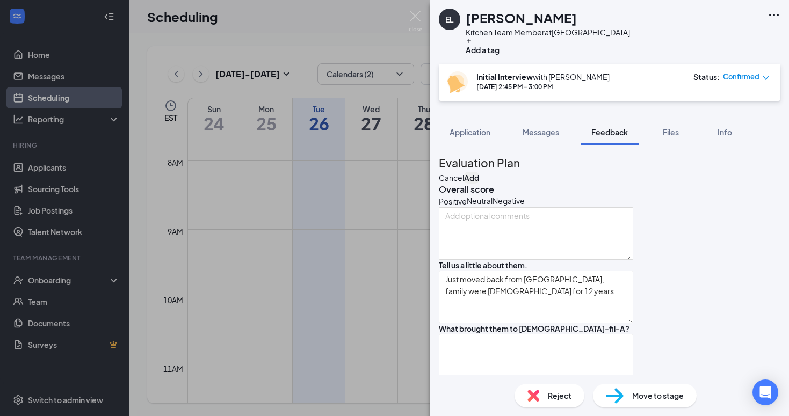
click at [479, 172] on button "Add" at bounding box center [471, 178] width 15 height 12
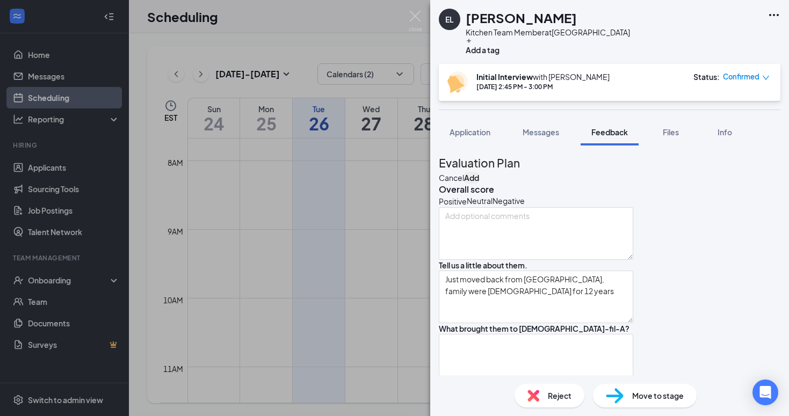
click at [479, 172] on button "Add" at bounding box center [471, 178] width 15 height 12
click at [417, 17] on img at bounding box center [415, 21] width 13 height 21
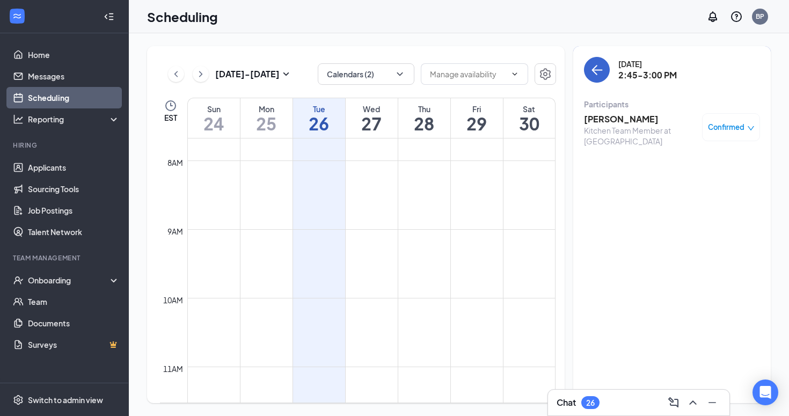
click at [601, 80] on button "back-button" at bounding box center [597, 70] width 26 height 26
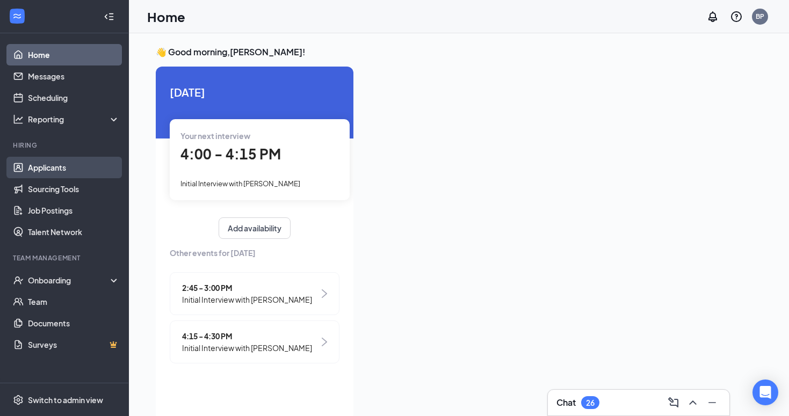
click at [41, 170] on link "Applicants" at bounding box center [74, 167] width 92 height 21
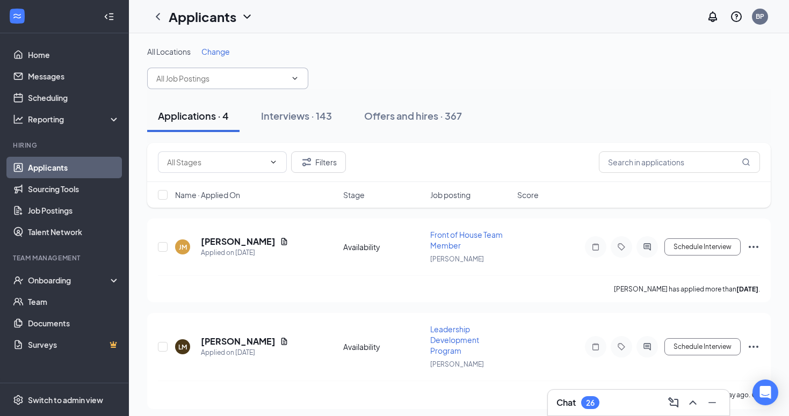
click at [267, 85] on span at bounding box center [227, 78] width 161 height 21
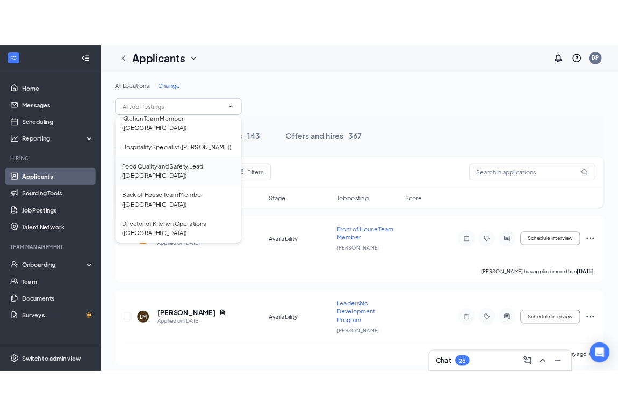
scroll to position [123, 0]
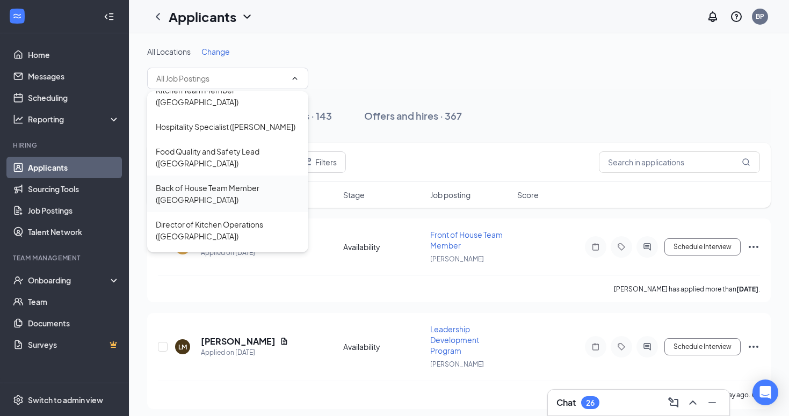
click at [243, 182] on div "Back of House Team Member ([GEOGRAPHIC_DATA])" at bounding box center [228, 194] width 144 height 24
type input "Back of House Team Member ([GEOGRAPHIC_DATA])"
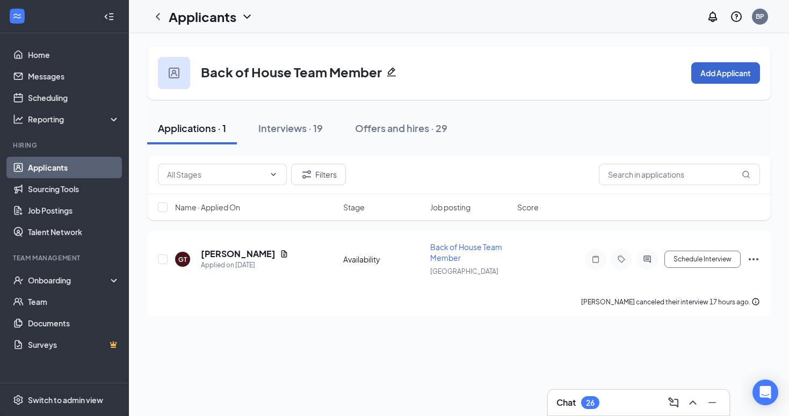
click at [698, 69] on button "Add Applicant" at bounding box center [725, 72] width 69 height 21
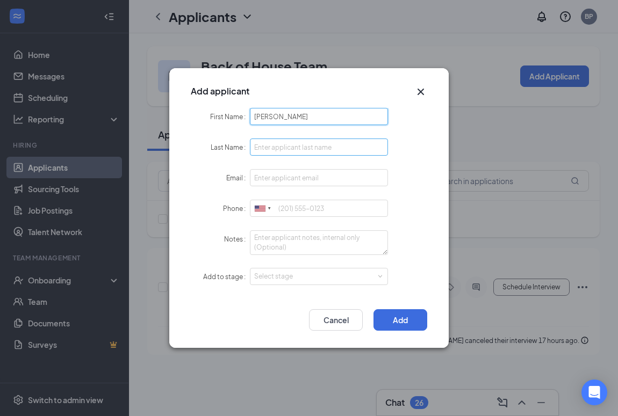
type input "Arthur"
type input "Battle"
click at [412, 169] on form "First Name Arthur Last Name Battle Email Phone United States + 1 United Kingdom…" at bounding box center [309, 203] width 236 height 191
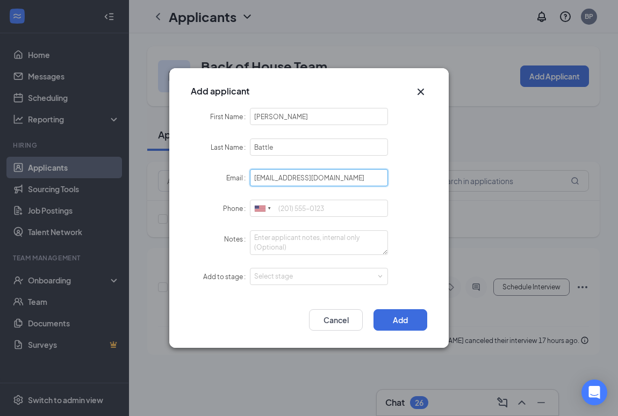
type input "trebattle@gmail.com"
click at [222, 173] on div "Email" at bounding box center [220, 178] width 59 height 18
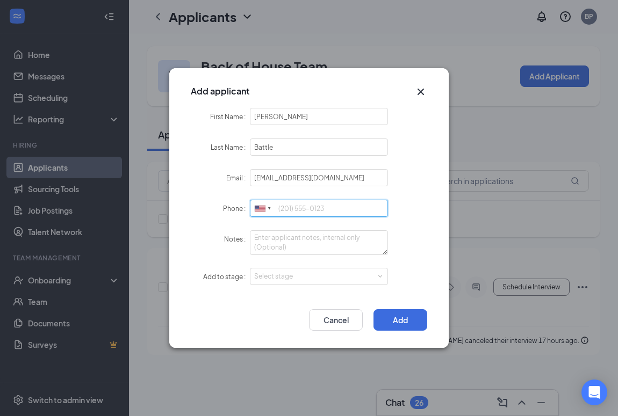
click at [295, 204] on input "Phone" at bounding box center [319, 208] width 138 height 17
type input "8644832158"
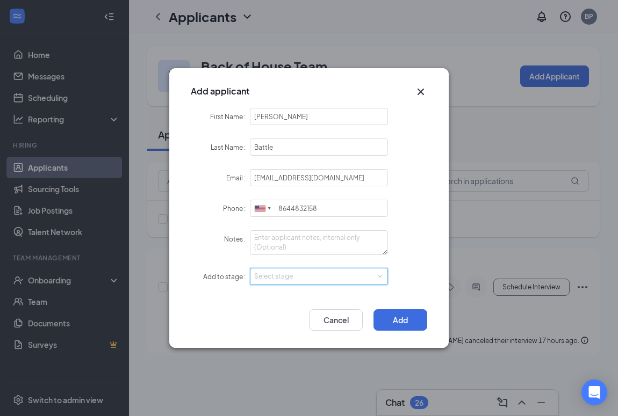
click at [280, 270] on div "Select stage" at bounding box center [318, 276] width 129 height 16
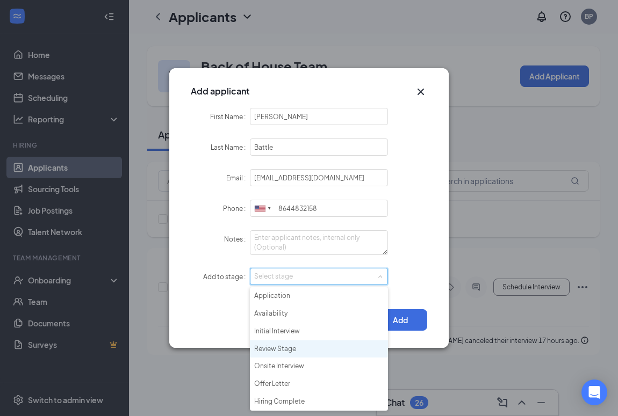
click at [277, 347] on li "Review Stage" at bounding box center [319, 349] width 138 height 18
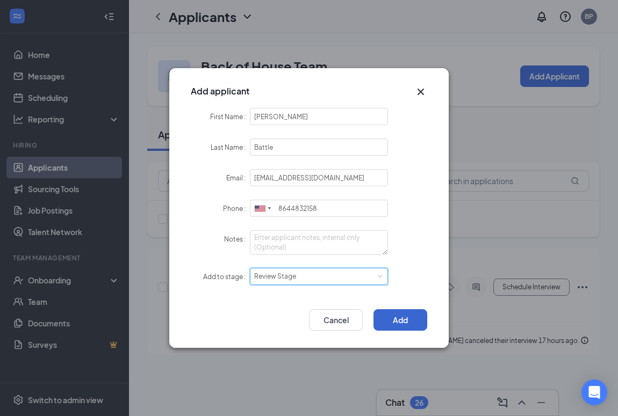
click at [412, 316] on button "Add" at bounding box center [400, 319] width 54 height 21
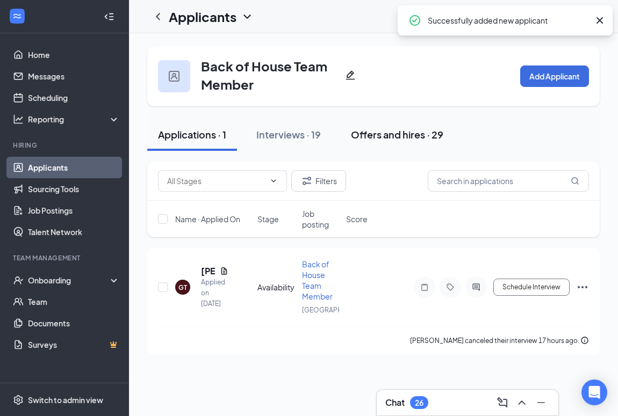
click at [413, 137] on div "Offers and hires · 29" at bounding box center [397, 134] width 92 height 13
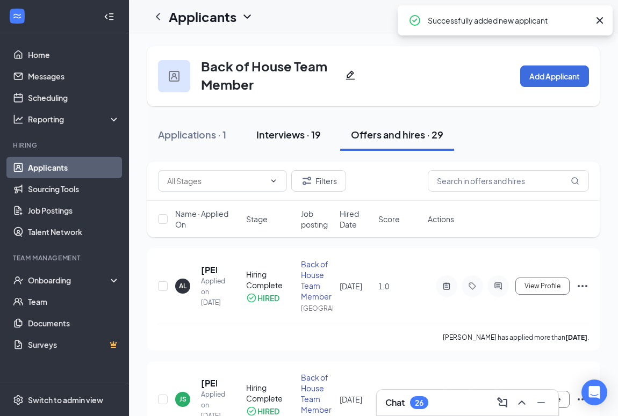
click at [298, 135] on div "Interviews · 19" at bounding box center [288, 134] width 64 height 13
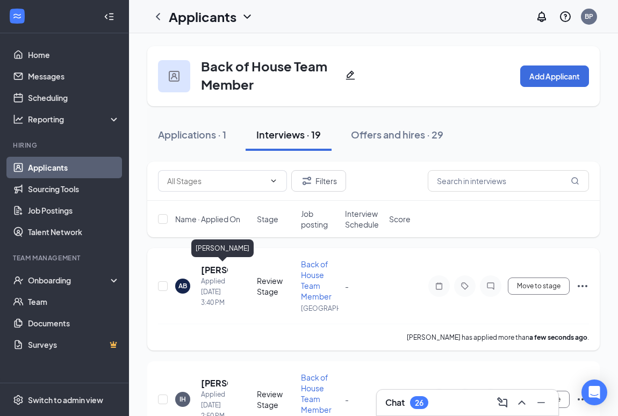
click at [206, 268] on h5 "Arthur Battle" at bounding box center [214, 270] width 27 height 12
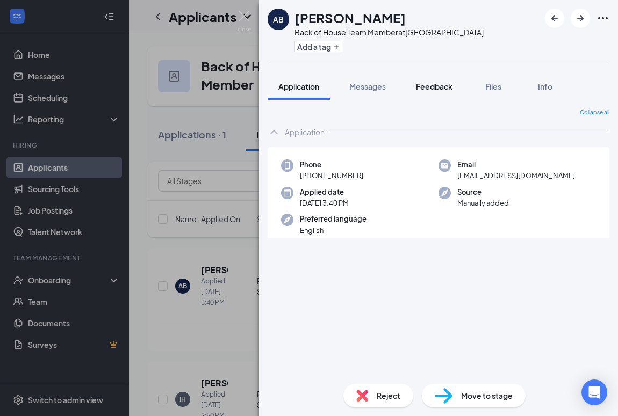
click at [434, 83] on span "Feedback" at bounding box center [434, 87] width 37 height 10
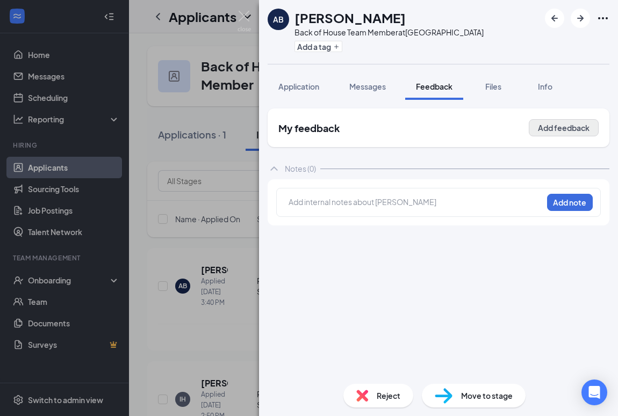
click at [557, 134] on button "Add feedback" at bounding box center [563, 127] width 70 height 17
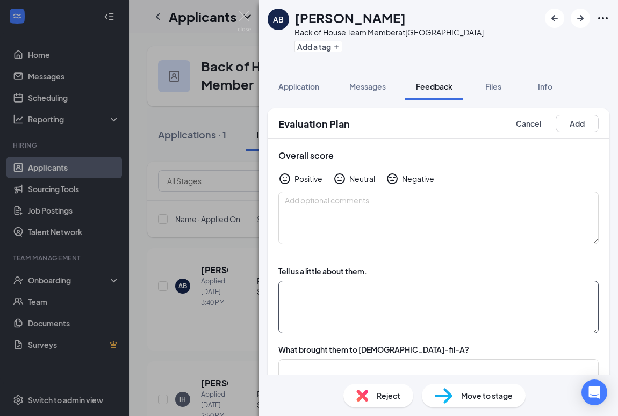
click at [312, 294] on textarea at bounding box center [438, 307] width 320 height 53
paste textarea "Looking for a job for awhile Has worked in different places where he’s been ove…"
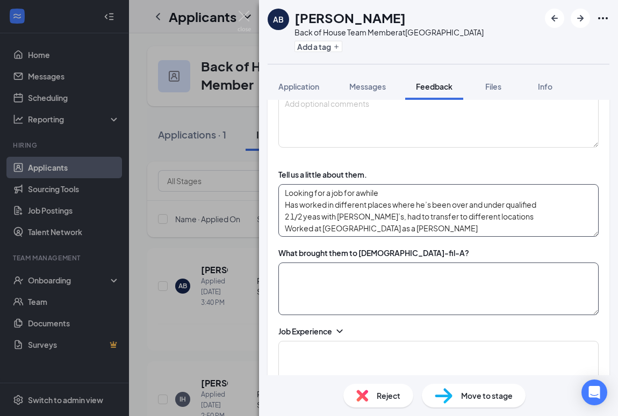
scroll to position [96, 0]
drag, startPoint x: 401, startPoint y: 225, endPoint x: 281, endPoint y: 216, distance: 120.1
click at [281, 216] on textarea "Looking for a job for awhile Has worked in different places where he’s been ove…" at bounding box center [438, 211] width 320 height 53
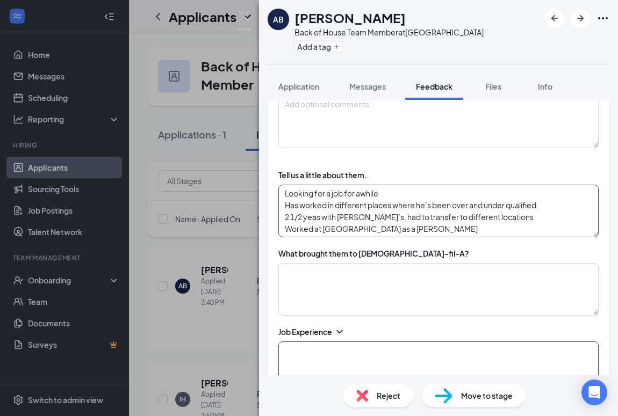
type textarea "Looking for a job for awhile Has worked in different places where he’s been ove…"
click at [283, 350] on textarea at bounding box center [438, 368] width 320 height 53
paste textarea "2 1/2 yeas with Wendy’s, had to transfer to different locations Worked at Walma…"
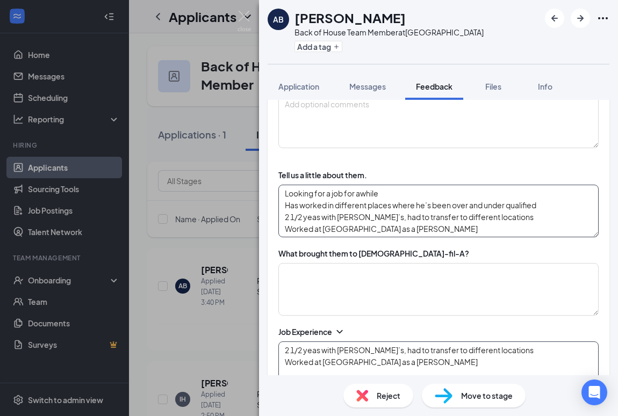
type textarea "2 1/2 yeas with Wendy’s, had to transfer to different locations Worked at Walma…"
click at [401, 224] on textarea "Looking for a job for awhile Has worked in different places where he’s been ove…" at bounding box center [438, 211] width 320 height 53
drag, startPoint x: 401, startPoint y: 224, endPoint x: 283, endPoint y: 218, distance: 117.8
click at [283, 218] on textarea "Looking for a job for awhile Has worked in different places where he’s been ove…" at bounding box center [438, 211] width 320 height 53
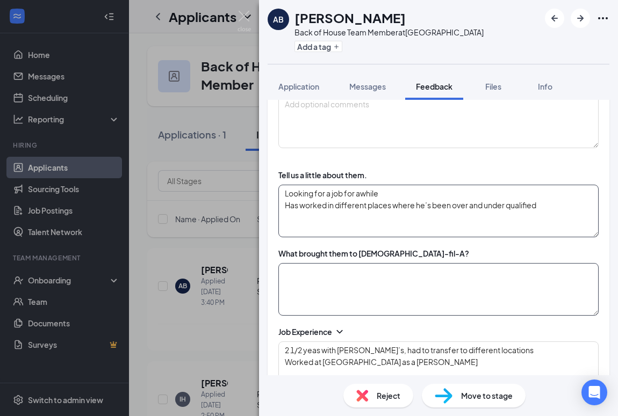
type textarea "Looking for a job for awhile Has worked in different places where he’s been ove…"
click at [297, 278] on textarea at bounding box center [438, 289] width 320 height 53
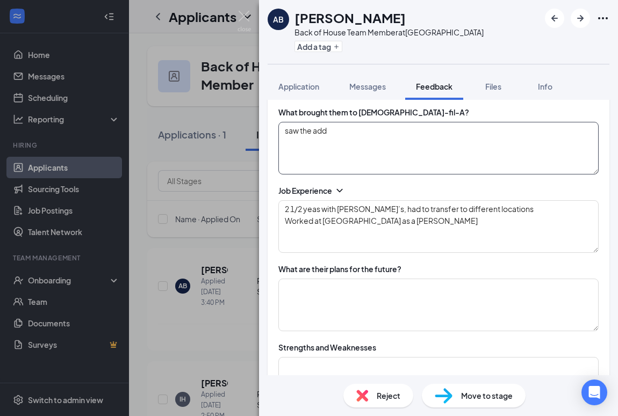
scroll to position [240, 0]
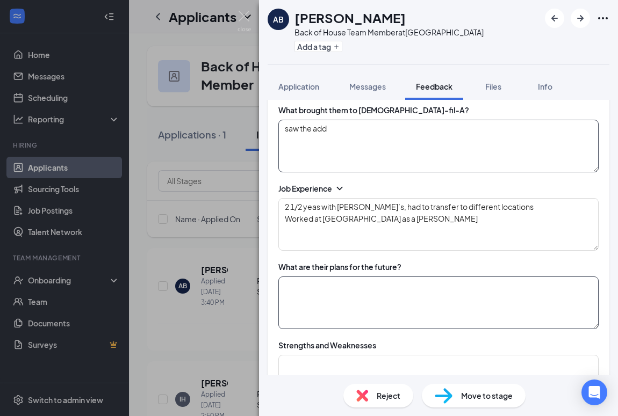
type textarea "saw the add"
click at [309, 291] on textarea at bounding box center [438, 303] width 320 height 53
paste textarea "To have a job, work the ladder up, make things better if he can"
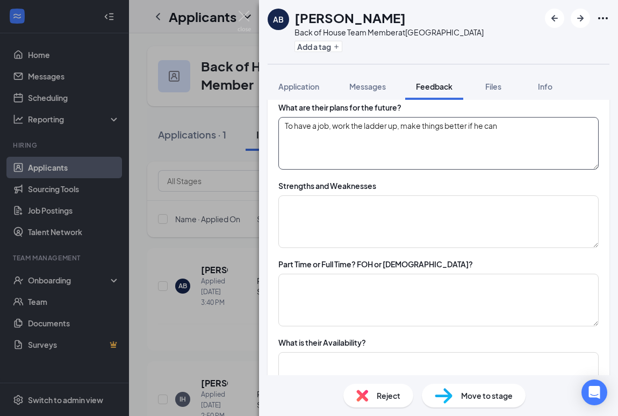
scroll to position [405, 0]
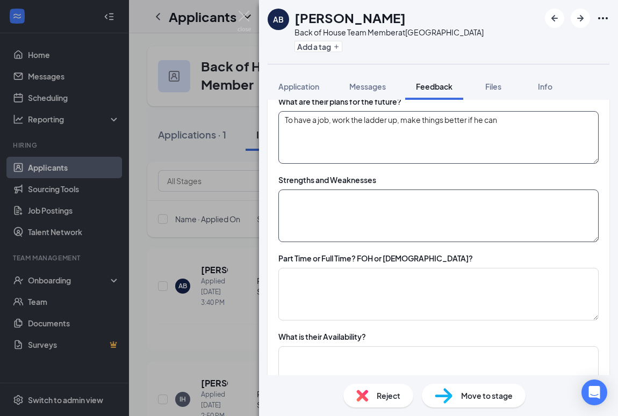
type textarea "To have a job, work the ladder up, make things better if he can"
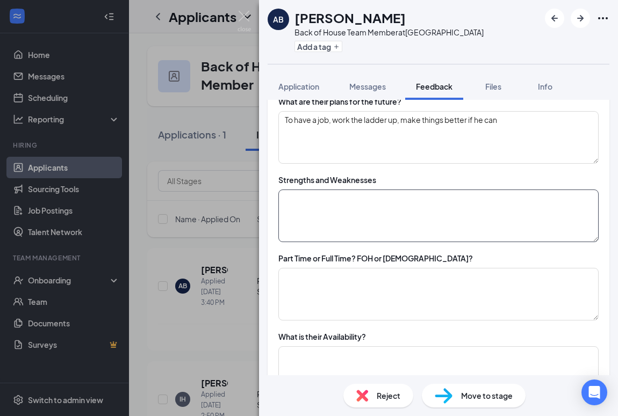
click at [332, 204] on textarea at bounding box center [438, 216] width 320 height 53
paste textarea "S: heavy lifting, team bonding, memorization W: has exthema,"
click at [350, 206] on textarea "S: heavy lifting, team bonding, memorization W: has exthema," at bounding box center [438, 216] width 320 height 53
click at [327, 231] on textarea "S: heavy lifting, team bonding, memorization W: has exthema," at bounding box center [438, 216] width 320 height 53
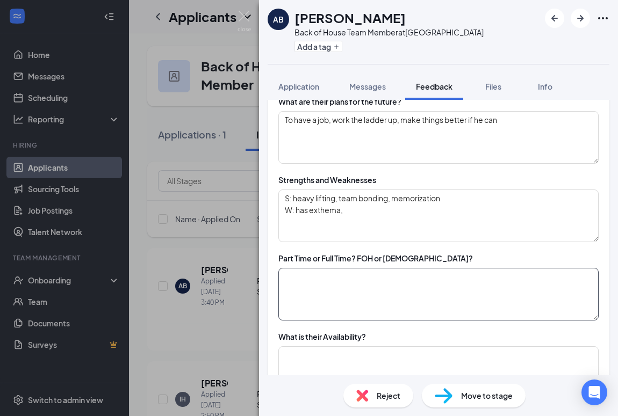
click at [317, 310] on textarea at bounding box center [438, 294] width 320 height 53
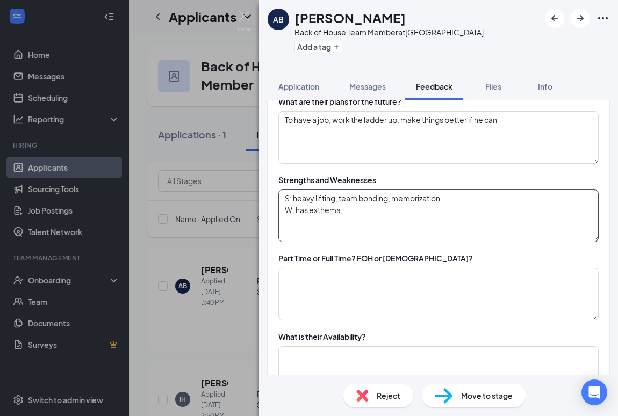
click at [320, 213] on textarea "S: heavy lifting, team bonding, memorization W: has exthema," at bounding box center [438, 216] width 320 height 53
click at [337, 211] on textarea "S: heavy lifting, team bonding, memorization W: has exthema," at bounding box center [438, 216] width 320 height 53
drag, startPoint x: 337, startPoint y: 211, endPoint x: 377, endPoint y: 219, distance: 40.4
click at [377, 219] on textarea "S: heavy lifting, team bonding, memorization W: has exam," at bounding box center [438, 216] width 320 height 53
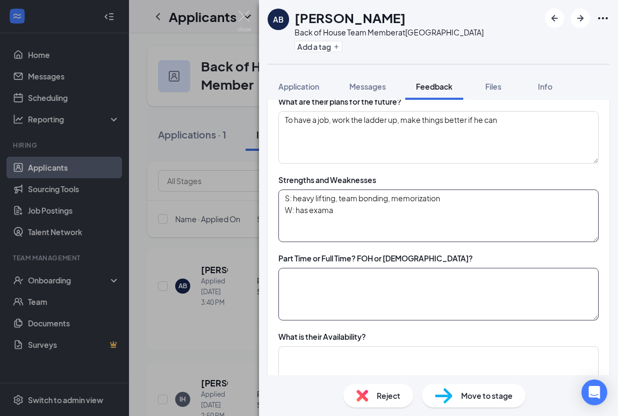
type textarea "S: heavy lifting, team bonding, memorization W: has exama"
click at [332, 280] on textarea at bounding box center [438, 294] width 320 height 53
click at [323, 212] on textarea "S: heavy lifting, team bonding, memorization W: has exama" at bounding box center [438, 216] width 320 height 53
click at [287, 285] on textarea at bounding box center [438, 294] width 320 height 53
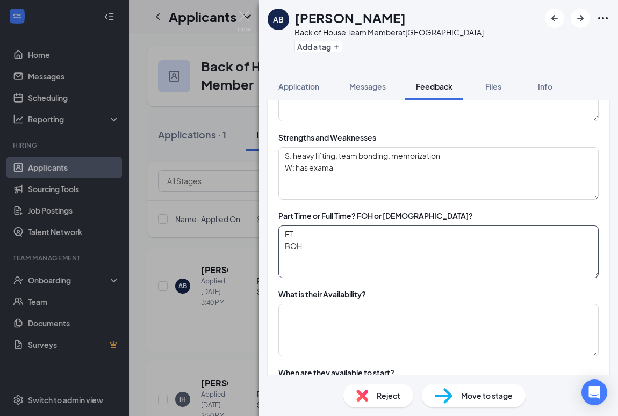
scroll to position [448, 0]
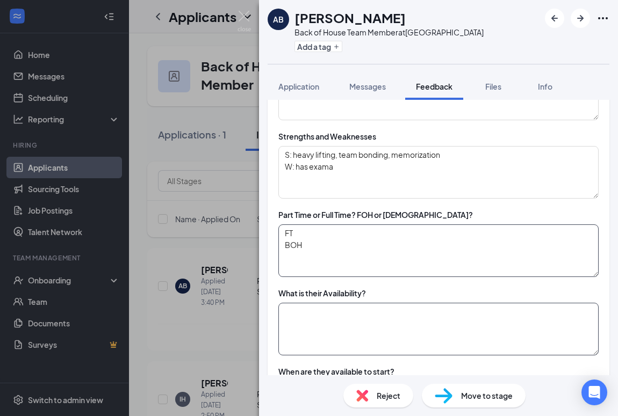
type textarea "FT BOH"
click at [372, 318] on textarea at bounding box center [438, 329] width 320 height 53
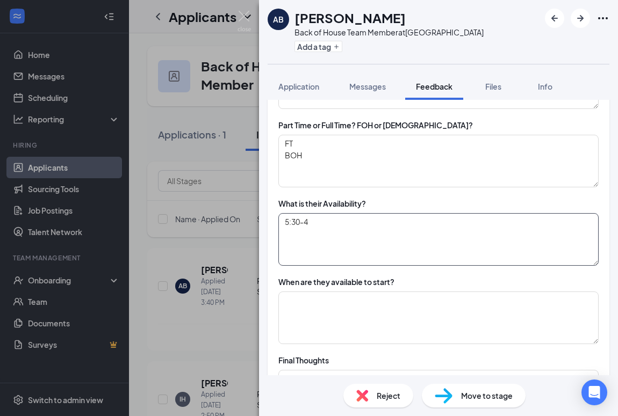
scroll to position [540, 0]
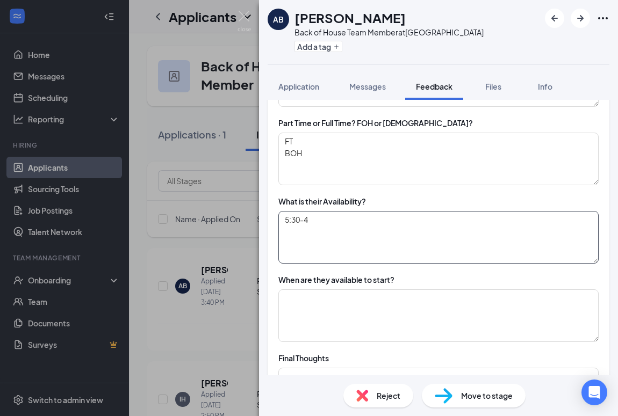
type textarea "5:30-4"
click at [354, 345] on div "Tell us a little about them. Looking for a job for awhile Has worked in differe…" at bounding box center [438, 78] width 342 height 727
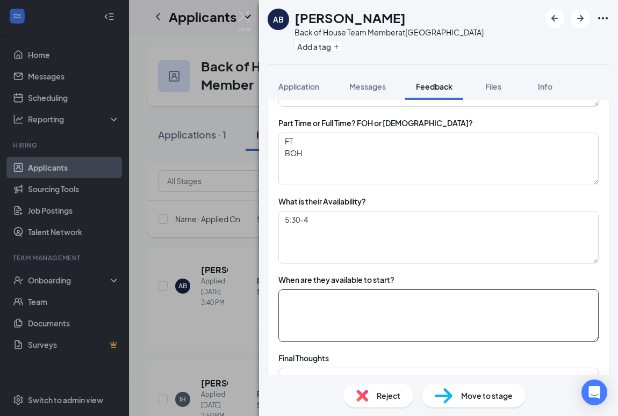
click at [364, 324] on textarea at bounding box center [438, 315] width 320 height 53
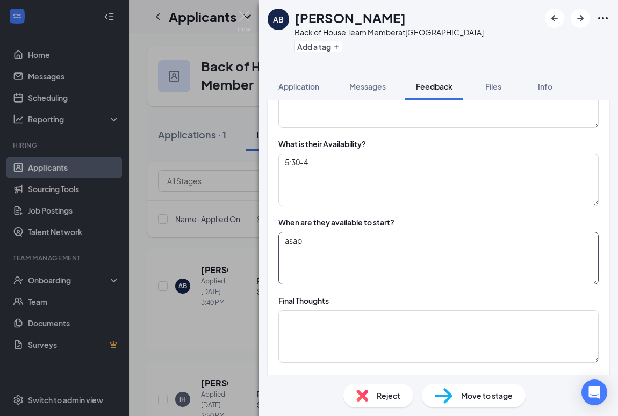
scroll to position [598, 0]
type textarea "asap"
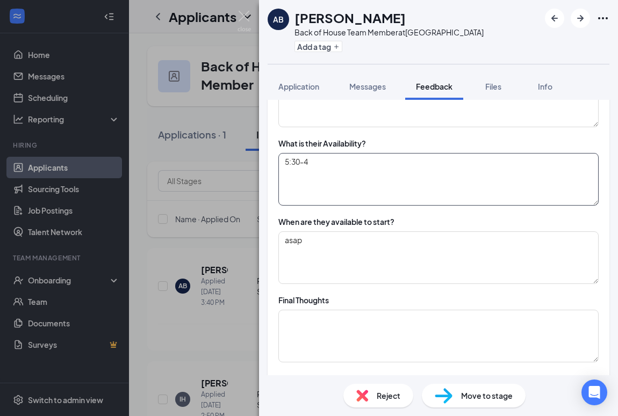
click at [325, 171] on textarea "5:30-4" at bounding box center [438, 179] width 320 height 53
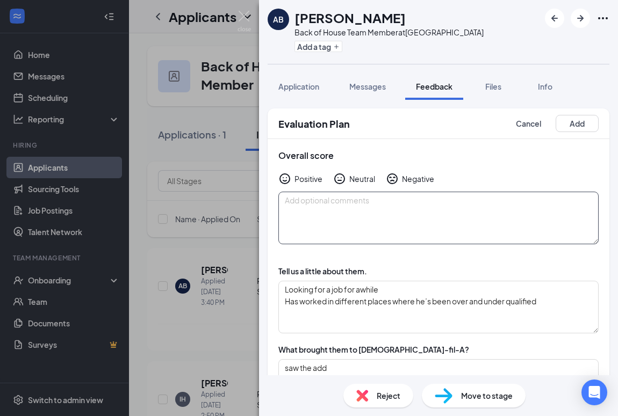
scroll to position [0, 0]
type textarea "5:30-4 can work anyday"
click at [353, 221] on textarea at bounding box center [438, 218] width 320 height 53
type textarea "n"
type textarea "appearance standards were not there at all"
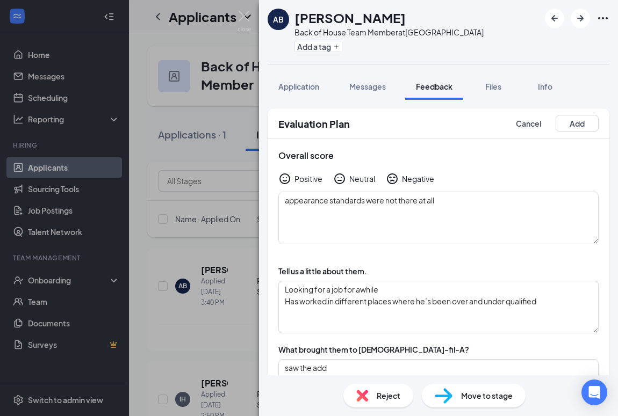
click at [348, 178] on div "Neutral" at bounding box center [354, 178] width 42 height 13
click at [344, 178] on icon "NeutralFace" at bounding box center [339, 178] width 13 height 13
click at [580, 131] on button "Add" at bounding box center [576, 123] width 43 height 17
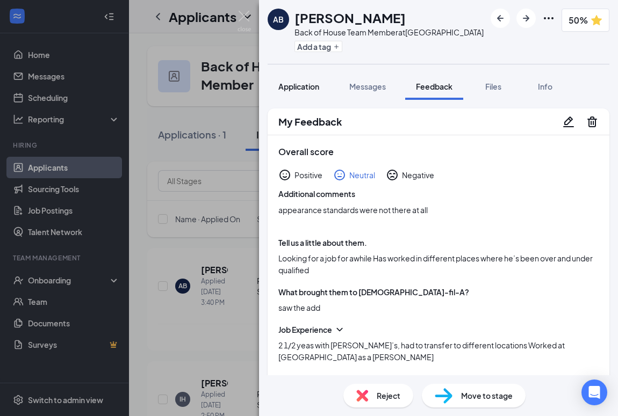
click at [282, 74] on button "Application" at bounding box center [298, 86] width 62 height 27
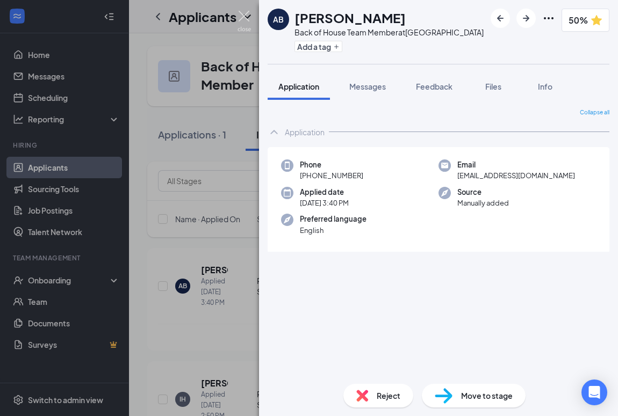
click at [242, 13] on img at bounding box center [243, 21] width 13 height 21
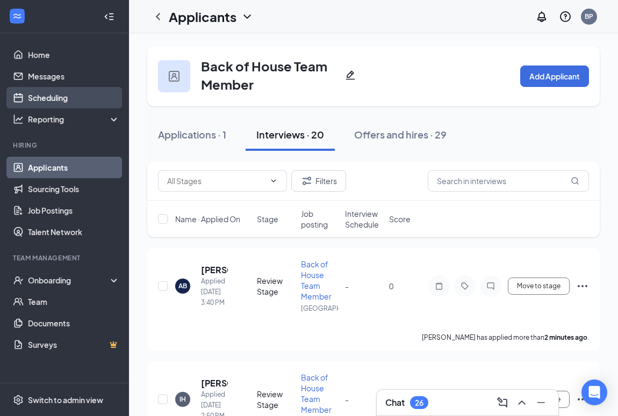
click at [67, 98] on link "Scheduling" at bounding box center [74, 97] width 92 height 21
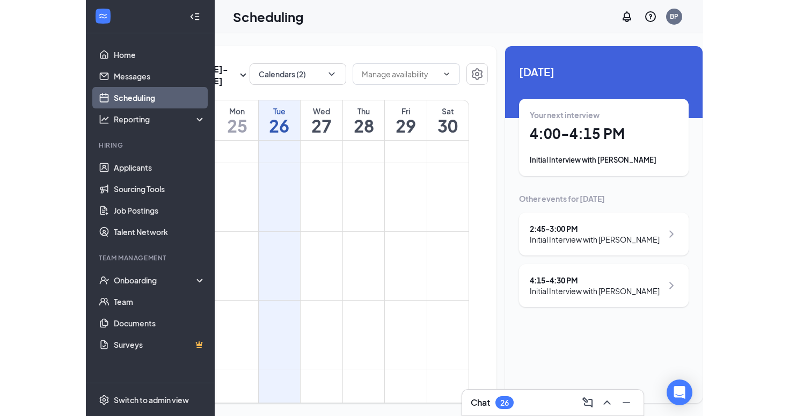
scroll to position [0, 99]
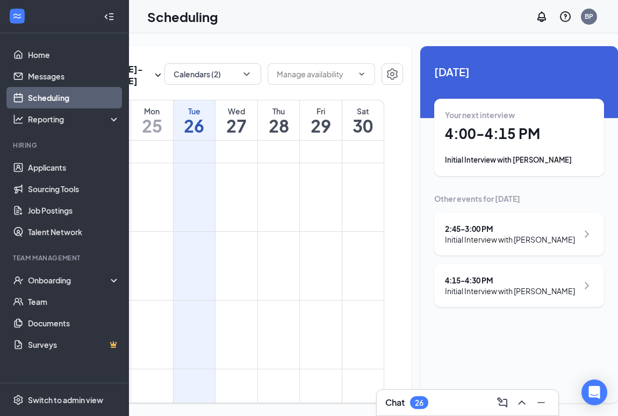
click at [400, 404] on h3 "Chat" at bounding box center [394, 403] width 19 height 12
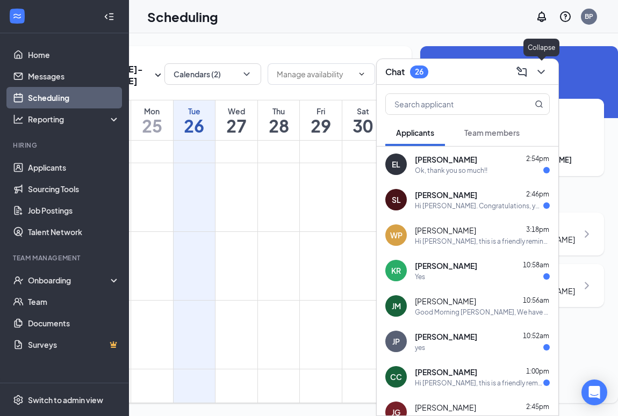
click at [543, 73] on icon "ChevronDown" at bounding box center [540, 72] width 13 height 13
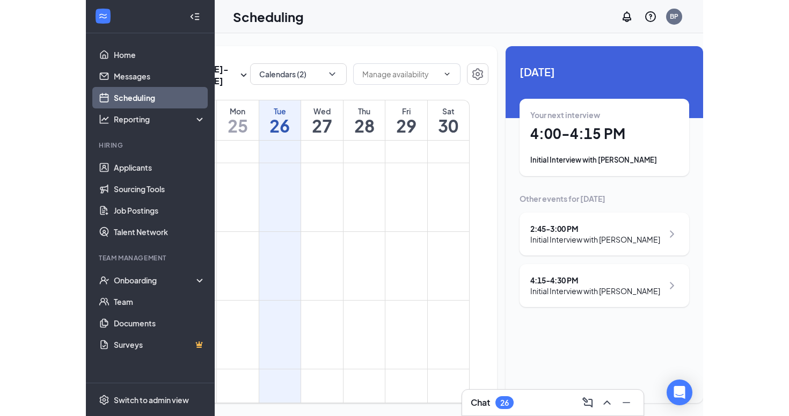
scroll to position [0, 0]
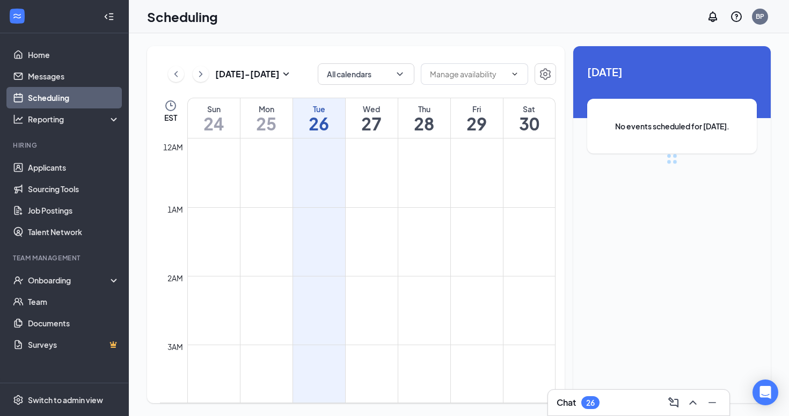
scroll to position [528, 0]
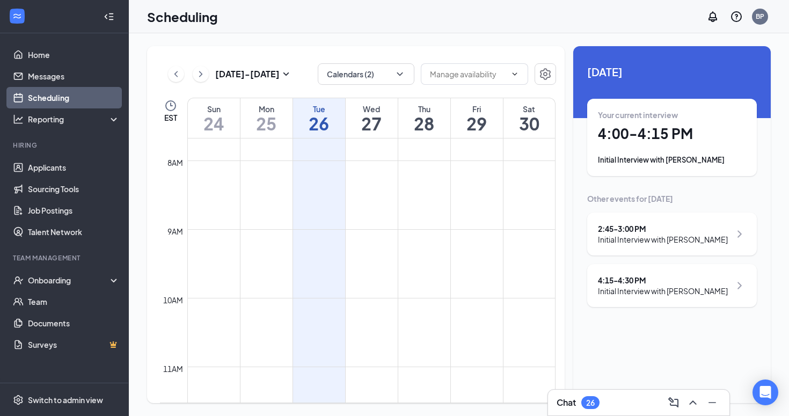
click at [630, 132] on h1 "4:00 - 4:15 PM" at bounding box center [672, 134] width 148 height 18
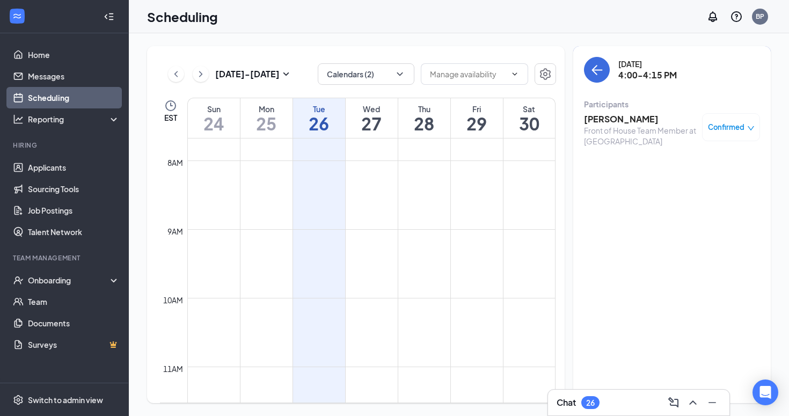
click at [615, 125] on div "Front of House Team Member at [GEOGRAPHIC_DATA]" at bounding box center [640, 135] width 113 height 21
click at [614, 119] on h3 "[PERSON_NAME]" at bounding box center [640, 119] width 113 height 12
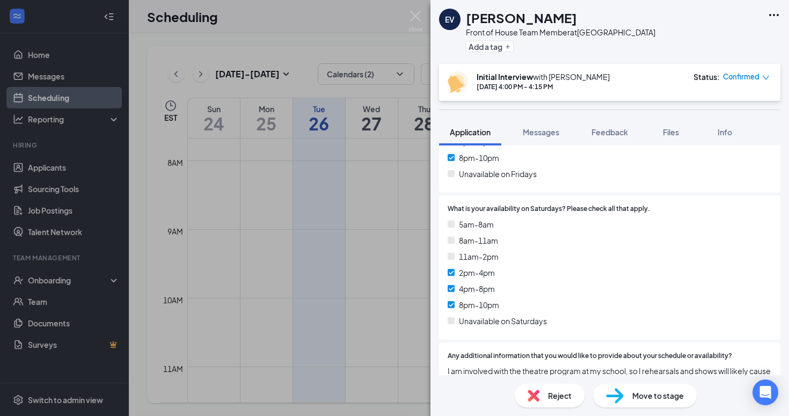
scroll to position [2306, 0]
click at [607, 141] on button "Feedback" at bounding box center [610, 132] width 58 height 27
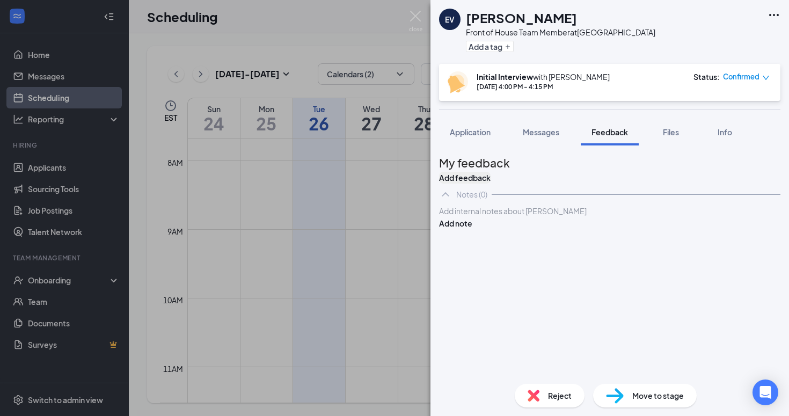
click at [491, 172] on button "Add feedback" at bounding box center [465, 178] width 52 height 12
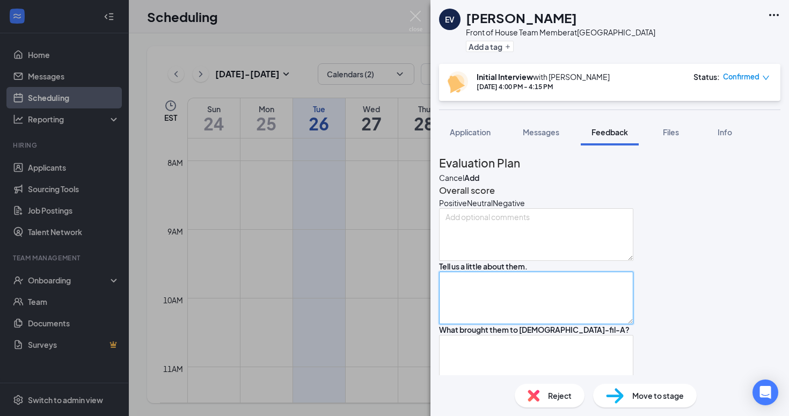
click at [532, 324] on textarea at bounding box center [536, 298] width 194 height 53
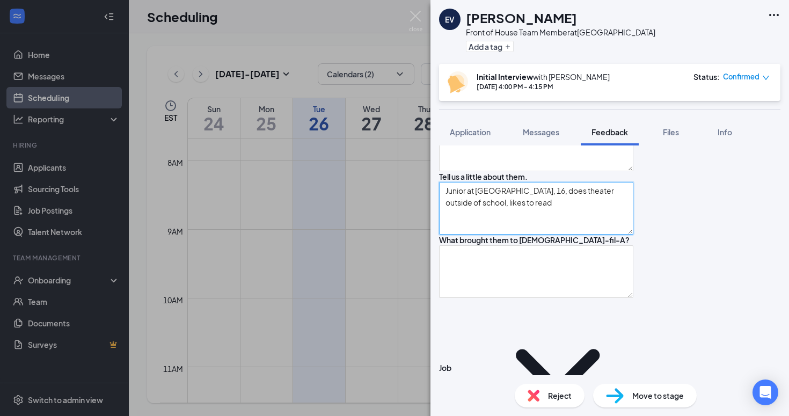
scroll to position [91, 0]
type textarea "Junior at [GEOGRAPHIC_DATA], 16, does theater outside of school, likes to read"
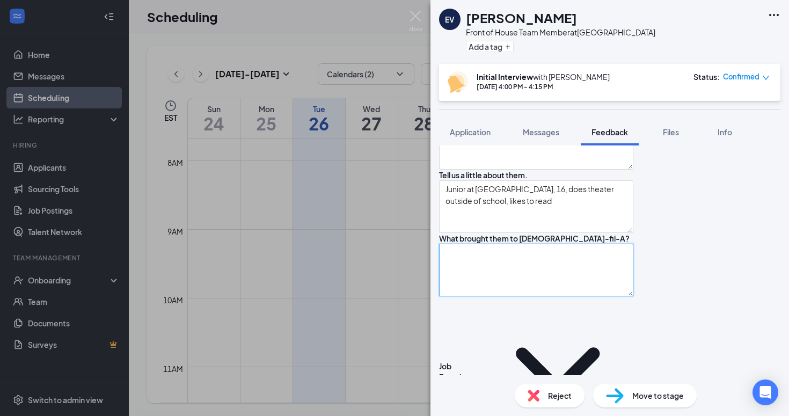
click at [520, 296] on textarea at bounding box center [536, 270] width 194 height 53
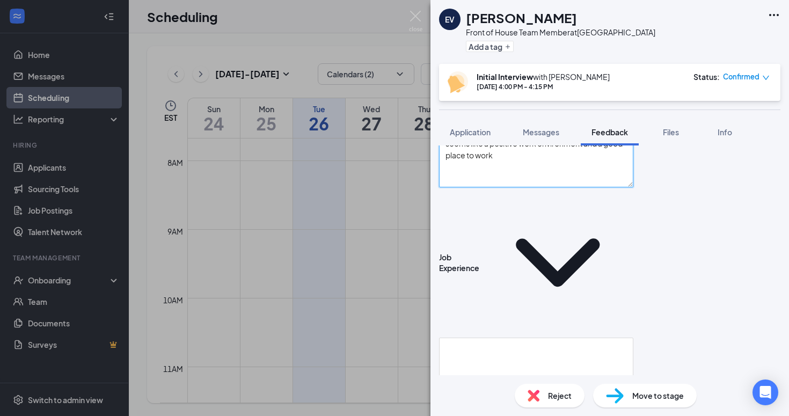
scroll to position [200, 0]
type textarea "seems like a positive work environment and a good place to work"
click at [504, 338] on textarea at bounding box center [536, 364] width 194 height 53
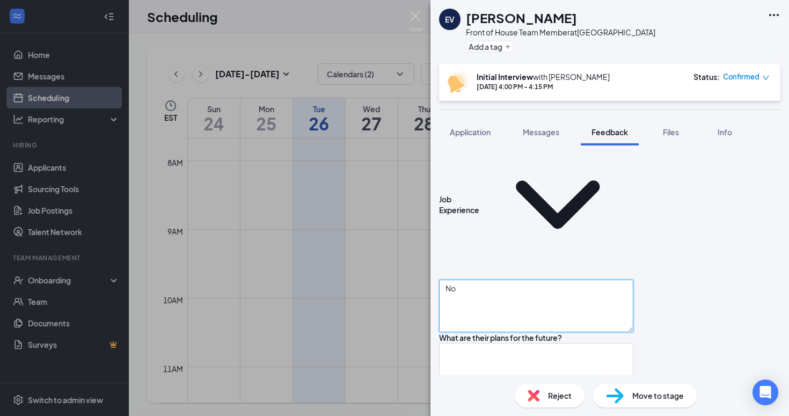
scroll to position [262, 0]
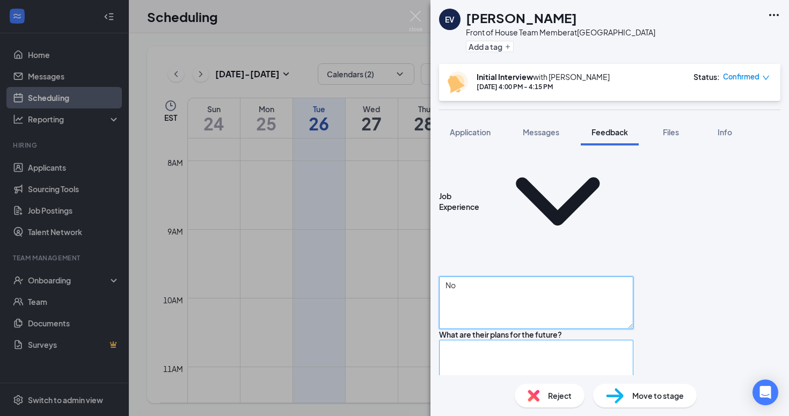
type textarea "No"
click at [519, 340] on textarea at bounding box center [536, 366] width 194 height 53
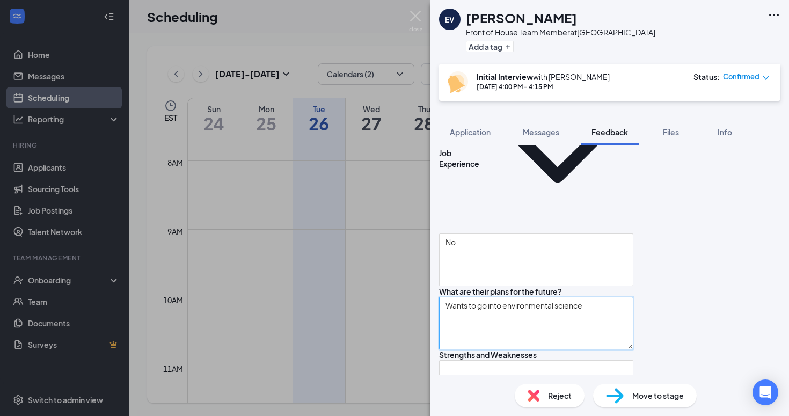
scroll to position [306, 0]
type textarea "Wants to go into environmental science"
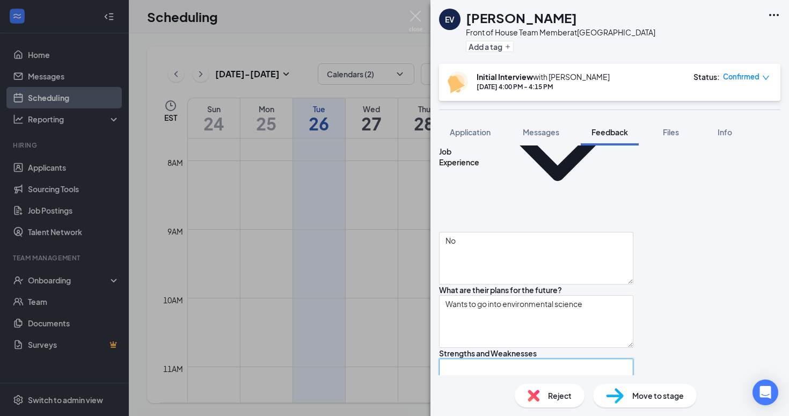
click at [465, 359] on textarea at bounding box center [536, 385] width 194 height 53
click at [595, 359] on textarea "S: works well with a lot of noise W:" at bounding box center [536, 385] width 194 height 53
click at [519, 360] on textarea "S: works well with a lot of noise, fast leaner picks up pretty quick W:" at bounding box center [536, 385] width 194 height 53
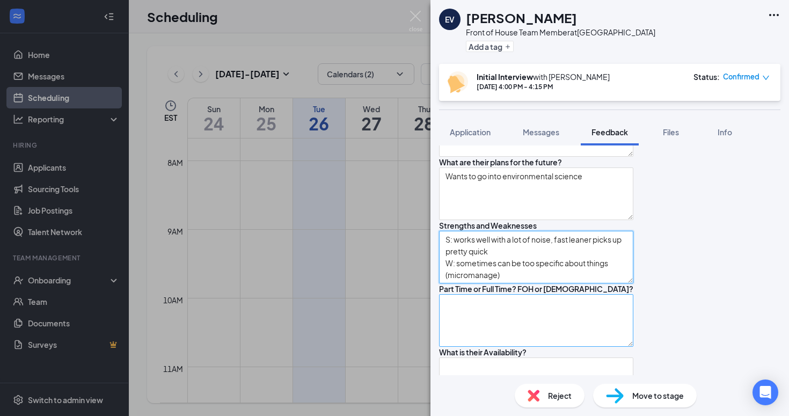
scroll to position [437, 0]
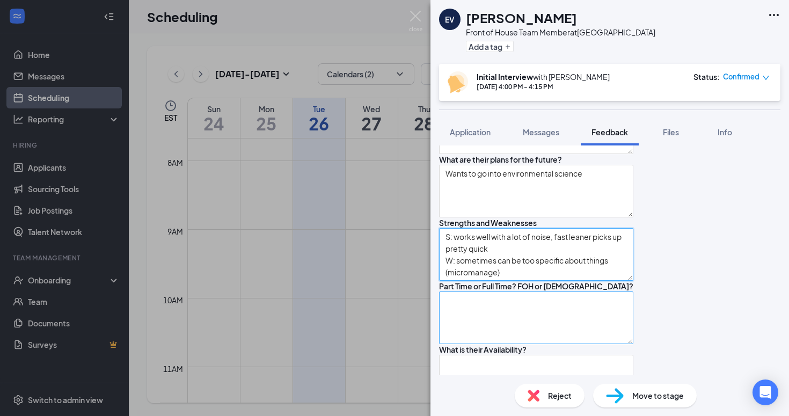
type textarea "S: works well with a lot of noise, fast leaner picks up pretty quick W: sometim…"
click at [562, 310] on textarea at bounding box center [536, 318] width 194 height 53
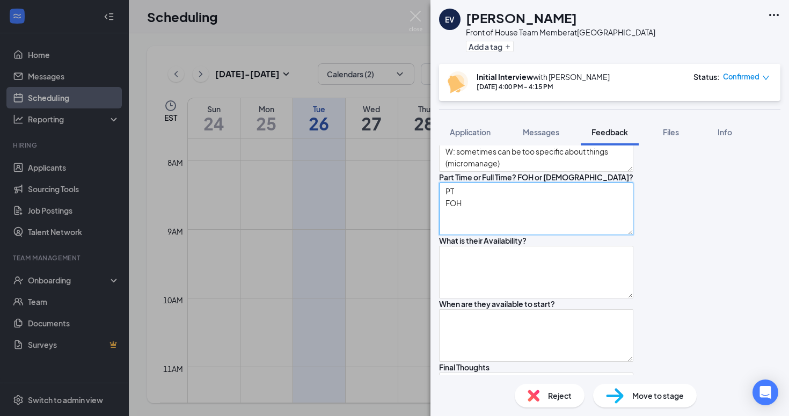
scroll to position [546, 0]
type textarea "PT FOH"
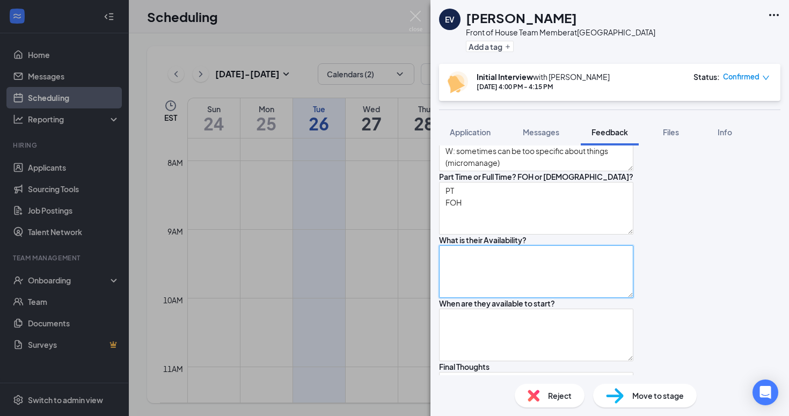
click at [553, 273] on textarea at bounding box center [536, 271] width 194 height 53
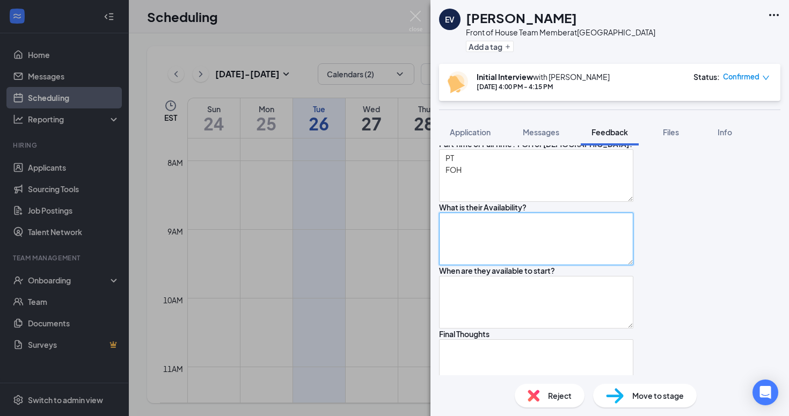
scroll to position [580, 0]
type textarea "p"
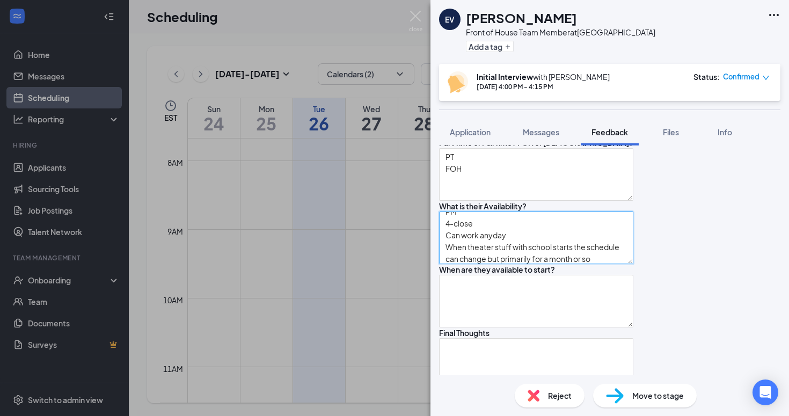
click at [533, 236] on textarea "PM 4-close Can work anyday When theater stuff with school starts the schedule c…" at bounding box center [536, 238] width 194 height 53
type textarea "PM 4-close Can work anyday Can work Saturdays When theater stuff with school st…"
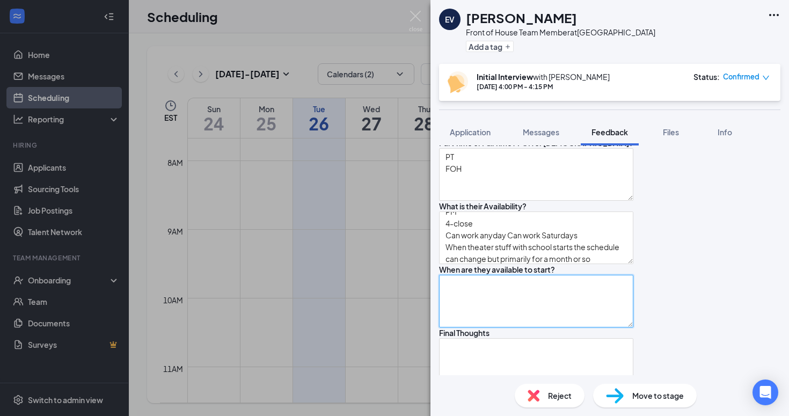
click at [505, 309] on textarea at bounding box center [536, 301] width 194 height 53
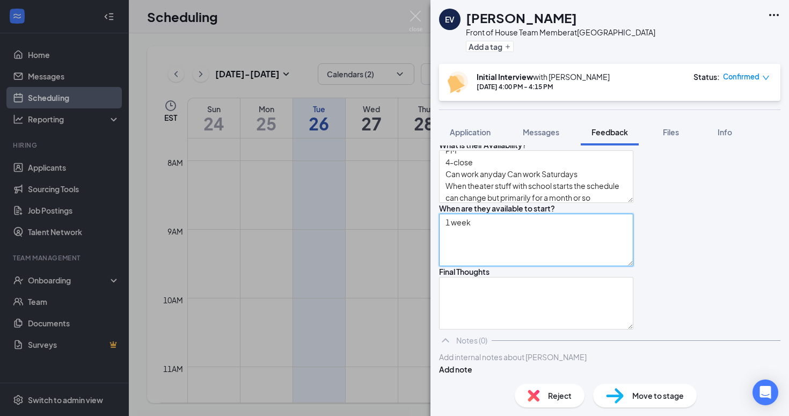
scroll to position [652, 0]
type textarea "1 week"
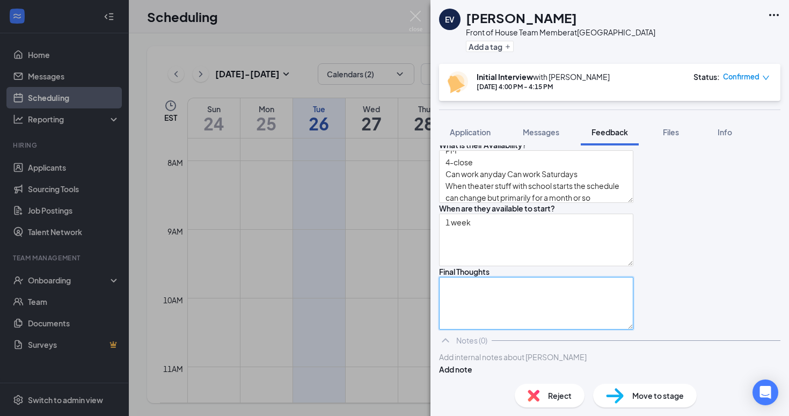
click at [486, 330] on textarea at bounding box center [536, 303] width 194 height 53
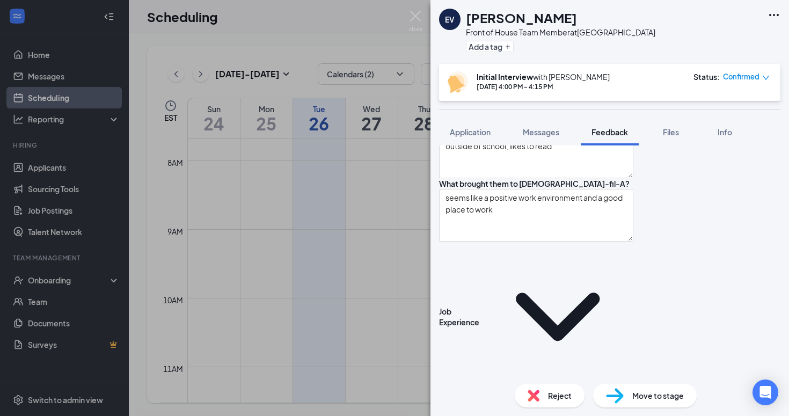
scroll to position [0, 0]
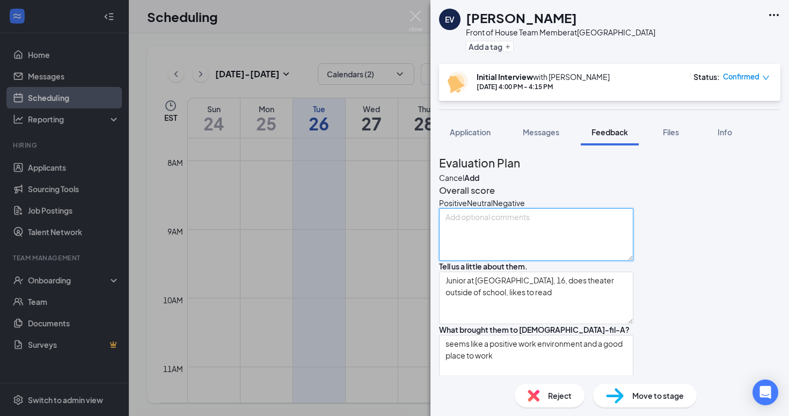
click at [545, 261] on textarea at bounding box center [536, 234] width 194 height 53
type textarea "she was sweet. a little shy."
click at [480, 232] on div "Overall score Positive Neutral Negative she was sweet. a little shy." at bounding box center [536, 222] width 194 height 77
click at [467, 208] on div "Positive" at bounding box center [453, 203] width 28 height 11
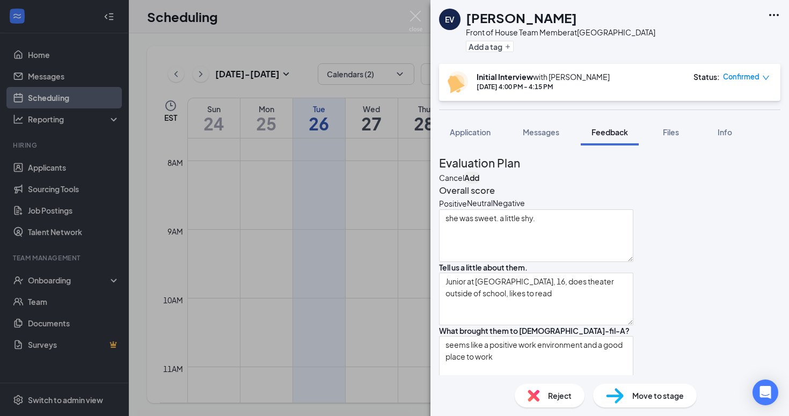
click at [480, 172] on button "Add" at bounding box center [472, 178] width 15 height 12
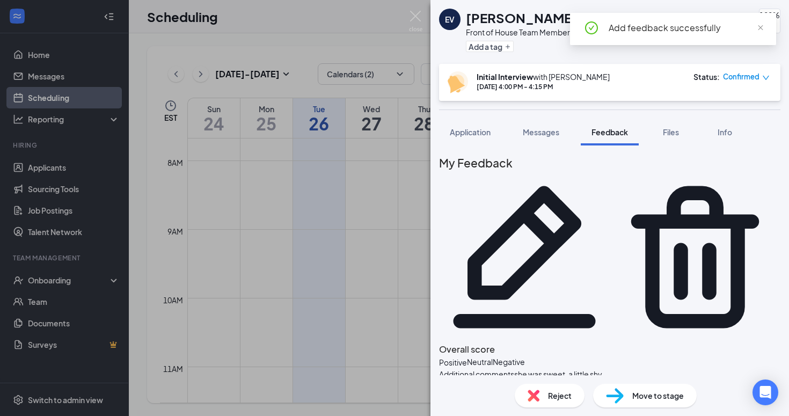
click at [418, 17] on img at bounding box center [415, 21] width 13 height 21
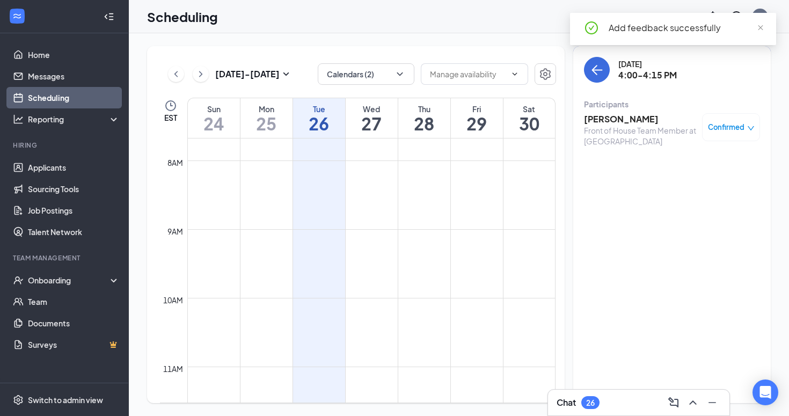
click at [613, 67] on div "[DATE] 4:00-4:15 PM" at bounding box center [672, 70] width 176 height 26
click at [598, 69] on icon "ArrowLeft" at bounding box center [597, 69] width 13 height 13
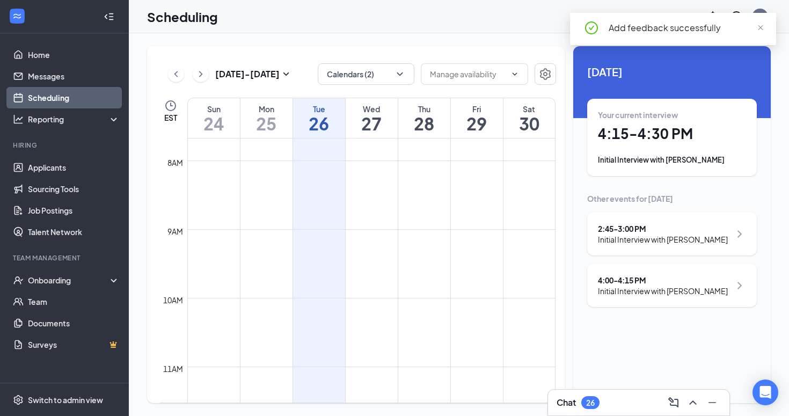
click at [664, 136] on h1 "4:15 - 4:30 PM" at bounding box center [672, 134] width 148 height 18
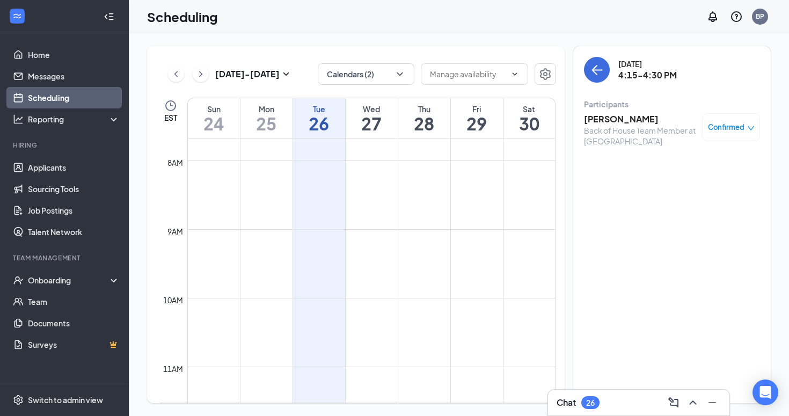
click at [605, 118] on h3 "[PERSON_NAME]" at bounding box center [640, 119] width 113 height 12
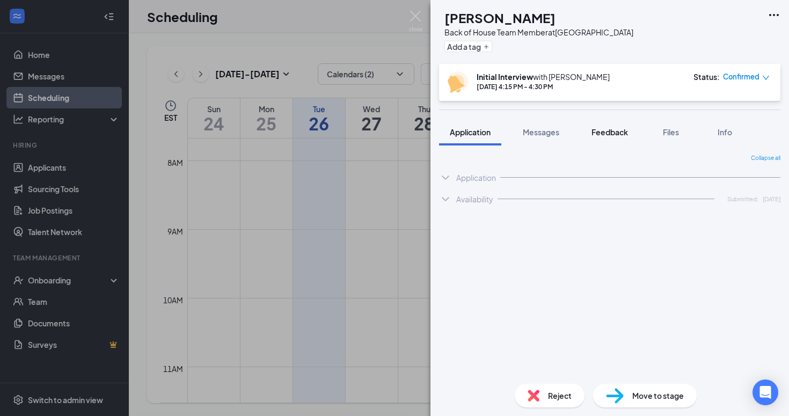
click at [622, 132] on span "Feedback" at bounding box center [610, 132] width 37 height 10
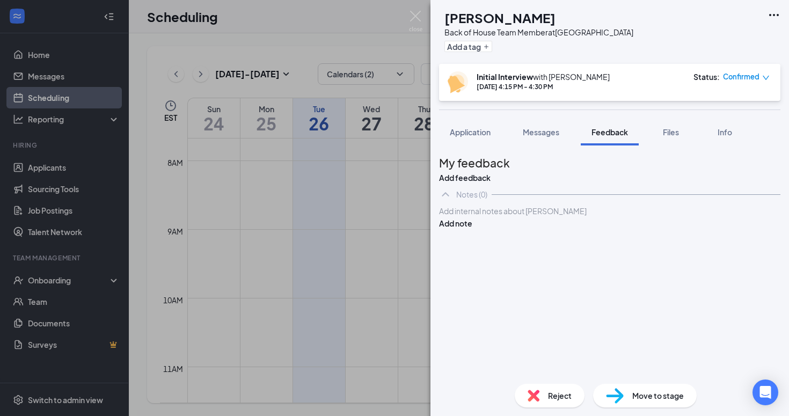
click at [546, 229] on div "Add internal notes about [PERSON_NAME] Add note" at bounding box center [610, 217] width 342 height 24
click at [517, 217] on div at bounding box center [610, 211] width 340 height 11
click at [473, 229] on button "Add note" at bounding box center [455, 223] width 33 height 12
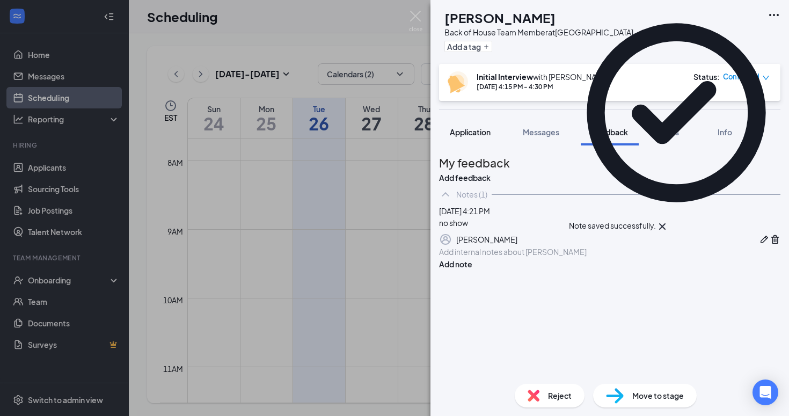
click at [469, 141] on button "Application" at bounding box center [470, 132] width 62 height 27
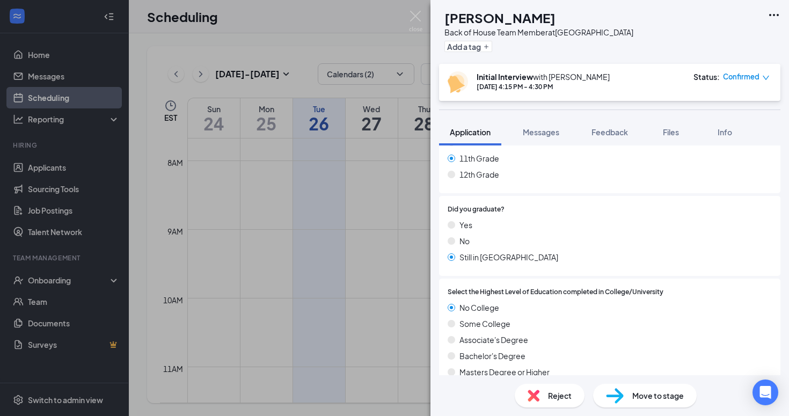
scroll to position [467, 0]
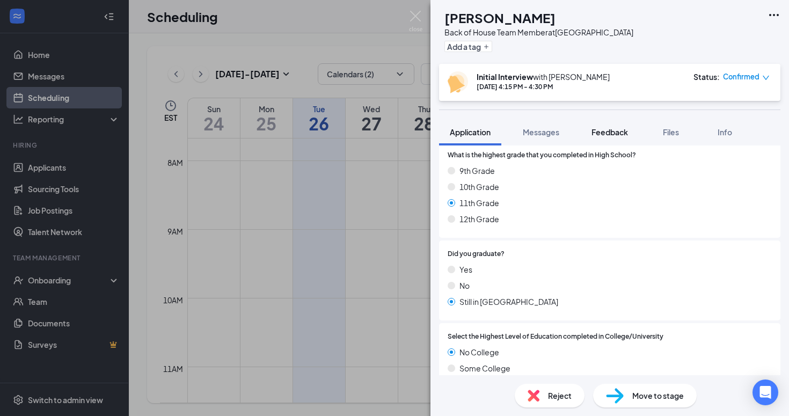
click at [610, 131] on span "Feedback" at bounding box center [610, 132] width 37 height 10
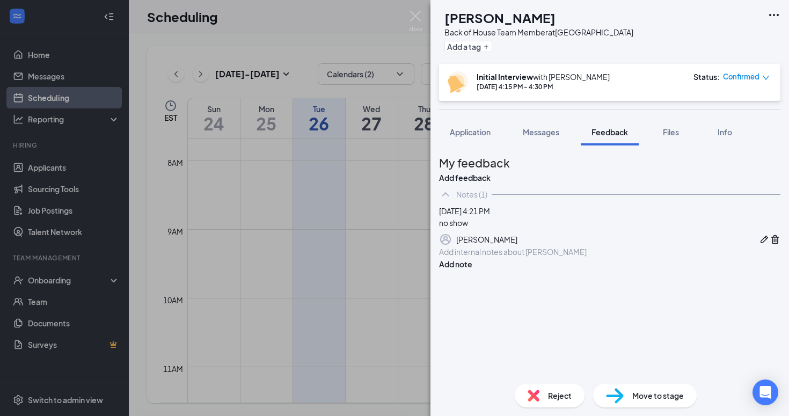
click at [772, 244] on icon "Trash" at bounding box center [776, 239] width 8 height 9
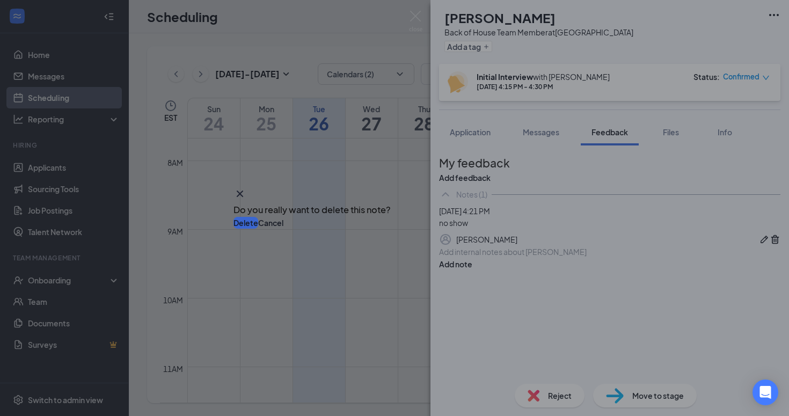
click at [258, 224] on button "Delete" at bounding box center [246, 223] width 25 height 12
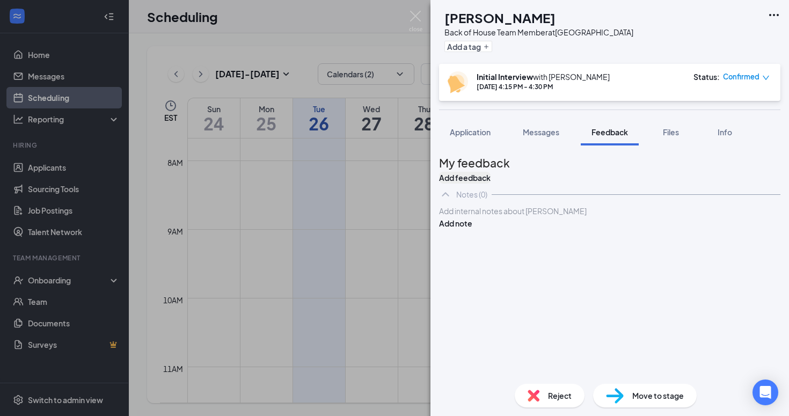
click at [491, 175] on button "Add feedback" at bounding box center [465, 178] width 52 height 12
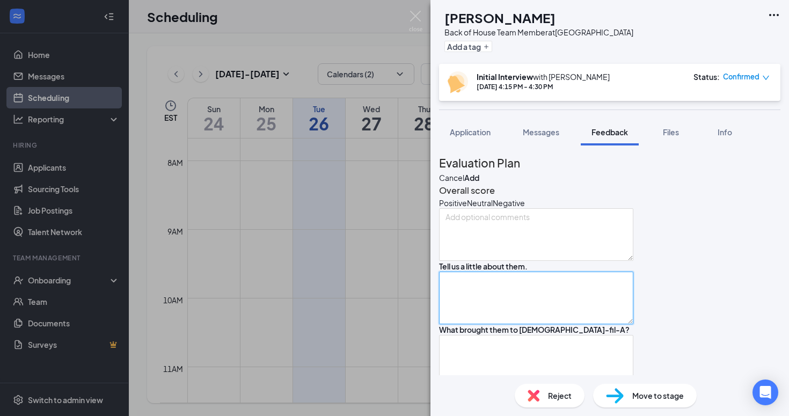
click at [524, 324] on textarea at bounding box center [536, 298] width 194 height 53
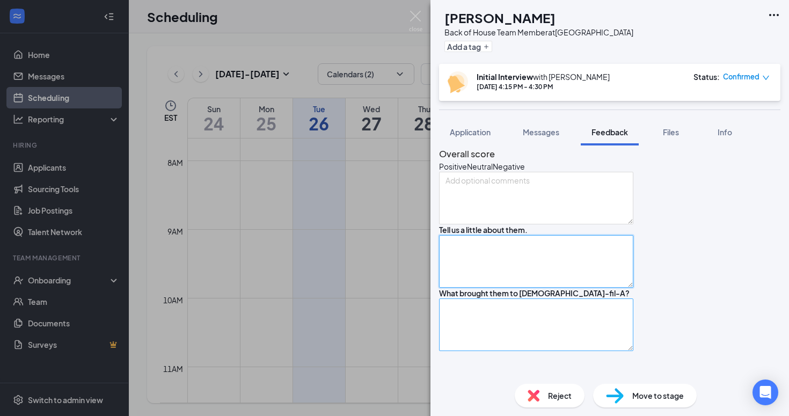
scroll to position [32, 0]
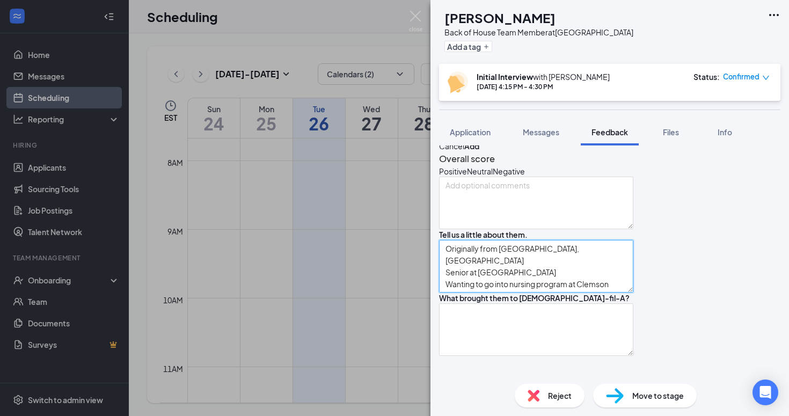
click at [524, 293] on textarea "Originally from [GEOGRAPHIC_DATA], [GEOGRAPHIC_DATA] Senior at [GEOGRAPHIC_DATA…" at bounding box center [536, 266] width 194 height 53
click at [519, 293] on textarea "Originally from [GEOGRAPHIC_DATA], [GEOGRAPHIC_DATA] Senior at [GEOGRAPHIC_DATA…" at bounding box center [536, 266] width 194 height 53
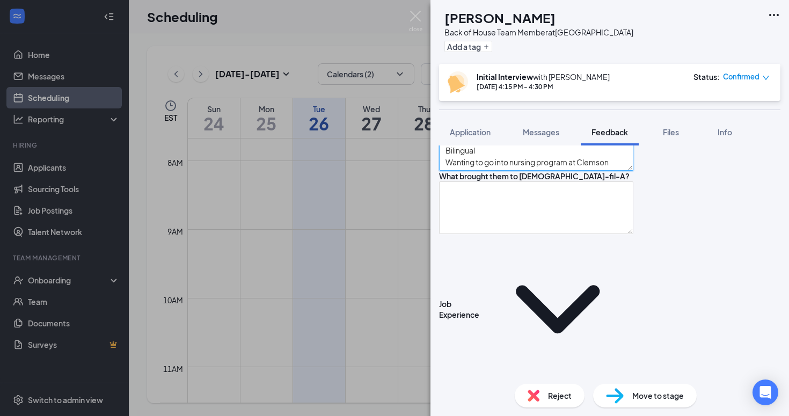
scroll to position [159, 0]
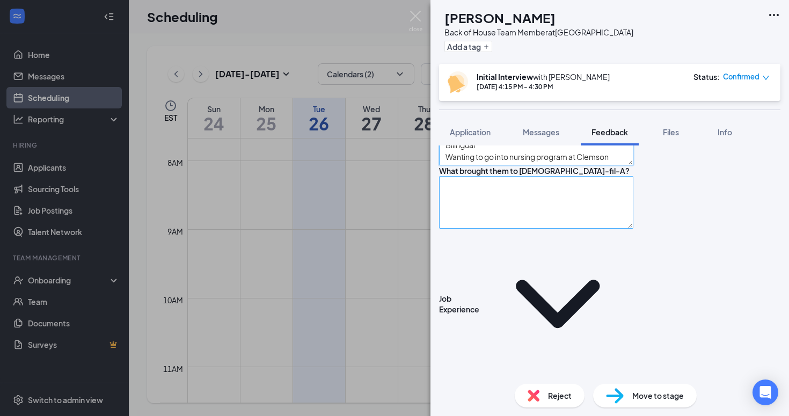
type textarea "Originally from [GEOGRAPHIC_DATA], [GEOGRAPHIC_DATA] Senior at Berea Bilingual …"
click at [544, 229] on textarea at bounding box center [536, 202] width 194 height 53
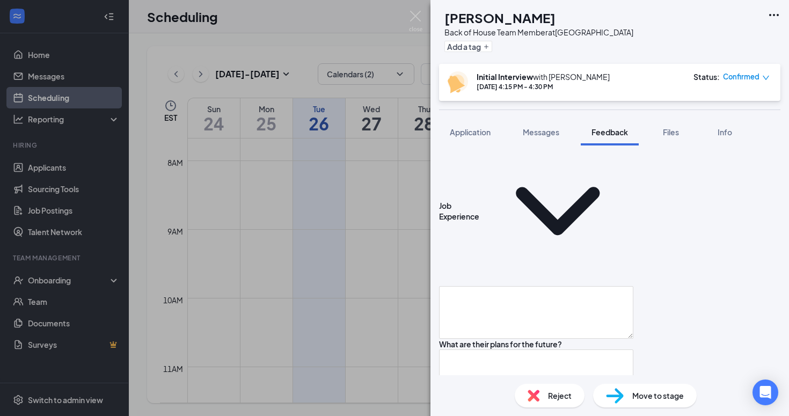
scroll to position [253, 0]
type textarea "Loves the service and leadership aspect"
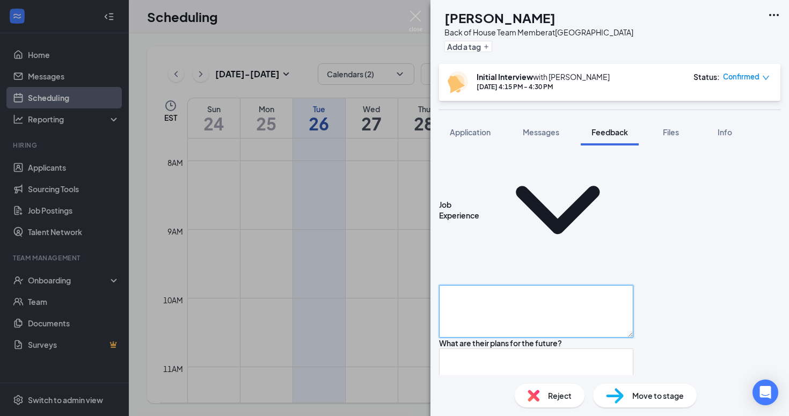
click at [524, 285] on textarea at bounding box center [536, 311] width 194 height 53
type textarea "Housekeeping through a family member"
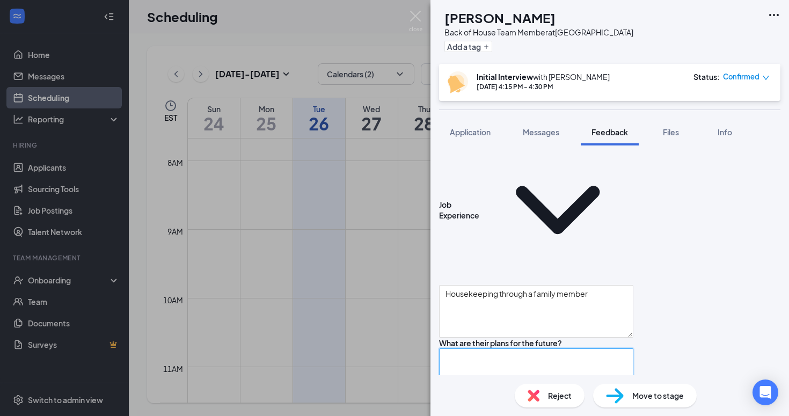
click at [511, 349] on textarea at bounding box center [536, 375] width 194 height 53
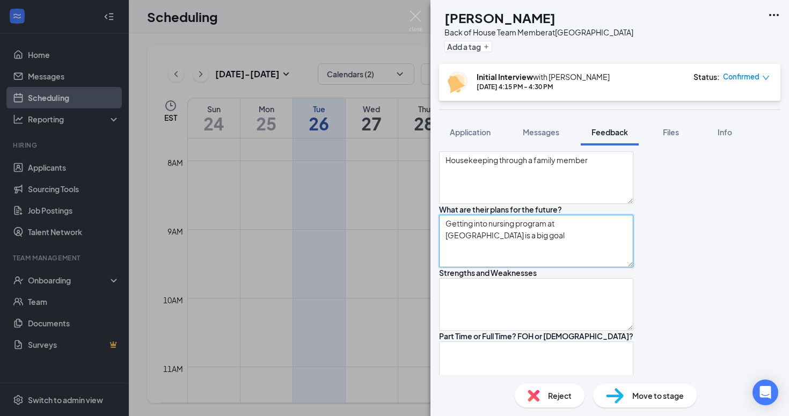
scroll to position [390, 0]
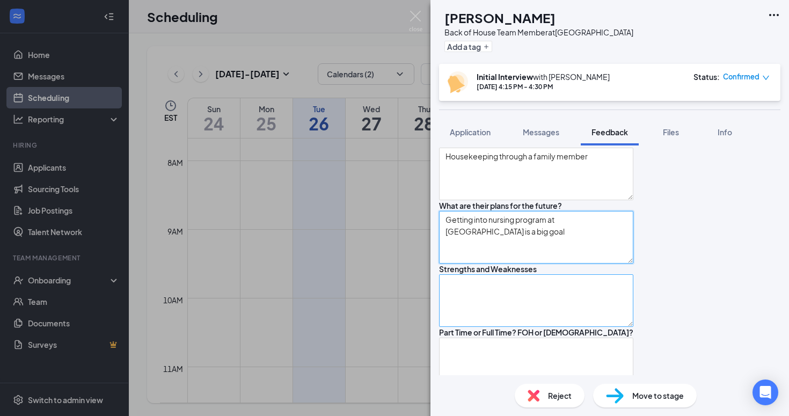
type textarea "Getting into nursing program at [GEOGRAPHIC_DATA] is a big goal"
click at [495, 274] on textarea at bounding box center [536, 300] width 194 height 53
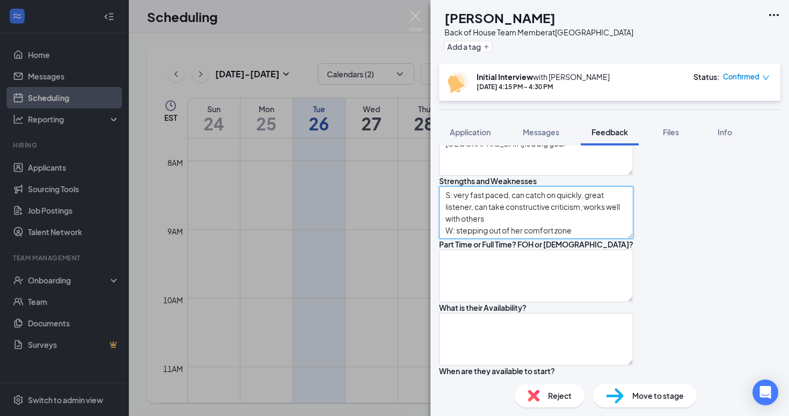
scroll to position [479, 0]
type textarea "S: very fast paced, can catch on quickly, great listener, can take constructive…"
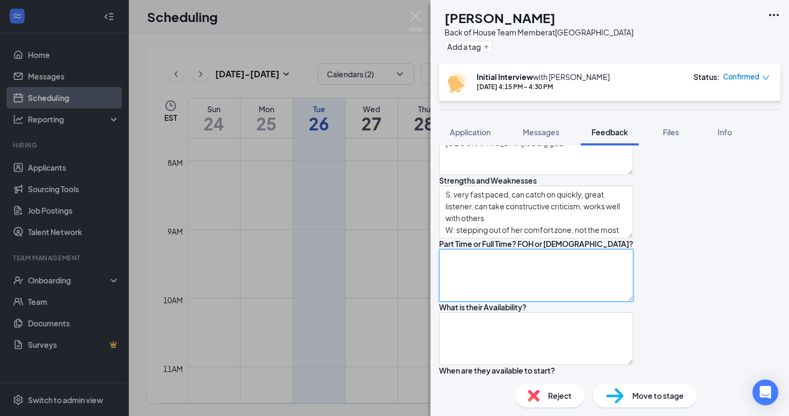
click at [509, 264] on textarea at bounding box center [536, 275] width 194 height 53
type textarea "PT Prefers BOH but could work FOH"
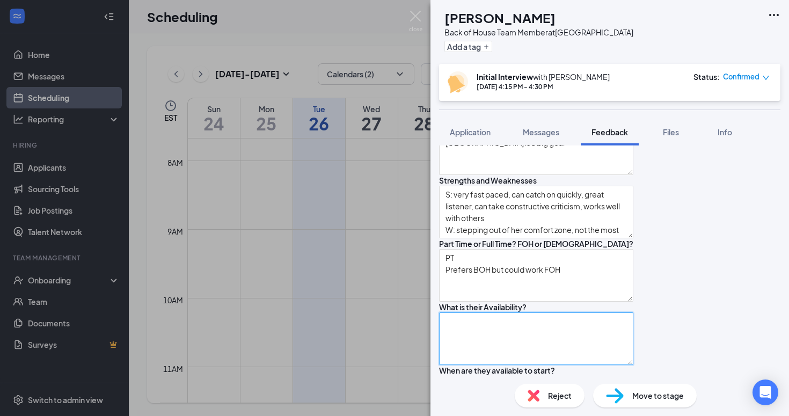
click at [512, 348] on textarea at bounding box center [536, 339] width 194 height 53
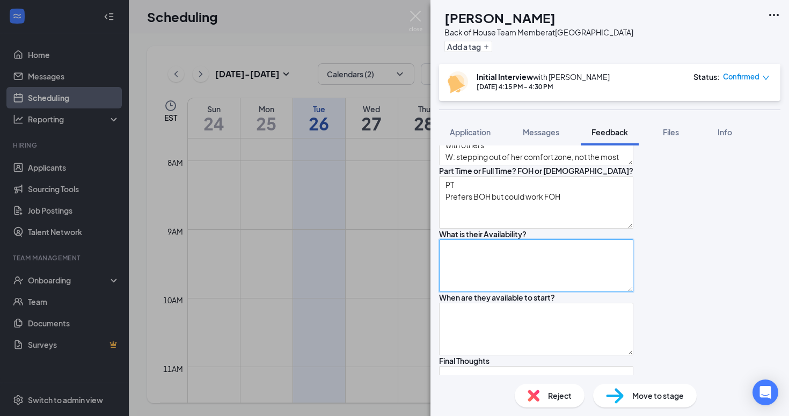
scroll to position [566, 0]
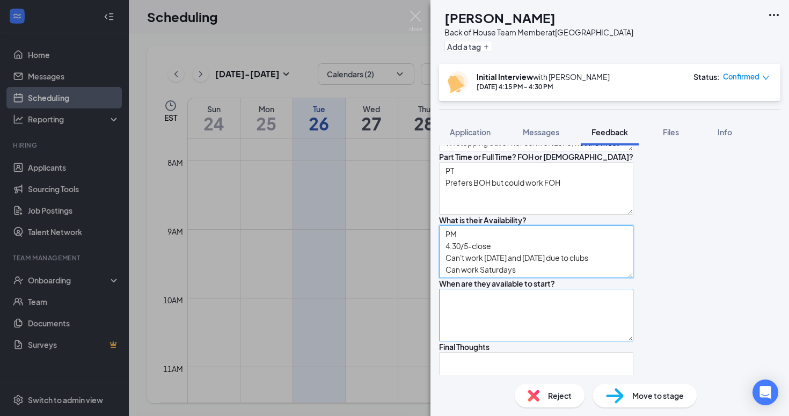
type textarea "PM 4:30/5-close Can't work [DATE] and [DATE] due to clubs Can work Saturdays"
click at [532, 335] on textarea at bounding box center [536, 315] width 194 height 53
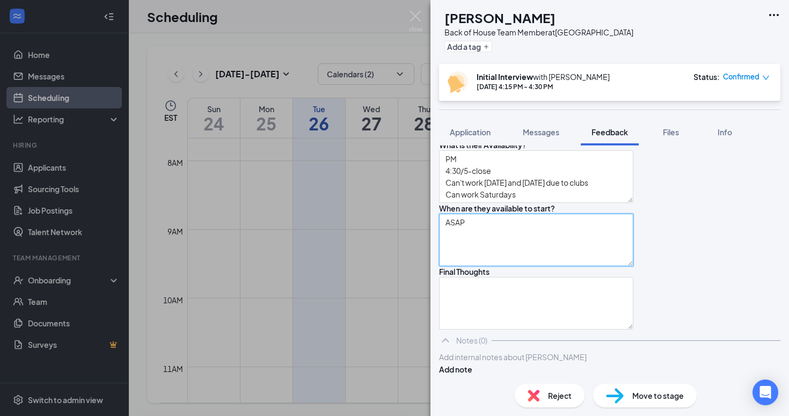
scroll to position [701, 0]
type textarea "ASAP"
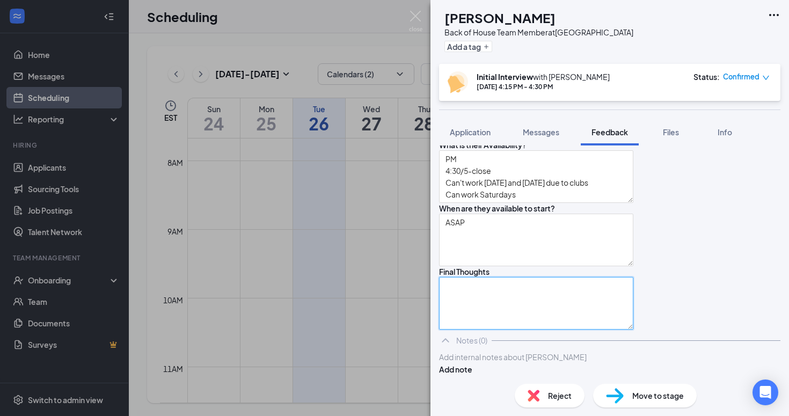
click at [563, 284] on textarea at bounding box center [536, 303] width 194 height 53
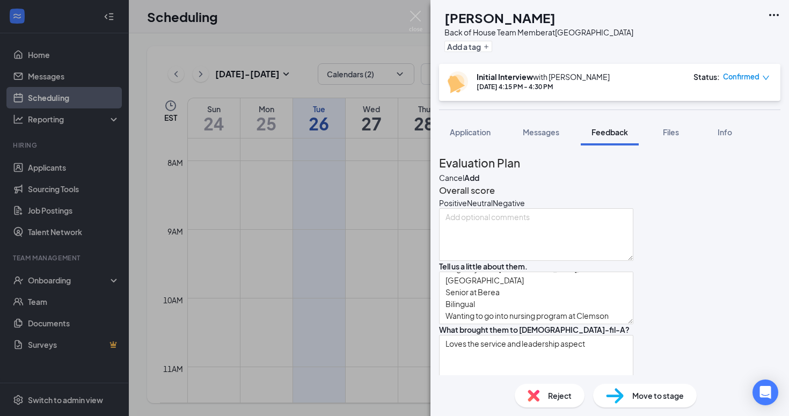
scroll to position [0, 0]
click at [451, 209] on icon "HappyFace" at bounding box center [445, 204] width 11 height 11
click at [487, 255] on textarea at bounding box center [536, 235] width 194 height 53
click at [480, 173] on button "Add" at bounding box center [472, 178] width 15 height 12
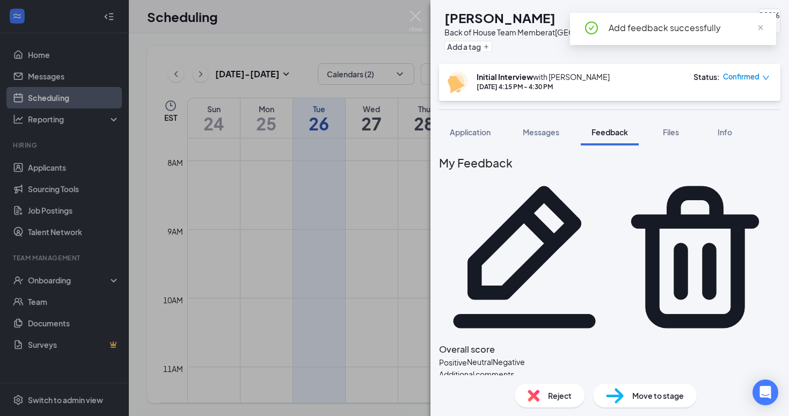
click at [644, 405] on div "Move to stage" at bounding box center [645, 396] width 104 height 24
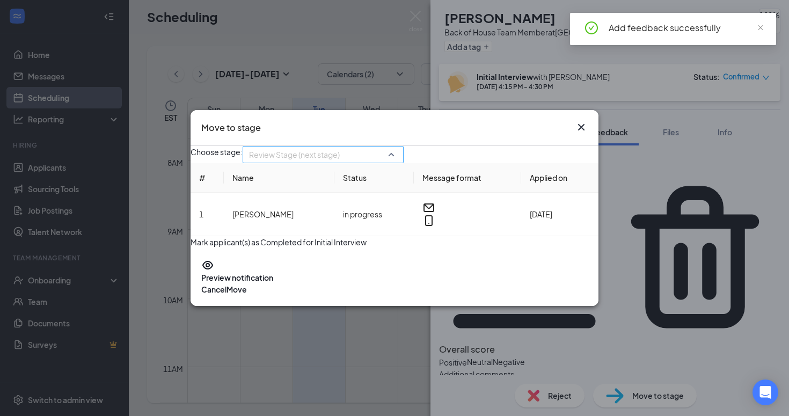
click at [366, 147] on input "search" at bounding box center [319, 155] width 141 height 16
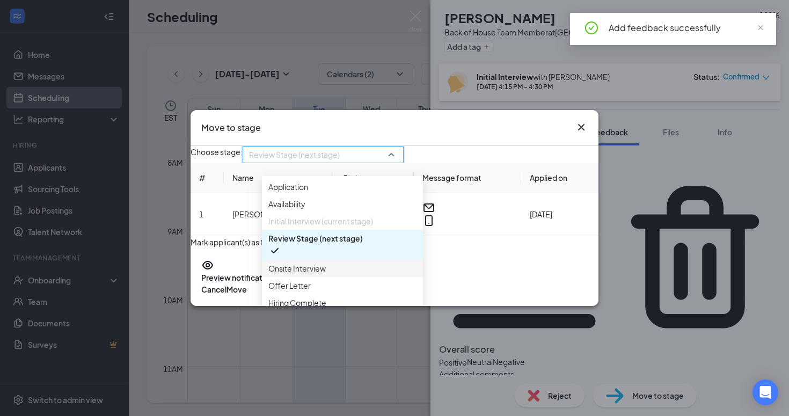
click at [318, 274] on span "Onsite Interview" at bounding box center [296, 269] width 57 height 12
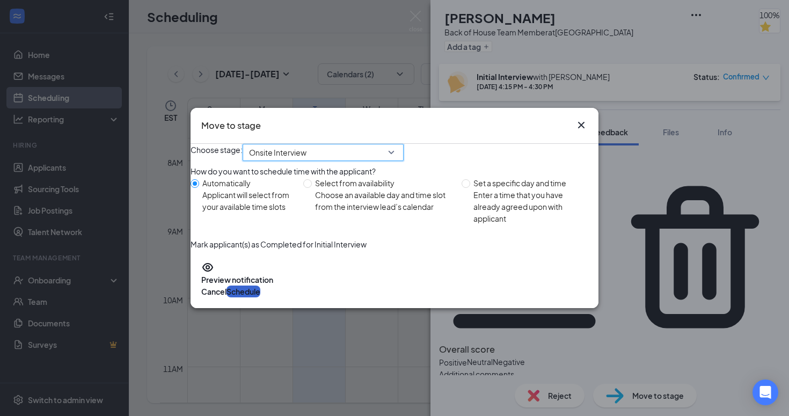
click at [260, 297] on button "Schedule" at bounding box center [244, 292] width 34 height 12
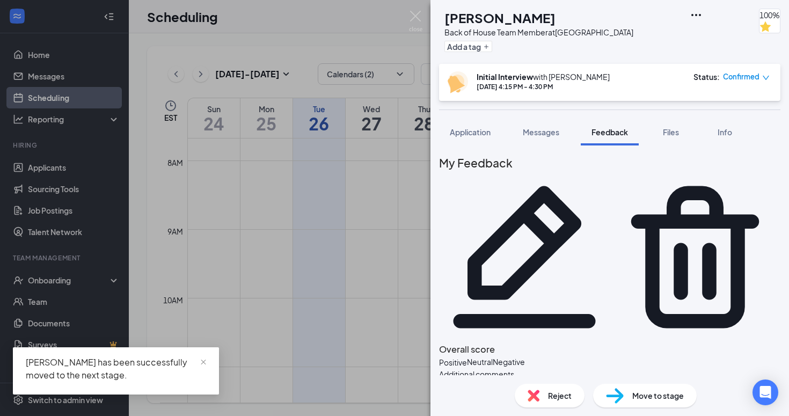
click at [411, 17] on img at bounding box center [415, 21] width 13 height 21
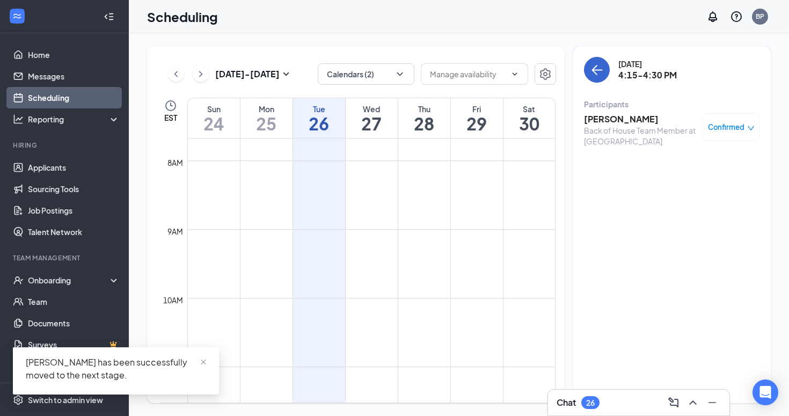
click at [598, 71] on icon "ArrowLeft" at bounding box center [597, 69] width 13 height 13
